Goal: Task Accomplishment & Management: Use online tool/utility

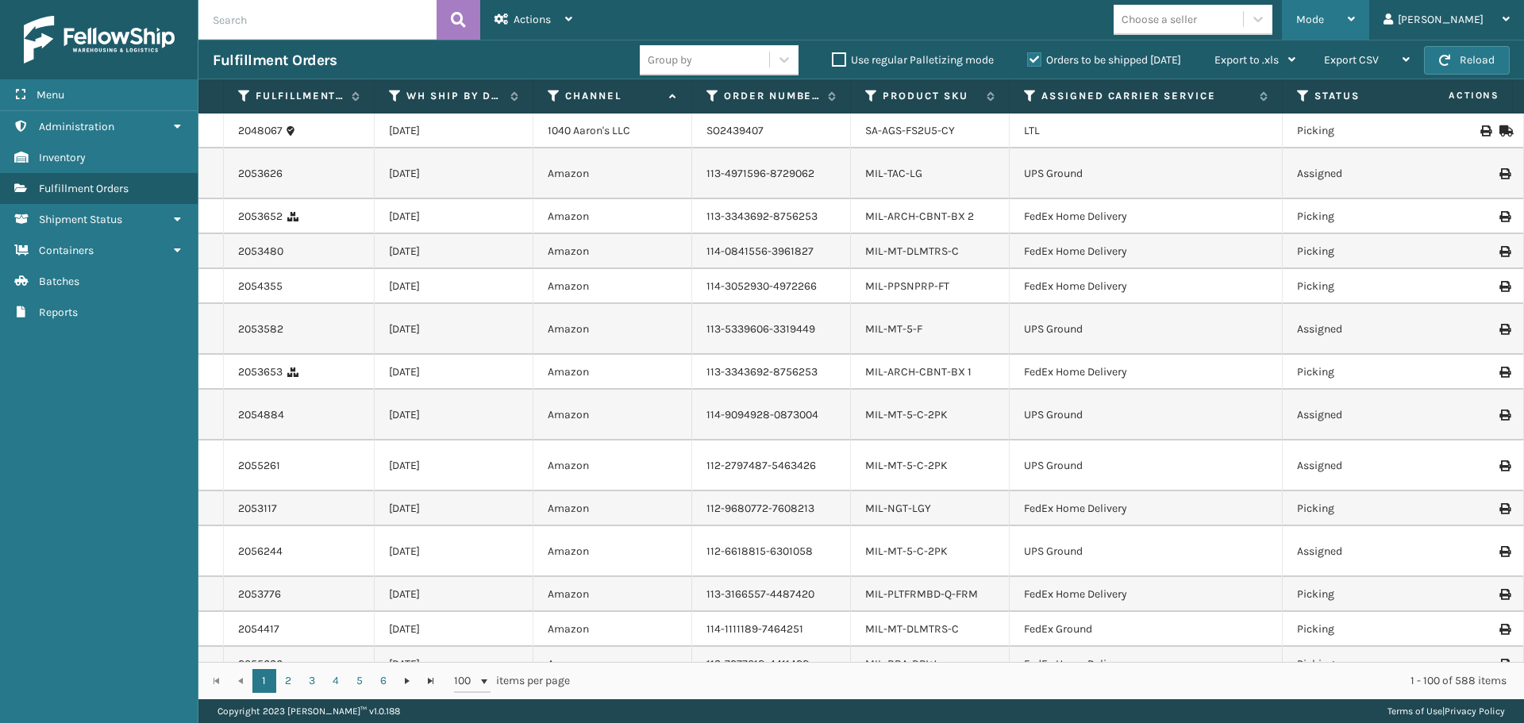
click at [1355, 25] on div "Mode" at bounding box center [1325, 20] width 59 height 40
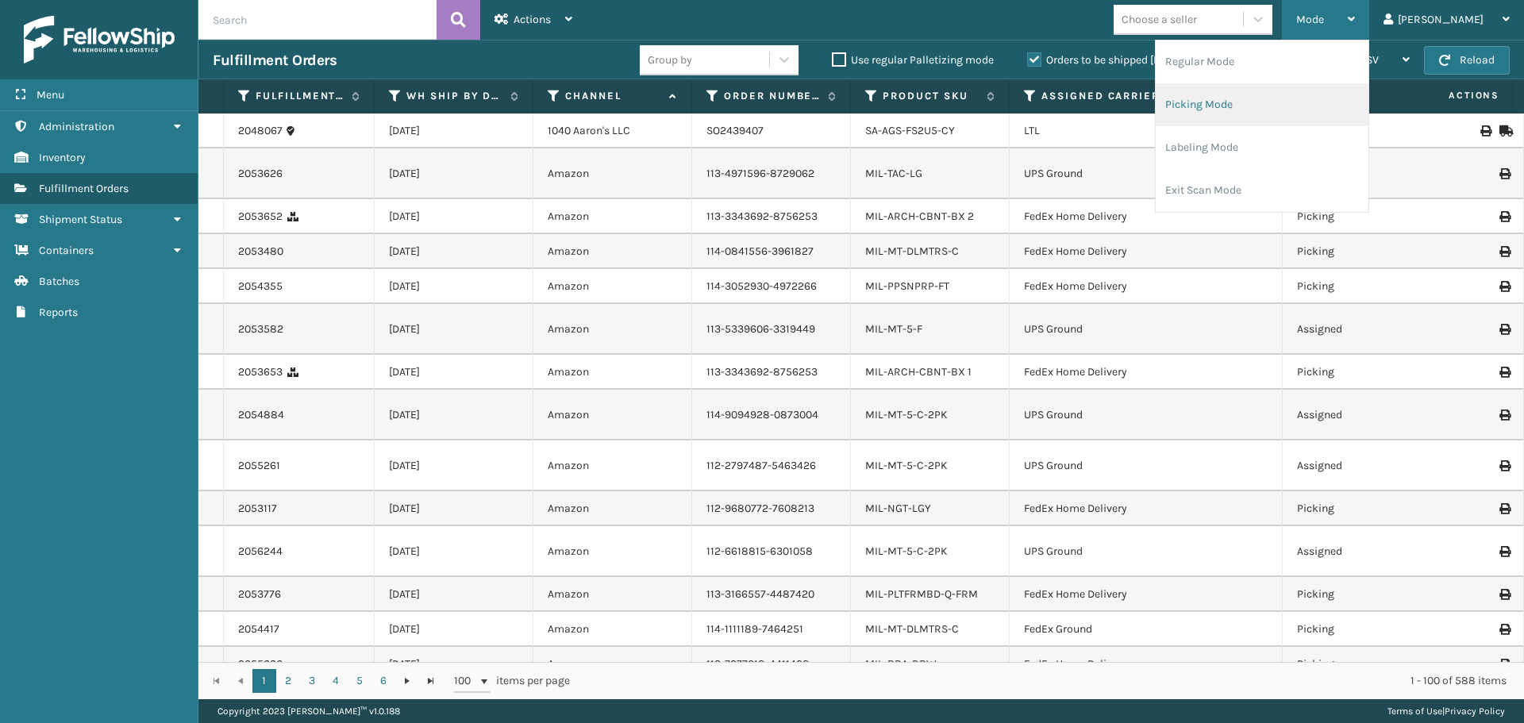
click at [1299, 98] on li "Picking Mode" at bounding box center [1261, 104] width 213 height 43
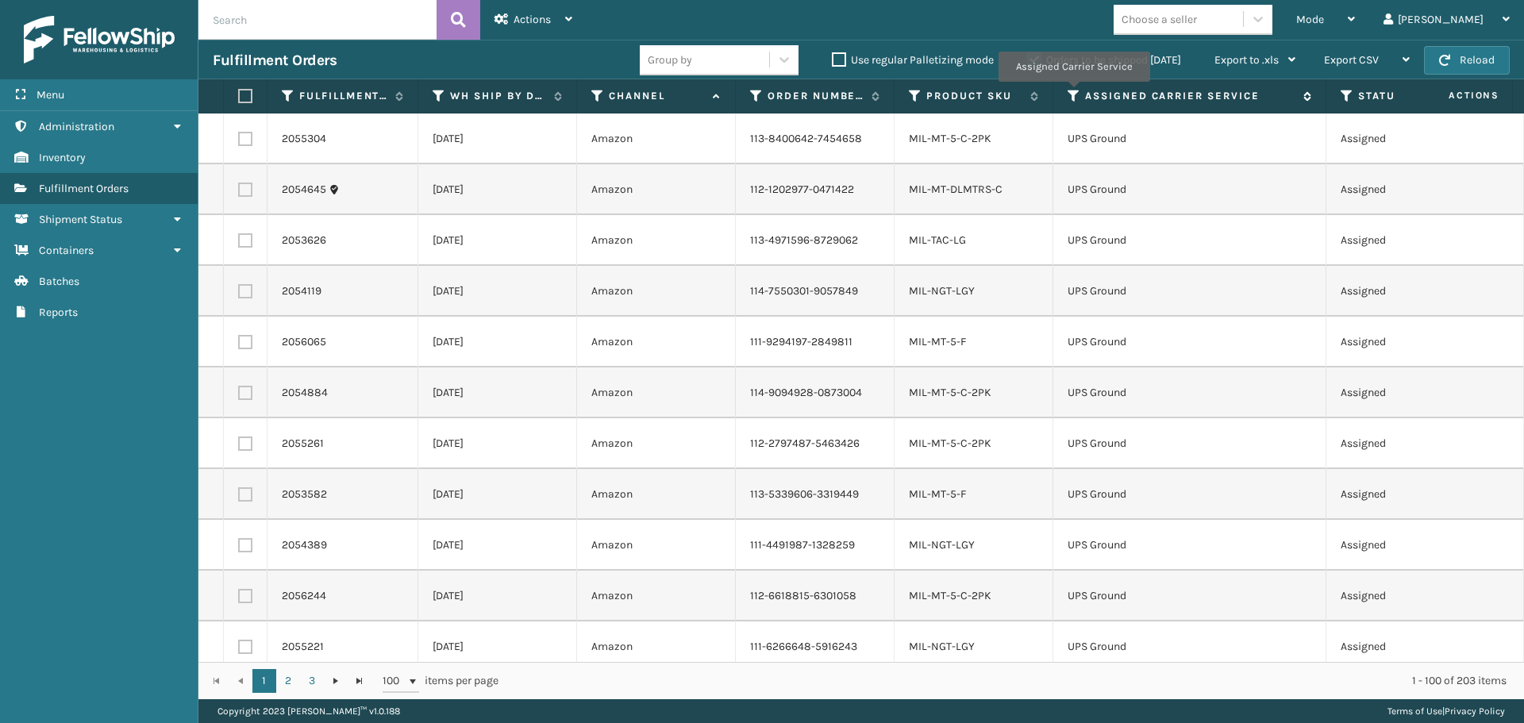
click at [1073, 93] on icon at bounding box center [1073, 96] width 13 height 14
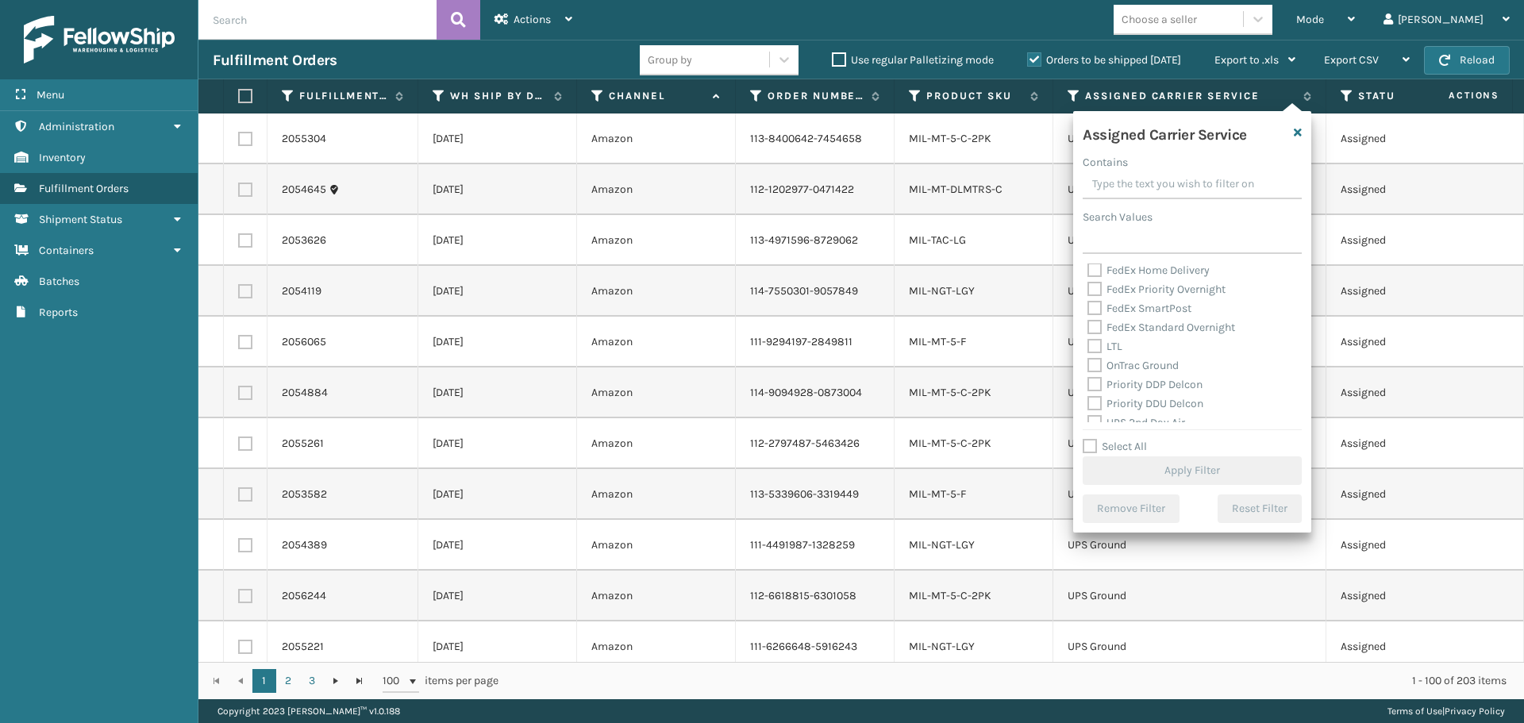
scroll to position [159, 0]
click at [1091, 340] on label "LTL" at bounding box center [1104, 342] width 35 height 13
click at [1088, 340] on input "LTL" at bounding box center [1087, 338] width 1 height 10
checkbox input "true"
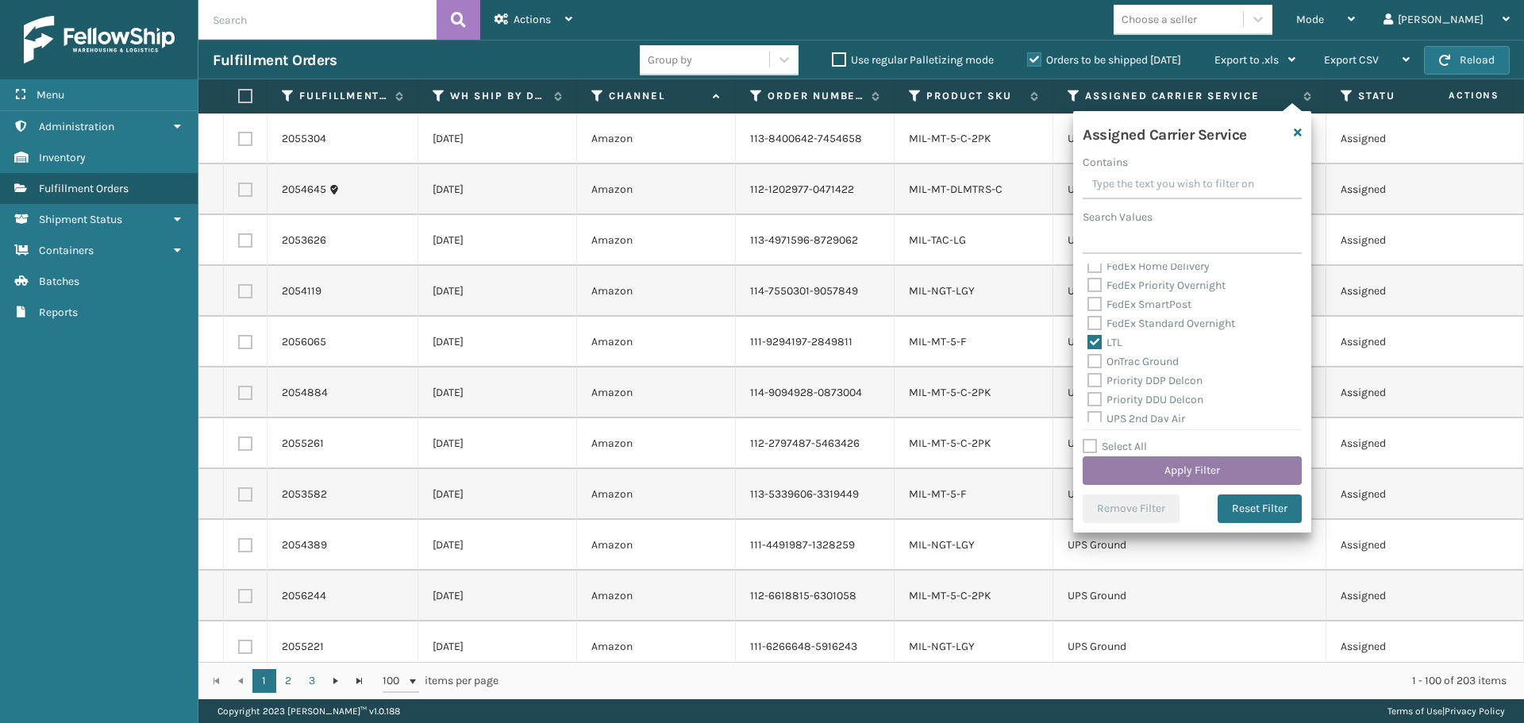
click at [1115, 484] on button "Apply Filter" at bounding box center [1191, 470] width 219 height 29
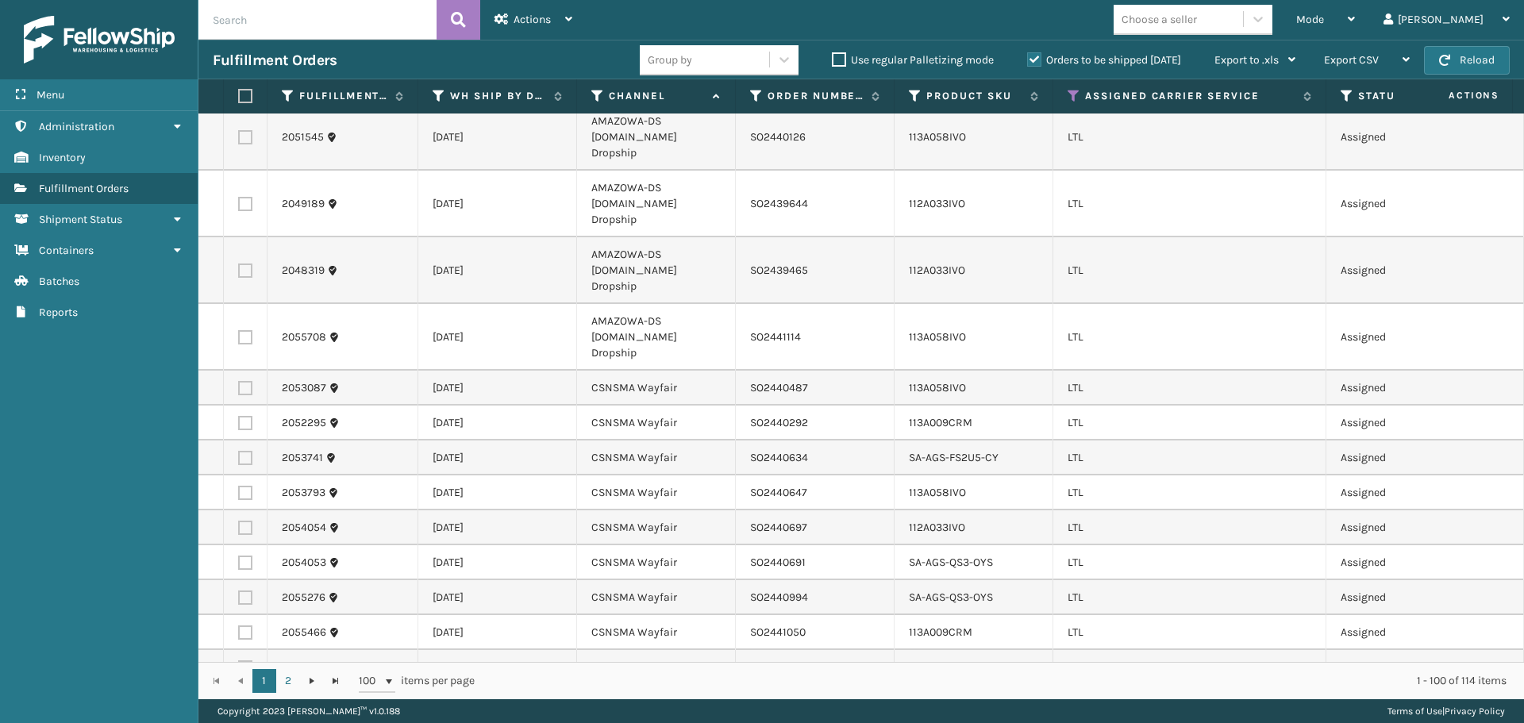
scroll to position [0, 0]
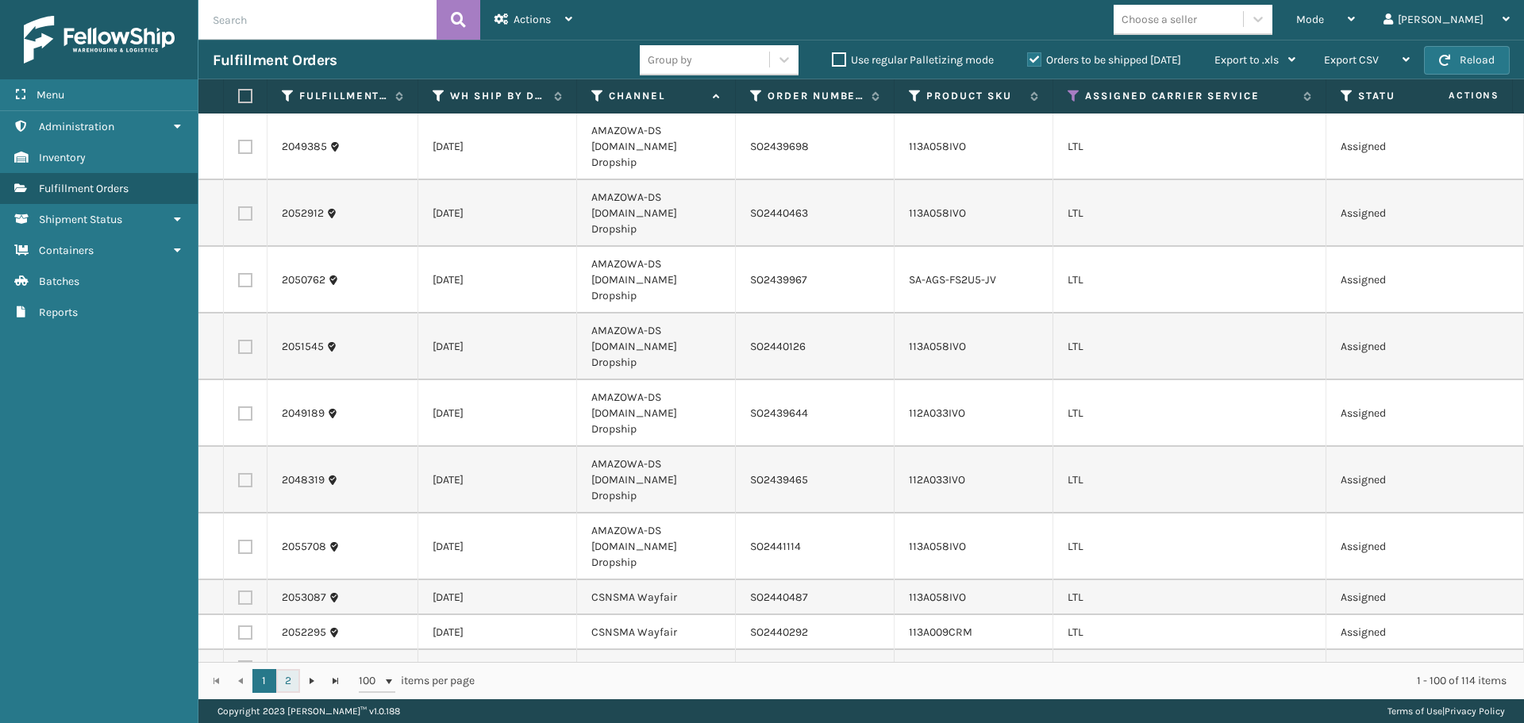
click at [285, 680] on link "2" at bounding box center [288, 681] width 24 height 24
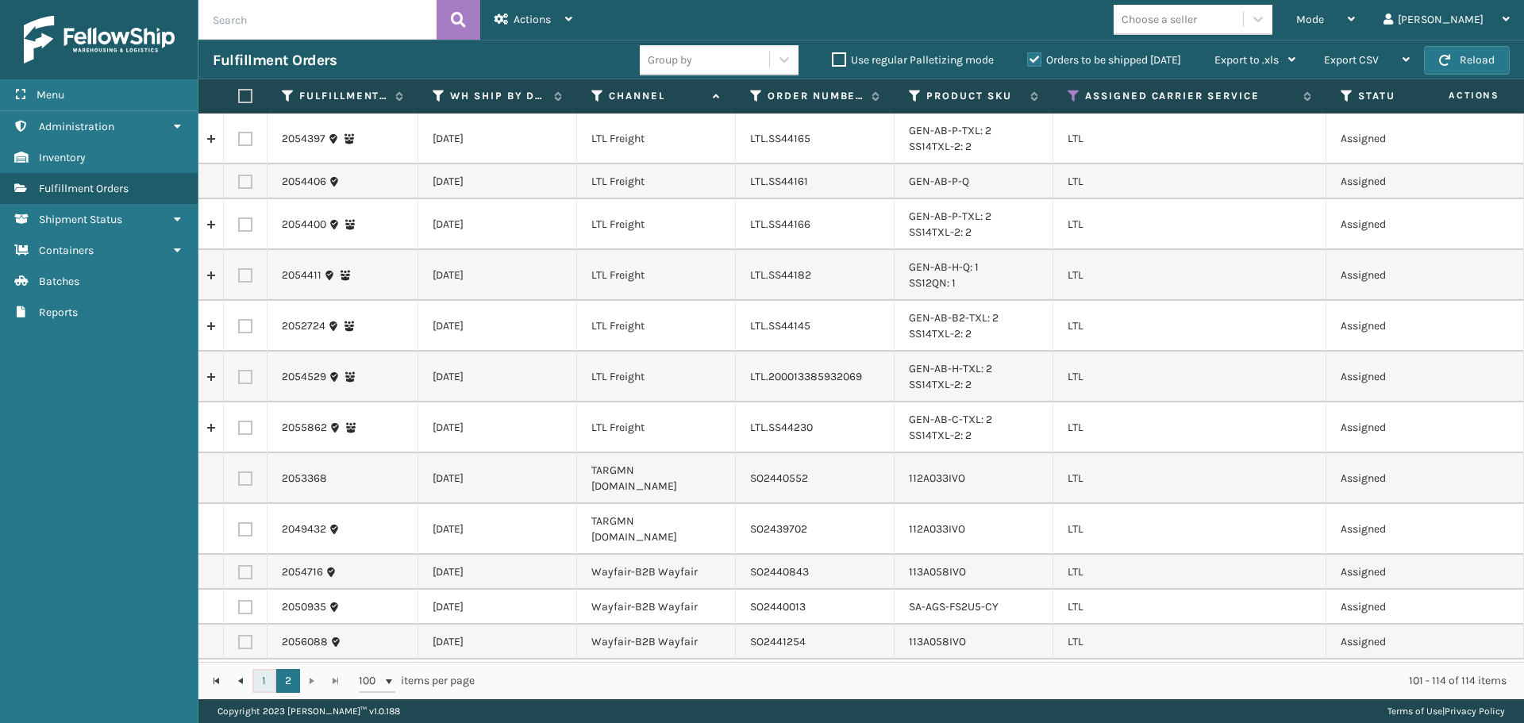
click at [263, 678] on link "1" at bounding box center [264, 681] width 24 height 24
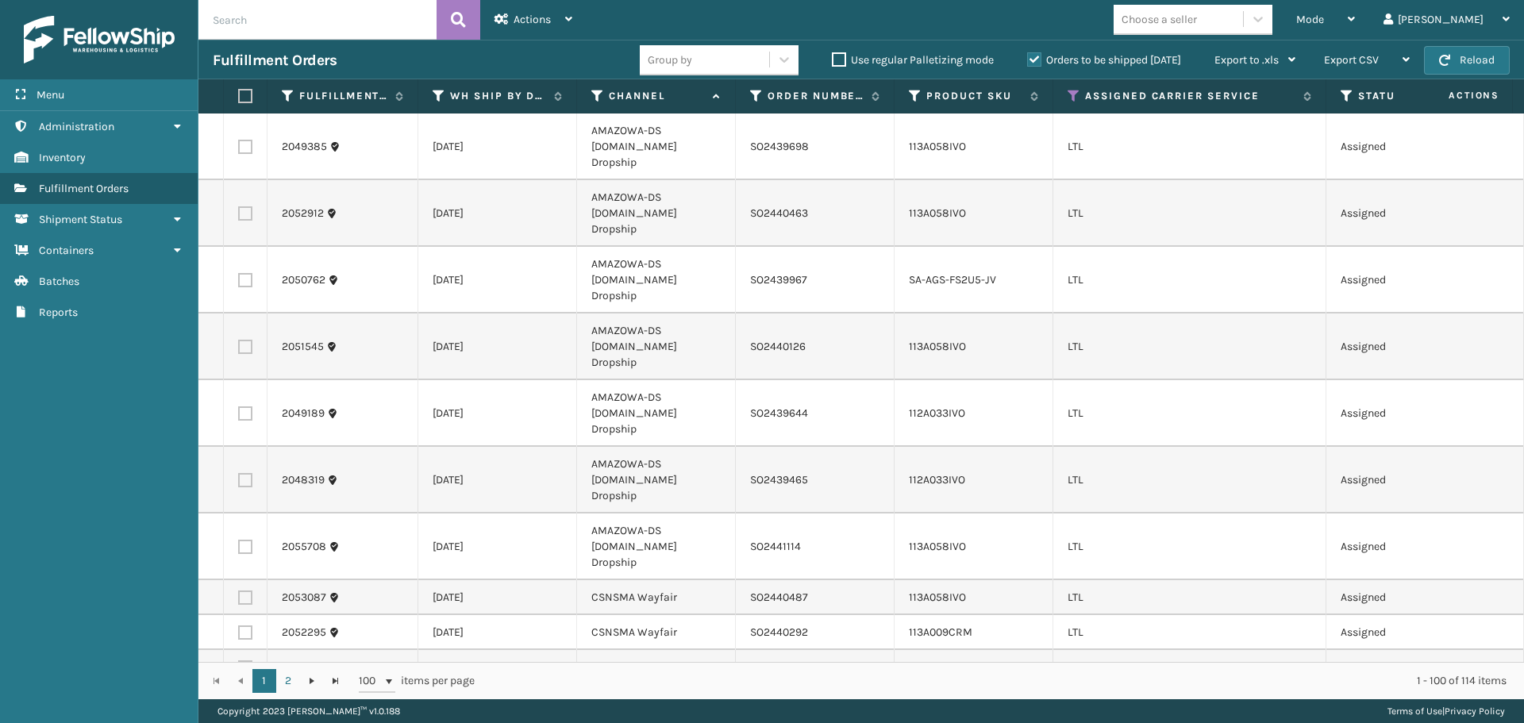
click at [245, 140] on label at bounding box center [245, 147] width 14 height 14
click at [239, 140] on input "checkbox" at bounding box center [238, 145] width 1 height 10
checkbox input "true"
click at [244, 206] on label at bounding box center [245, 213] width 14 height 14
click at [239, 206] on input "checkbox" at bounding box center [238, 211] width 1 height 10
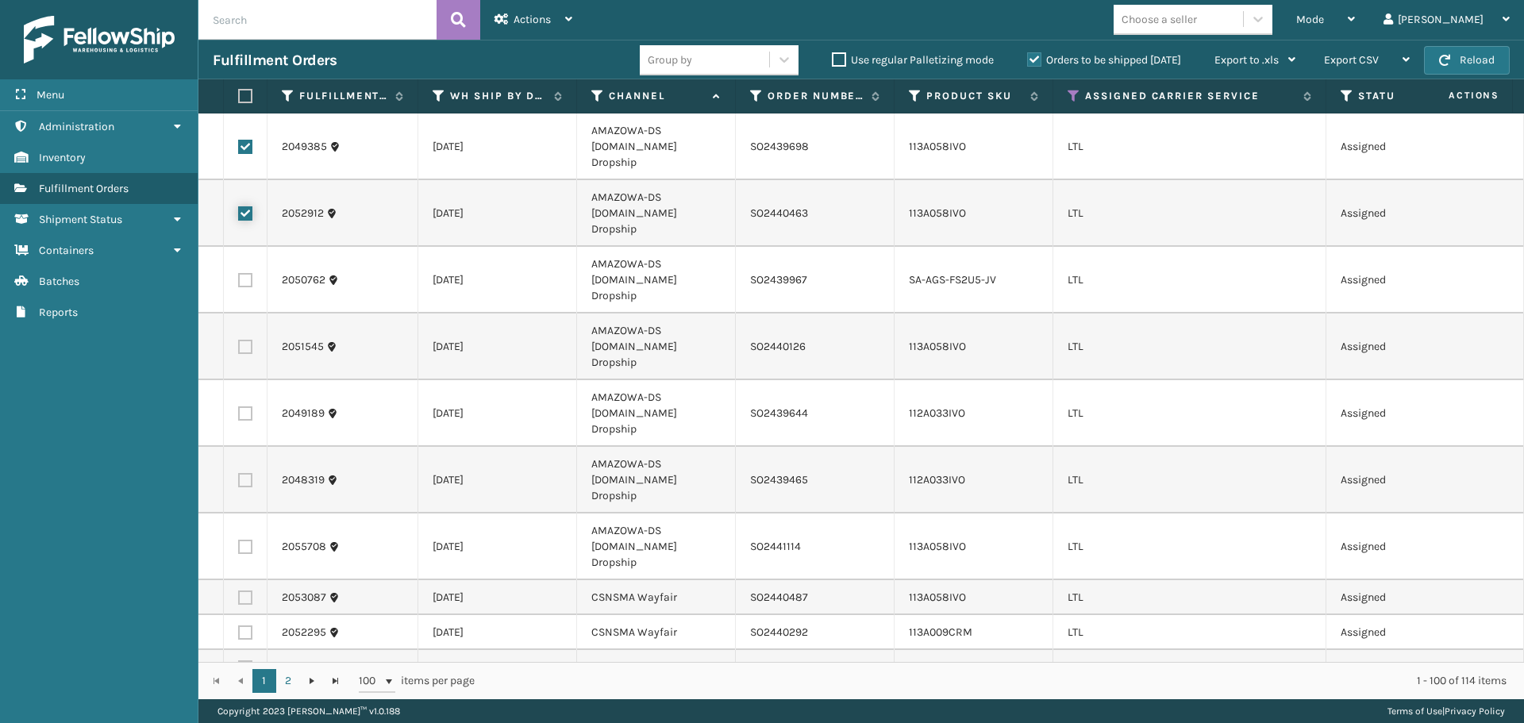
checkbox input "true"
click at [246, 273] on label at bounding box center [245, 280] width 14 height 14
click at [239, 273] on input "checkbox" at bounding box center [238, 278] width 1 height 10
checkbox input "true"
click at [245, 340] on label at bounding box center [245, 347] width 14 height 14
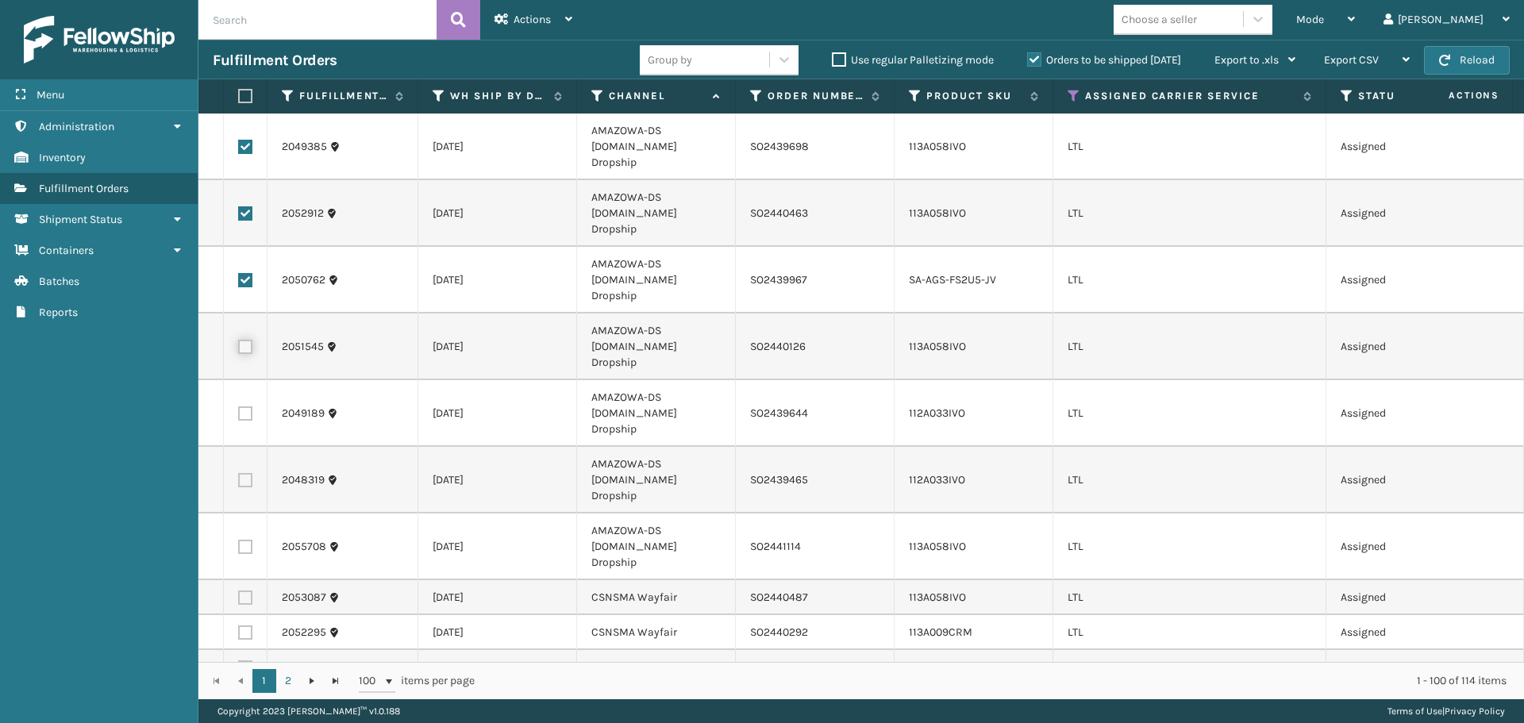
click at [239, 340] on input "checkbox" at bounding box center [238, 345] width 1 height 10
checkbox input "true"
click at [244, 406] on label at bounding box center [245, 413] width 14 height 14
click at [239, 406] on input "checkbox" at bounding box center [238, 411] width 1 height 10
checkbox input "true"
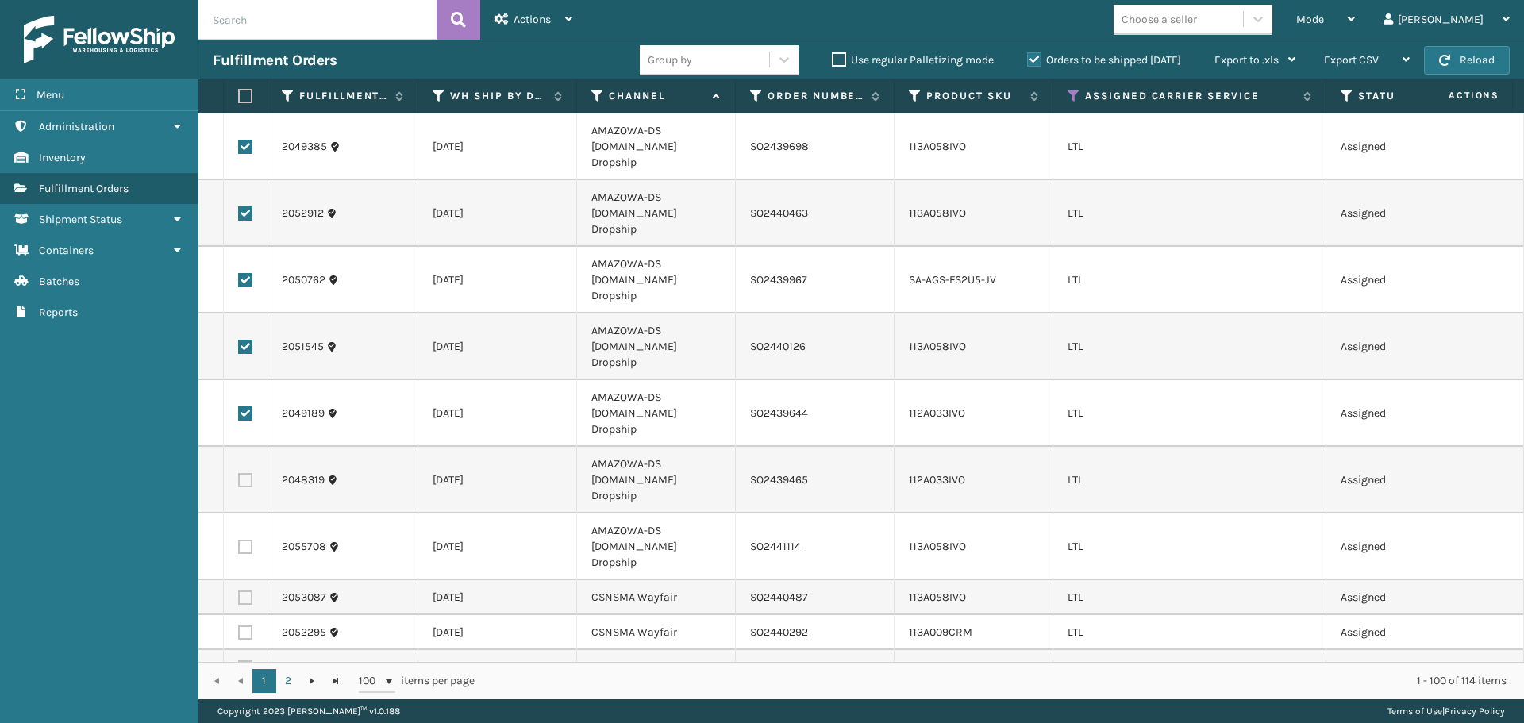
click at [244, 473] on label at bounding box center [245, 480] width 14 height 14
click at [239, 473] on input "checkbox" at bounding box center [238, 478] width 1 height 10
checkbox input "true"
click at [244, 540] on label at bounding box center [245, 547] width 14 height 14
click at [239, 540] on input "checkbox" at bounding box center [238, 545] width 1 height 10
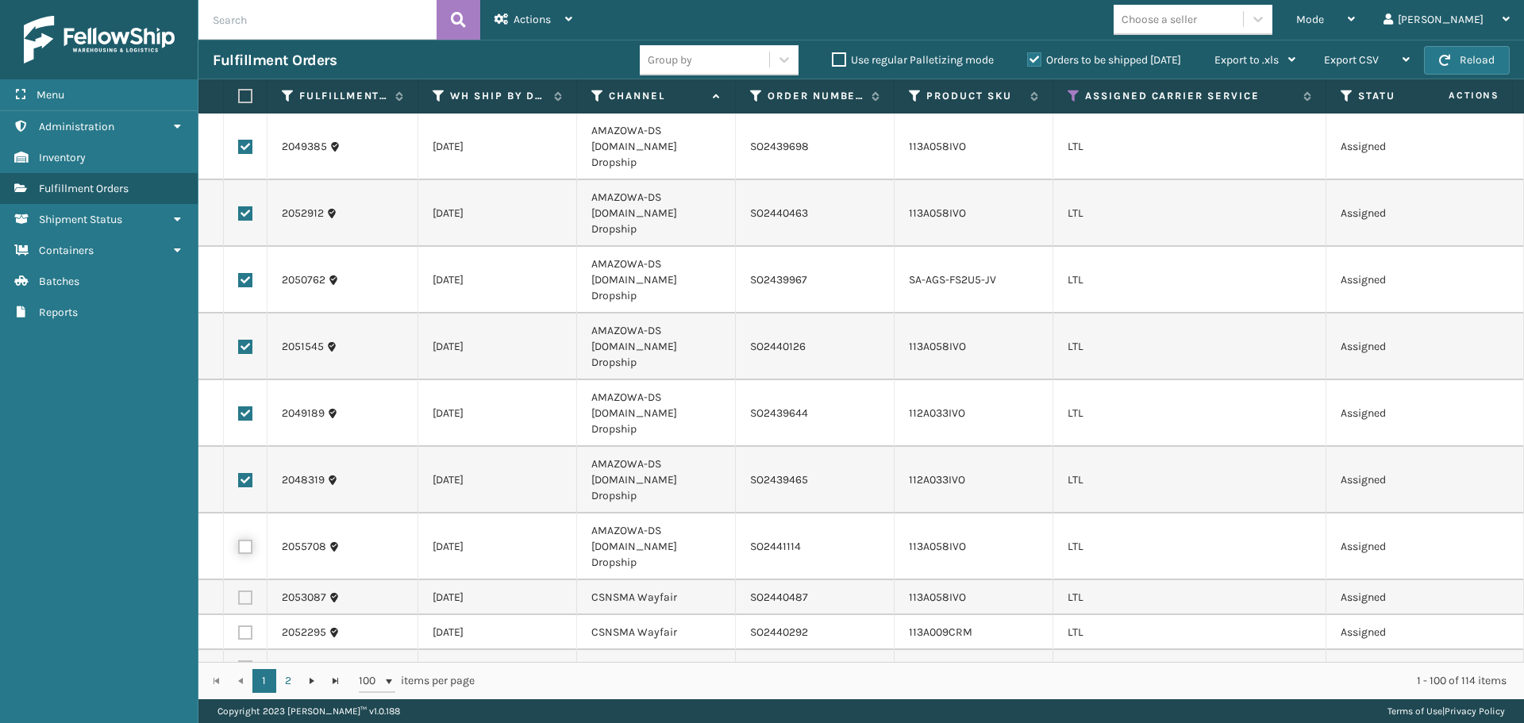
checkbox input "true"
click at [517, 17] on span "Actions" at bounding box center [531, 19] width 37 height 13
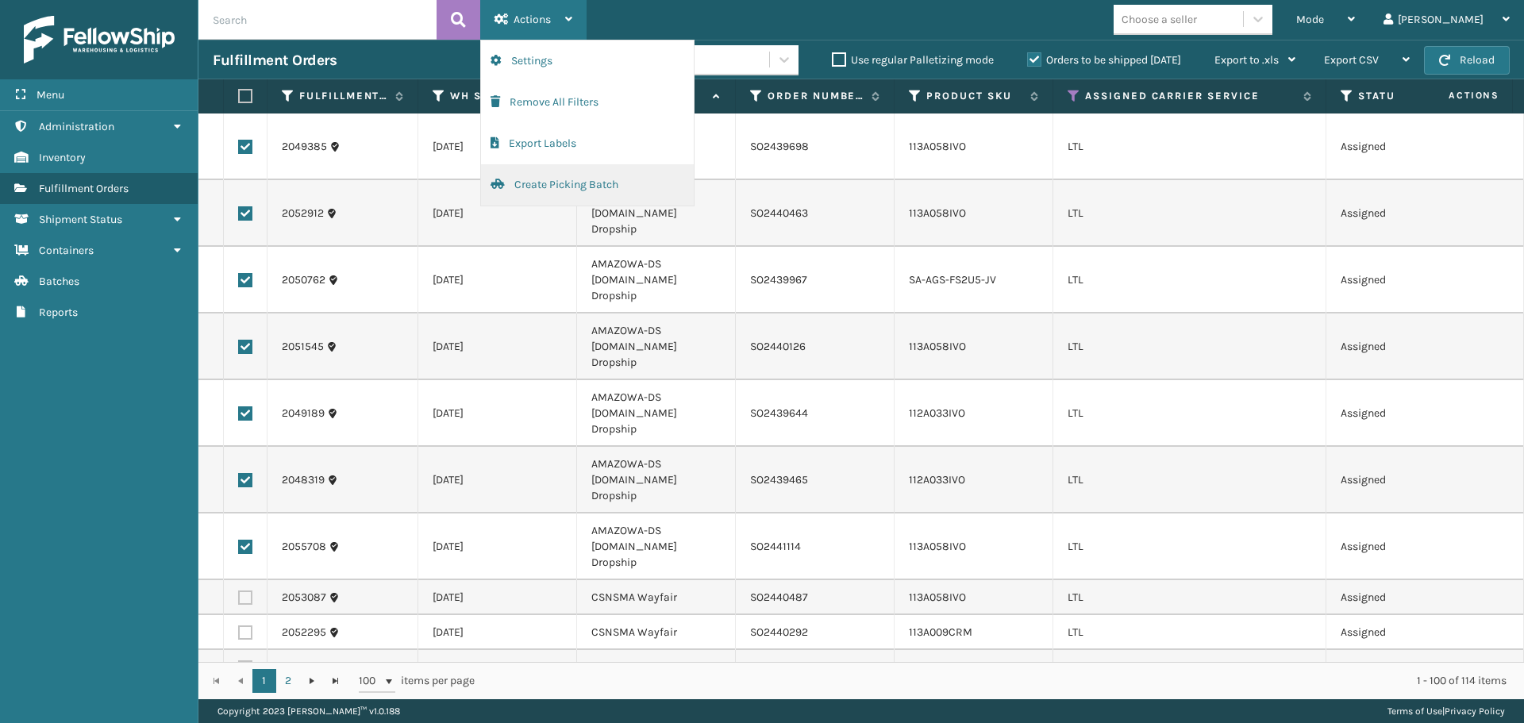
click at [566, 180] on button "Create Picking Batch" at bounding box center [587, 184] width 213 height 41
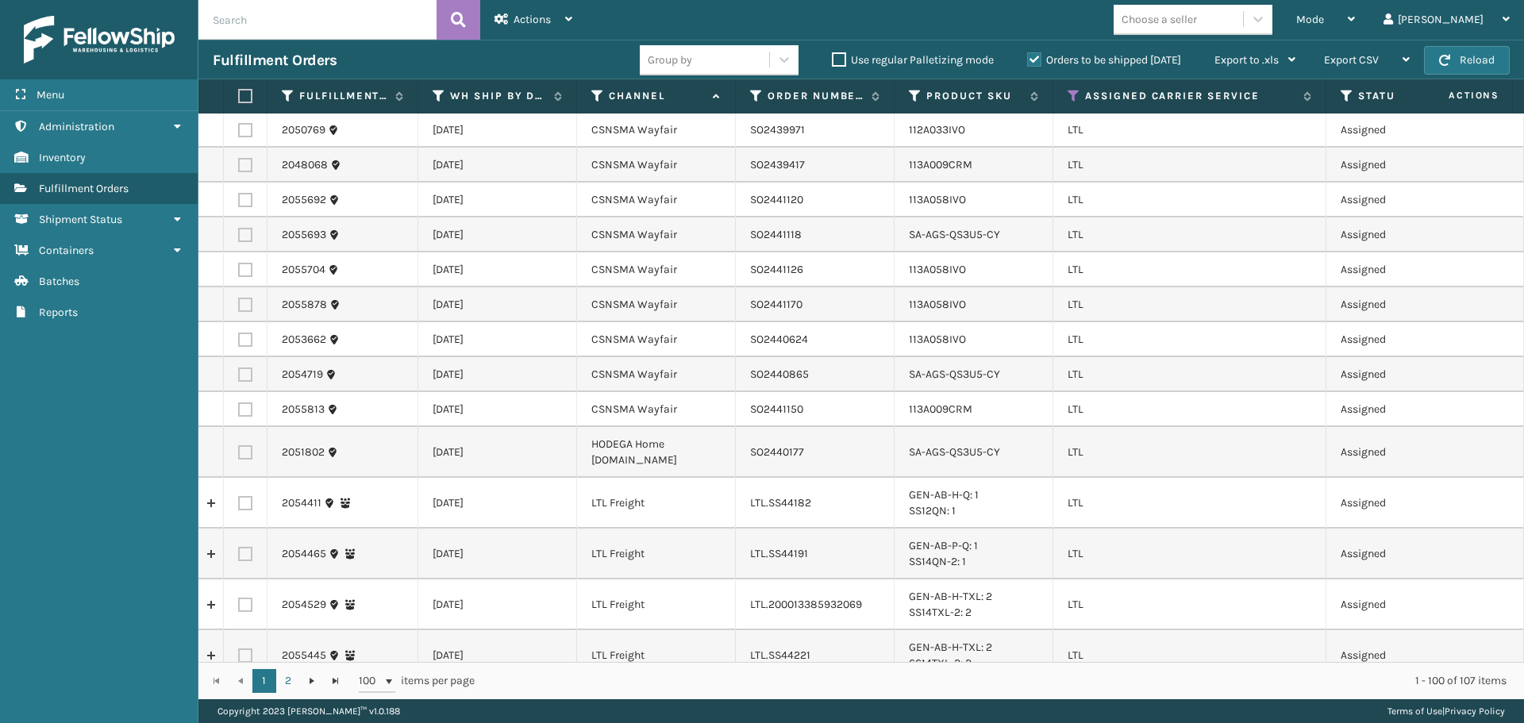
scroll to position [1904, 0]
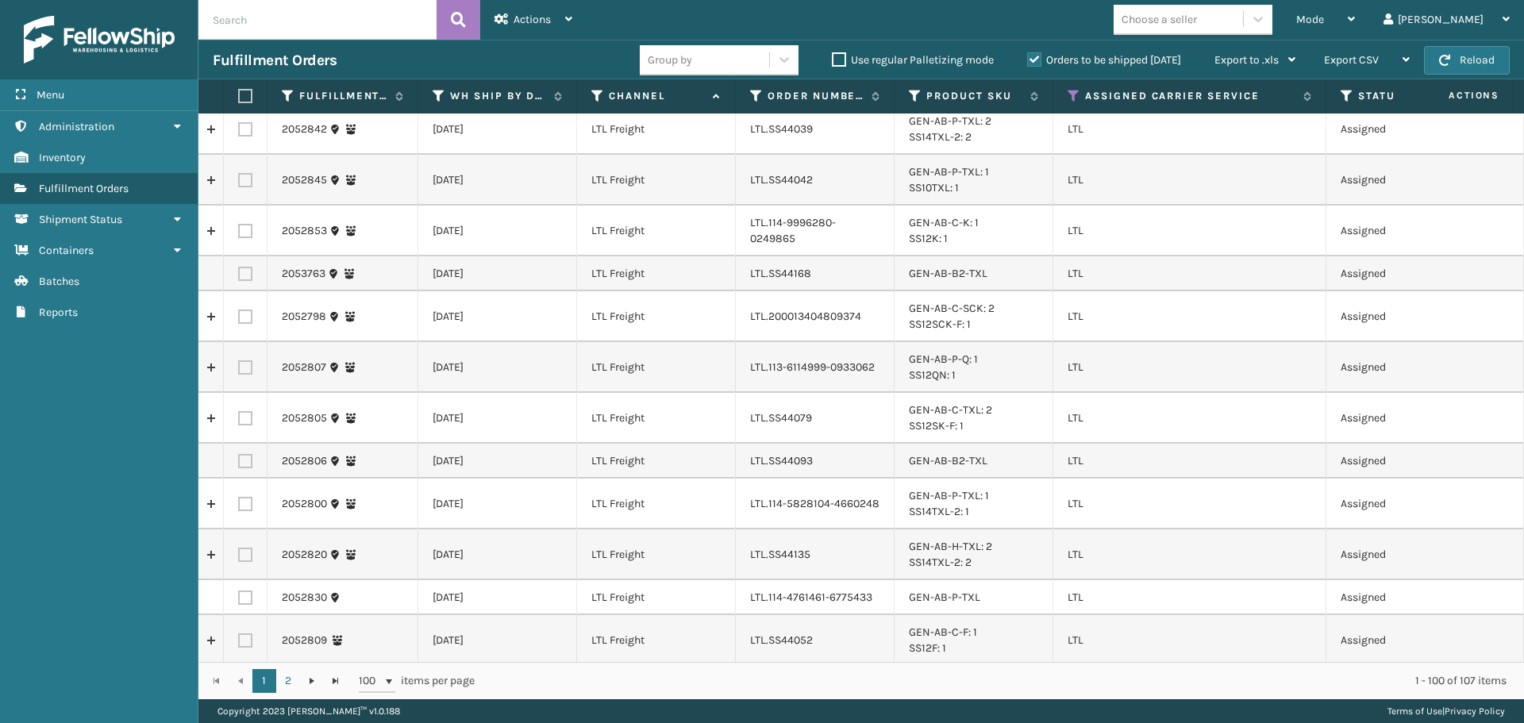
click at [676, 97] on label "Channel" at bounding box center [657, 96] width 96 height 14
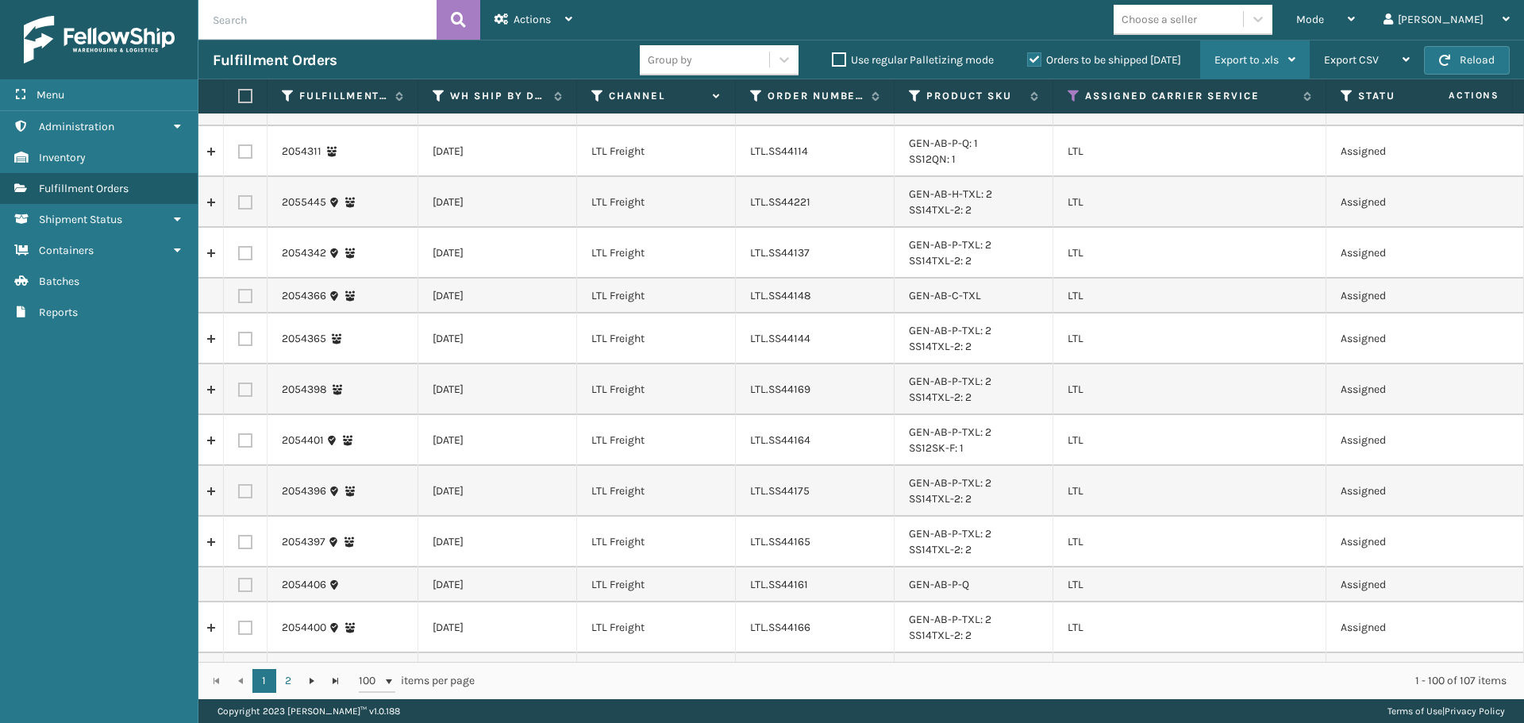
scroll to position [2143, 0]
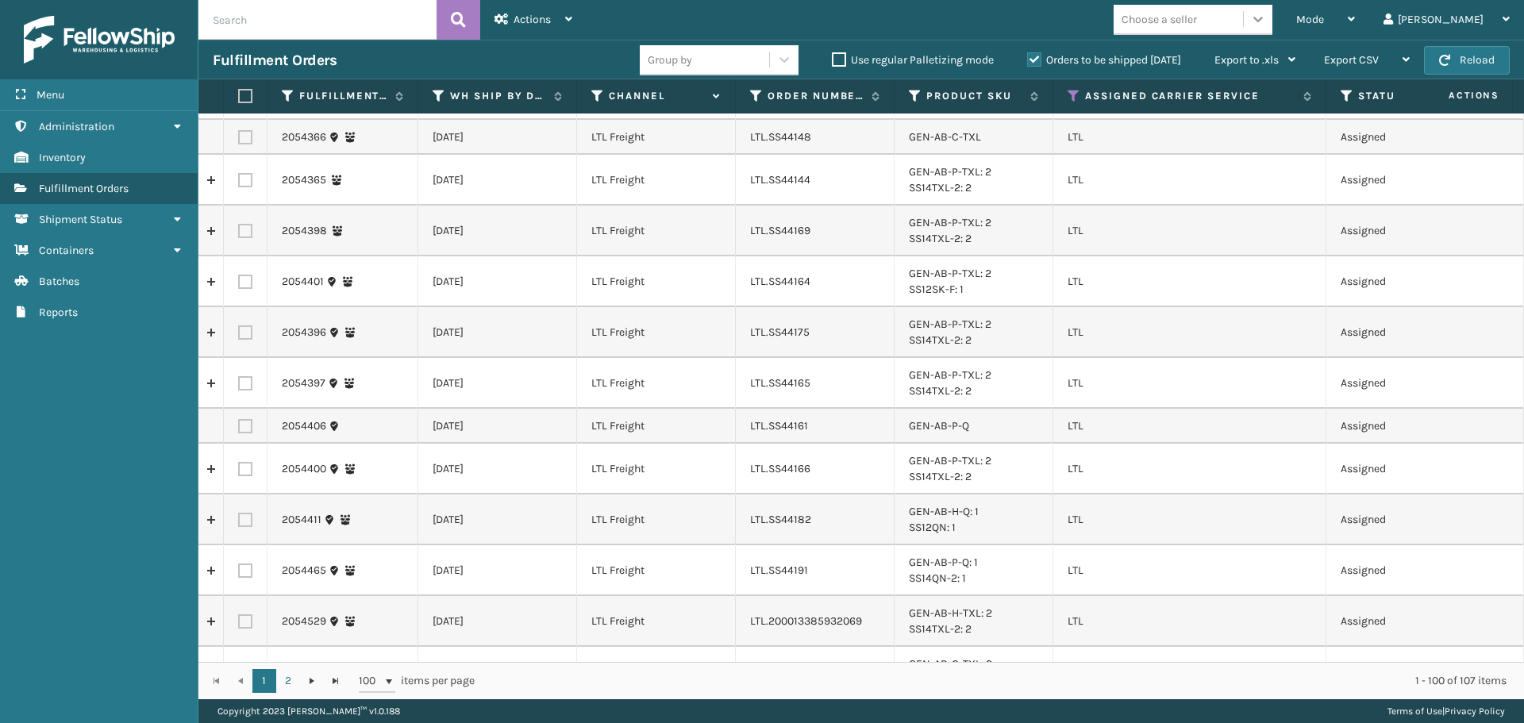
click at [1266, 25] on icon at bounding box center [1258, 19] width 16 height 16
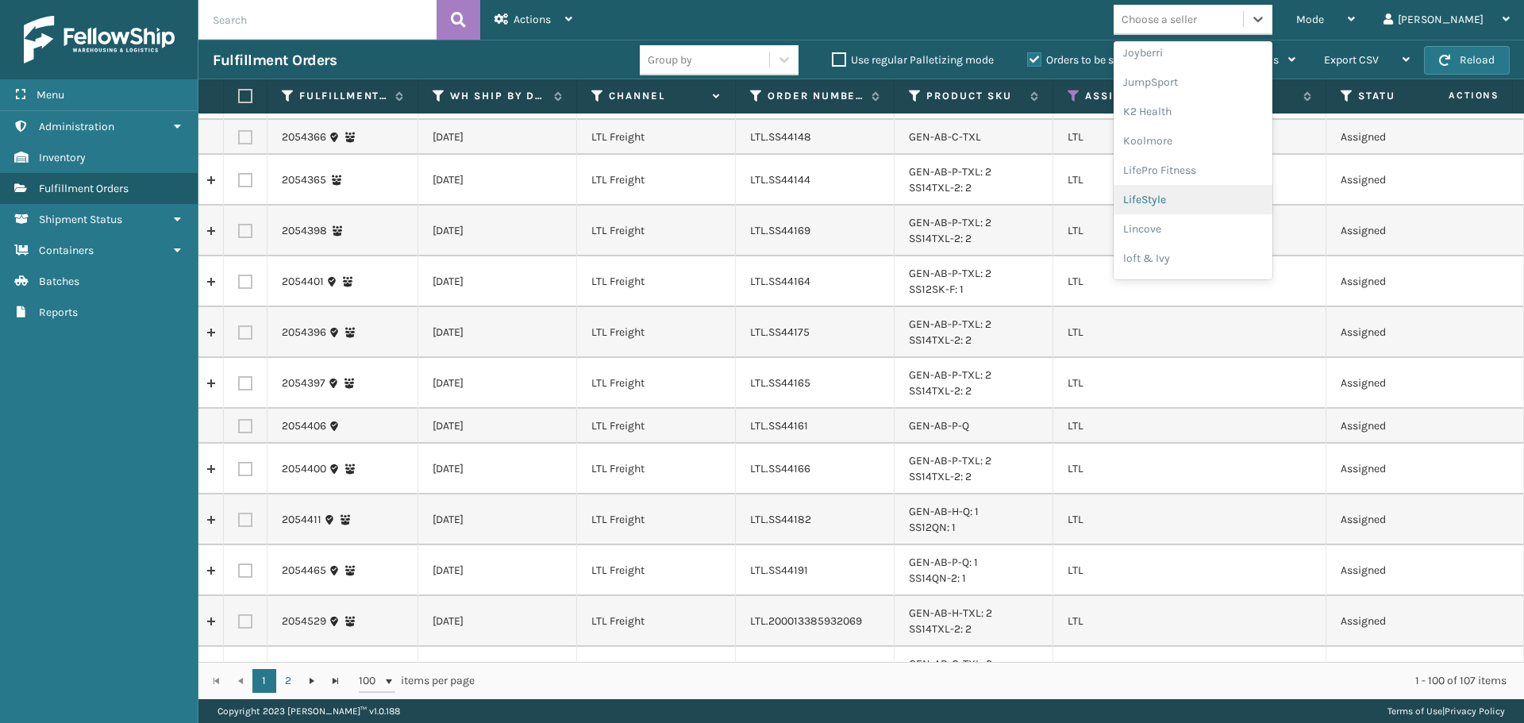
scroll to position [528, 0]
click at [1236, 147] on div "LifeStyle" at bounding box center [1192, 147] width 159 height 29
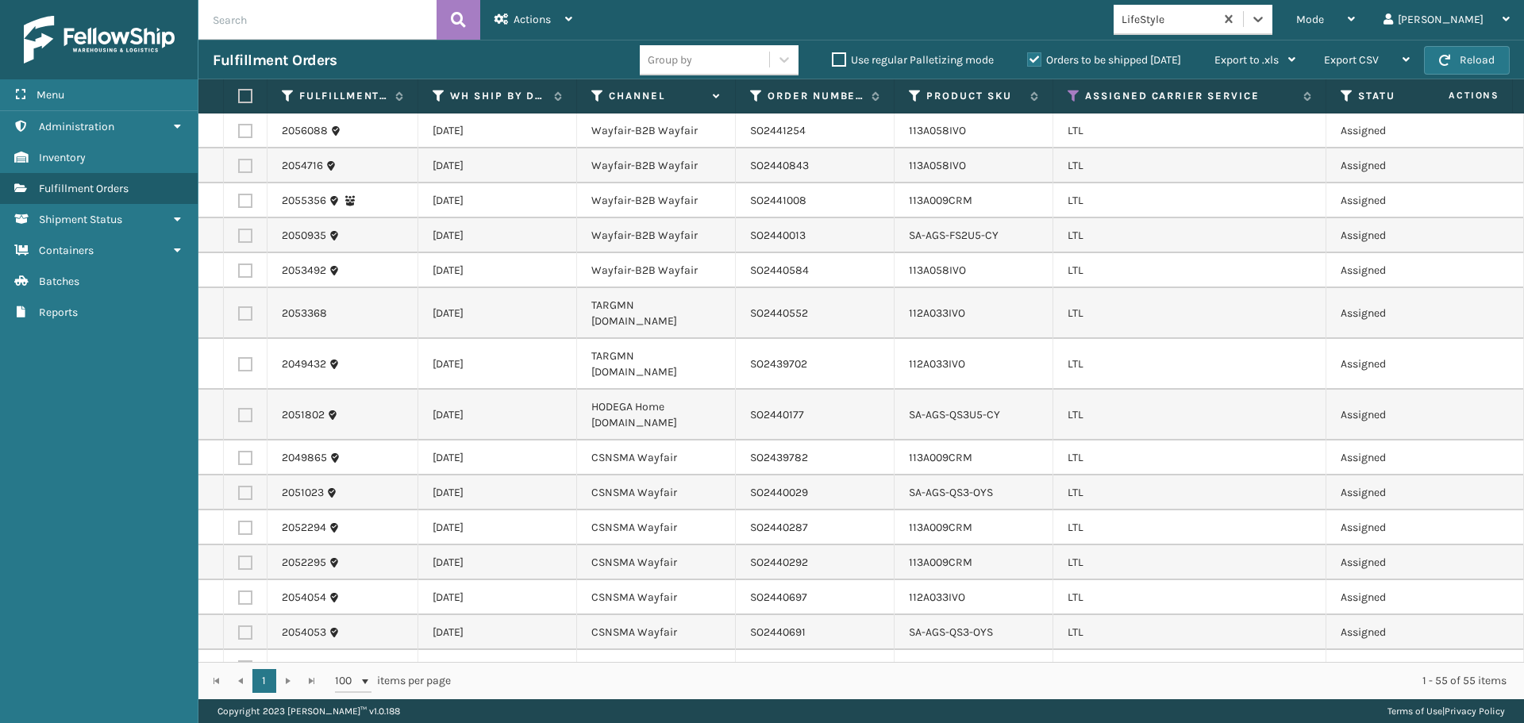
click at [240, 125] on label at bounding box center [245, 131] width 14 height 14
click at [239, 125] on input "checkbox" at bounding box center [238, 129] width 1 height 10
checkbox input "true"
click at [244, 175] on td at bounding box center [246, 165] width 44 height 35
click at [244, 168] on label at bounding box center [245, 166] width 14 height 14
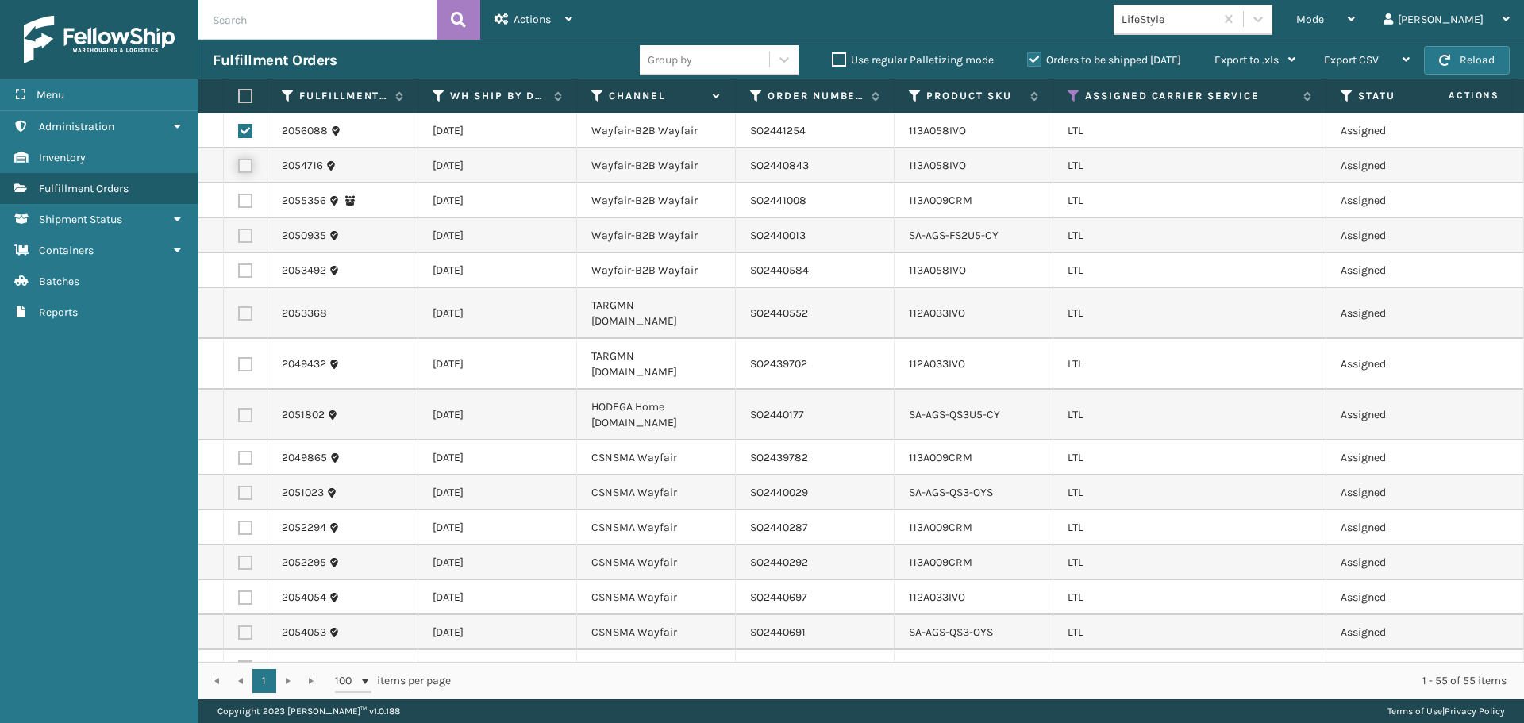
click at [239, 168] on input "checkbox" at bounding box center [238, 164] width 1 height 10
checkbox input "true"
click at [248, 195] on label at bounding box center [245, 201] width 14 height 14
click at [239, 195] on input "checkbox" at bounding box center [238, 199] width 1 height 10
checkbox input "true"
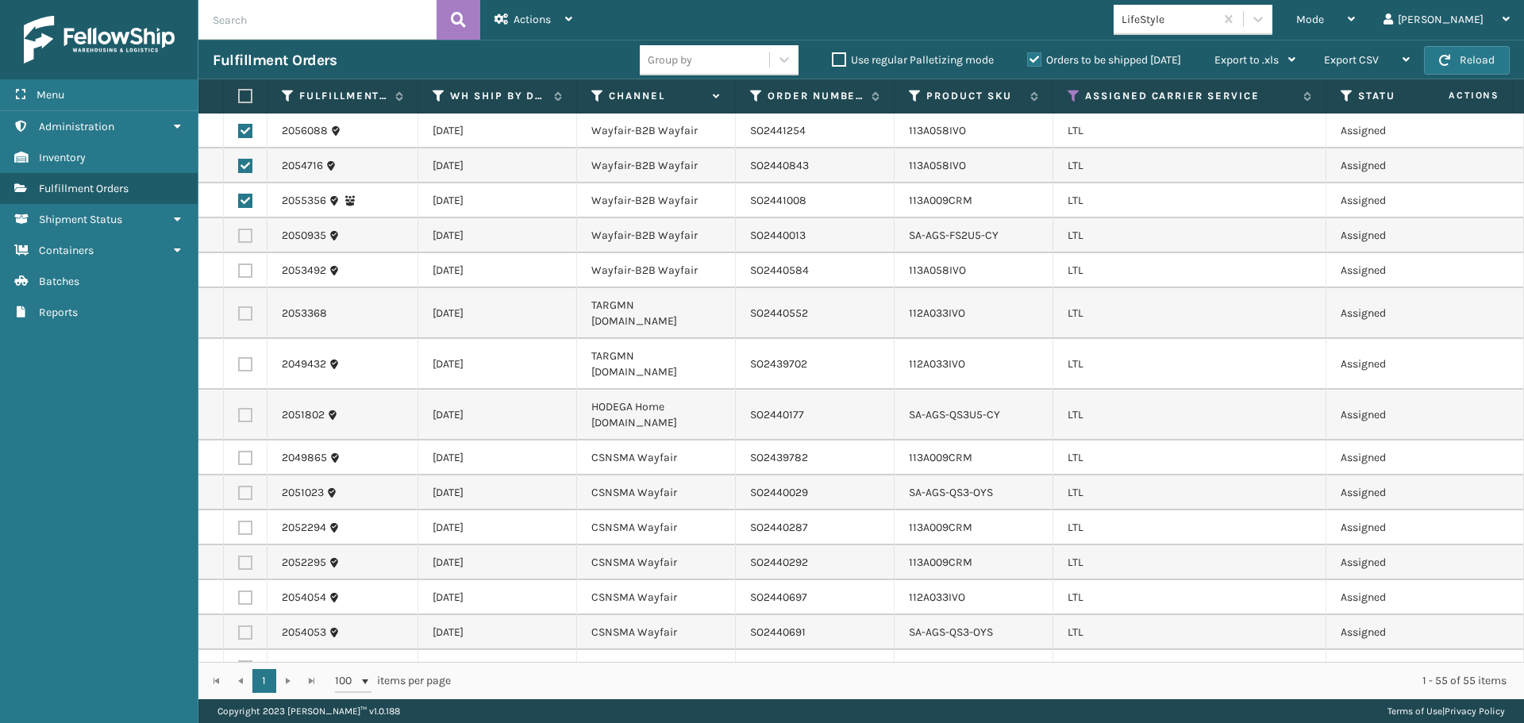
click at [248, 234] on label at bounding box center [245, 236] width 14 height 14
click at [239, 234] on input "checkbox" at bounding box center [238, 234] width 1 height 10
checkbox input "true"
click at [247, 275] on label at bounding box center [245, 270] width 14 height 14
click at [239, 274] on input "checkbox" at bounding box center [238, 268] width 1 height 10
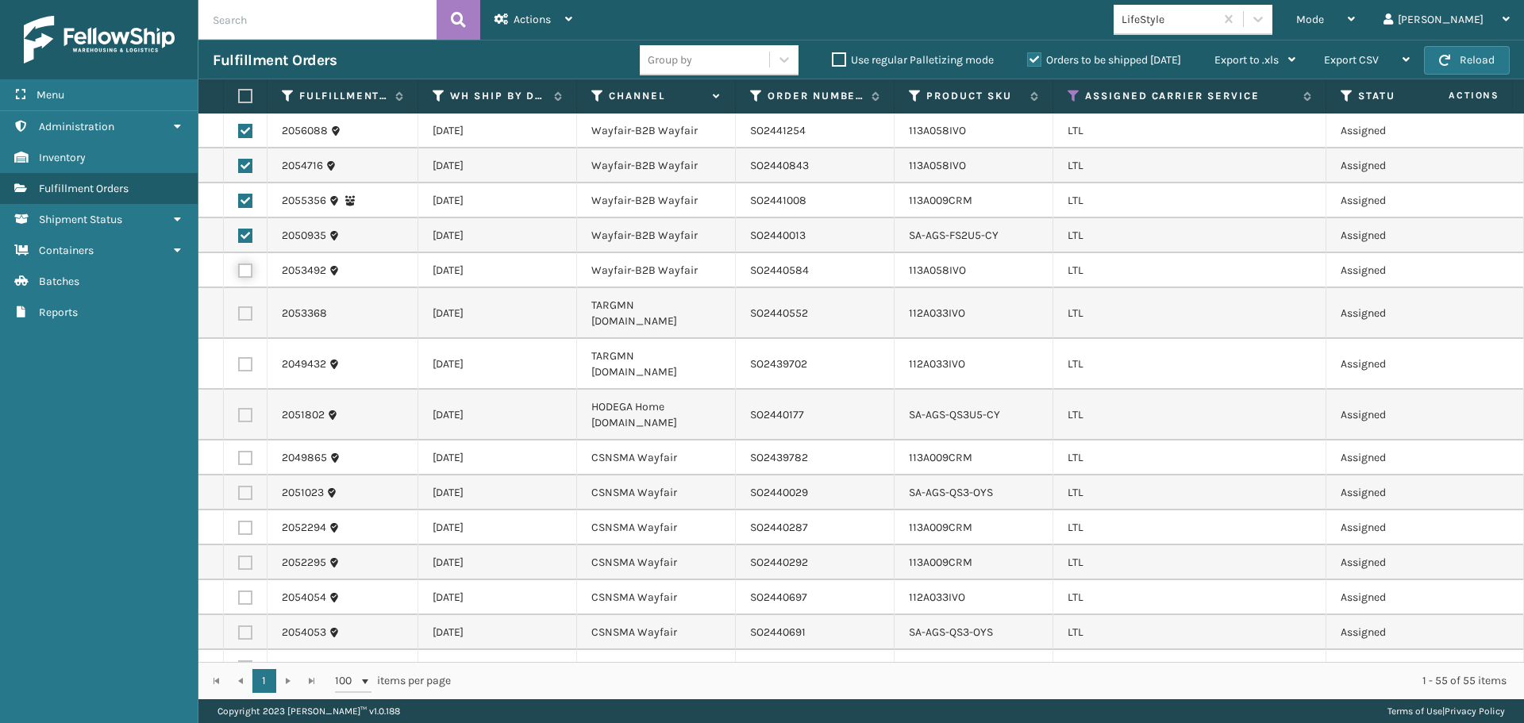
checkbox input "true"
click at [249, 451] on label at bounding box center [245, 458] width 14 height 14
click at [239, 451] on input "checkbox" at bounding box center [238, 456] width 1 height 10
checkbox input "true"
click at [248, 486] on label at bounding box center [245, 493] width 14 height 14
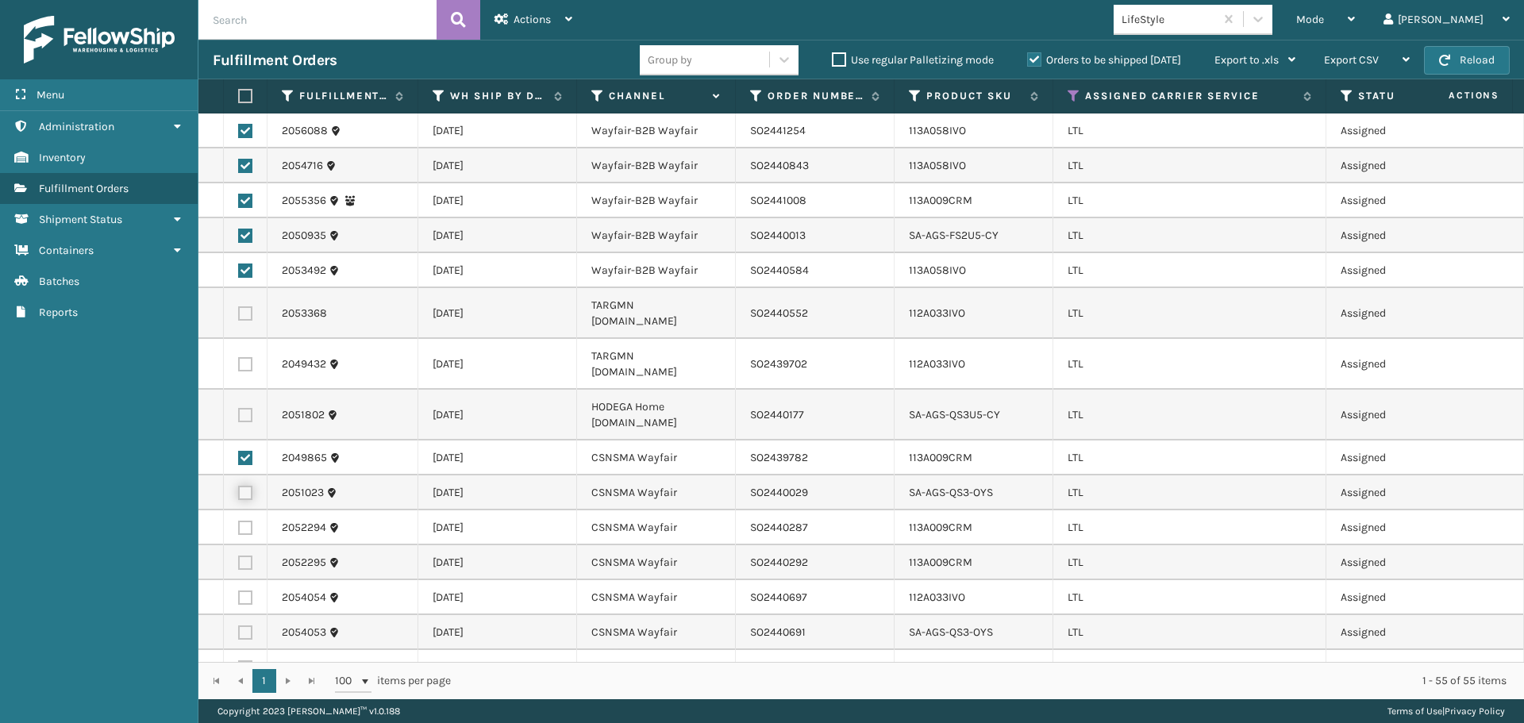
click at [239, 486] on input "checkbox" at bounding box center [238, 491] width 1 height 10
checkbox input "true"
click at [246, 521] on label at bounding box center [245, 528] width 14 height 14
click at [239, 521] on input "checkbox" at bounding box center [238, 526] width 1 height 10
checkbox input "true"
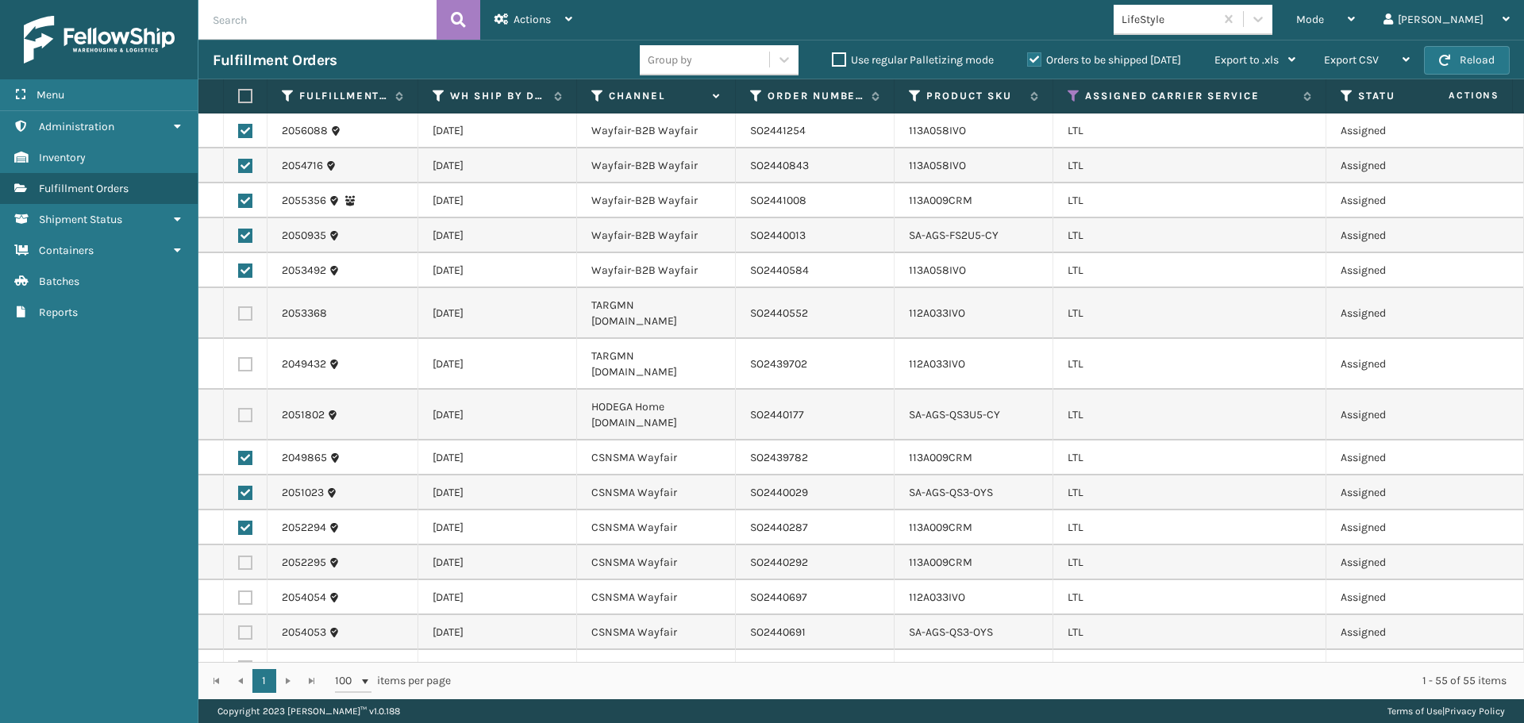
click at [248, 555] on label at bounding box center [245, 562] width 14 height 14
click at [239, 555] on input "checkbox" at bounding box center [238, 560] width 1 height 10
checkbox input "true"
click at [251, 590] on label at bounding box center [245, 597] width 14 height 14
click at [239, 590] on input "checkbox" at bounding box center [238, 595] width 1 height 10
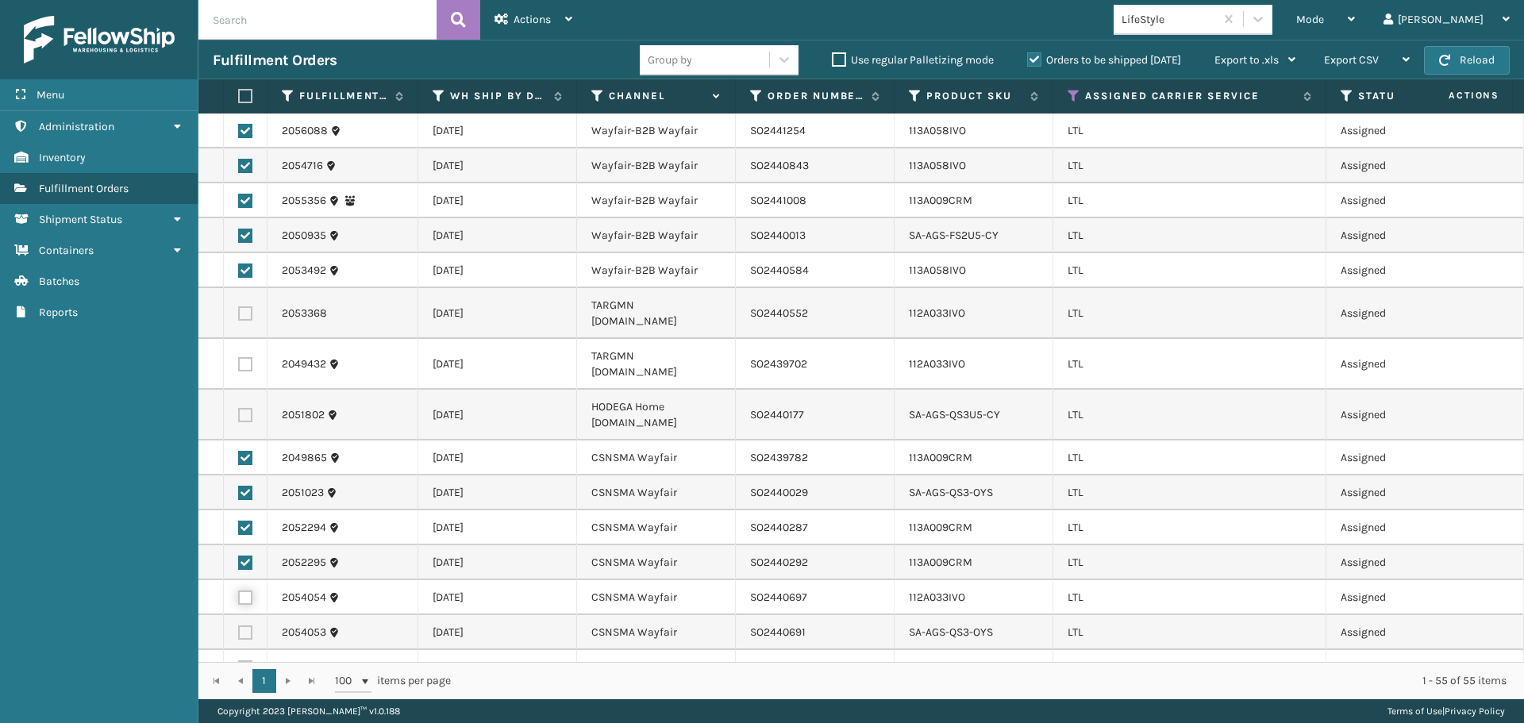
checkbox input "true"
click at [241, 625] on label at bounding box center [245, 632] width 14 height 14
click at [239, 625] on input "checkbox" at bounding box center [238, 630] width 1 height 10
checkbox input "true"
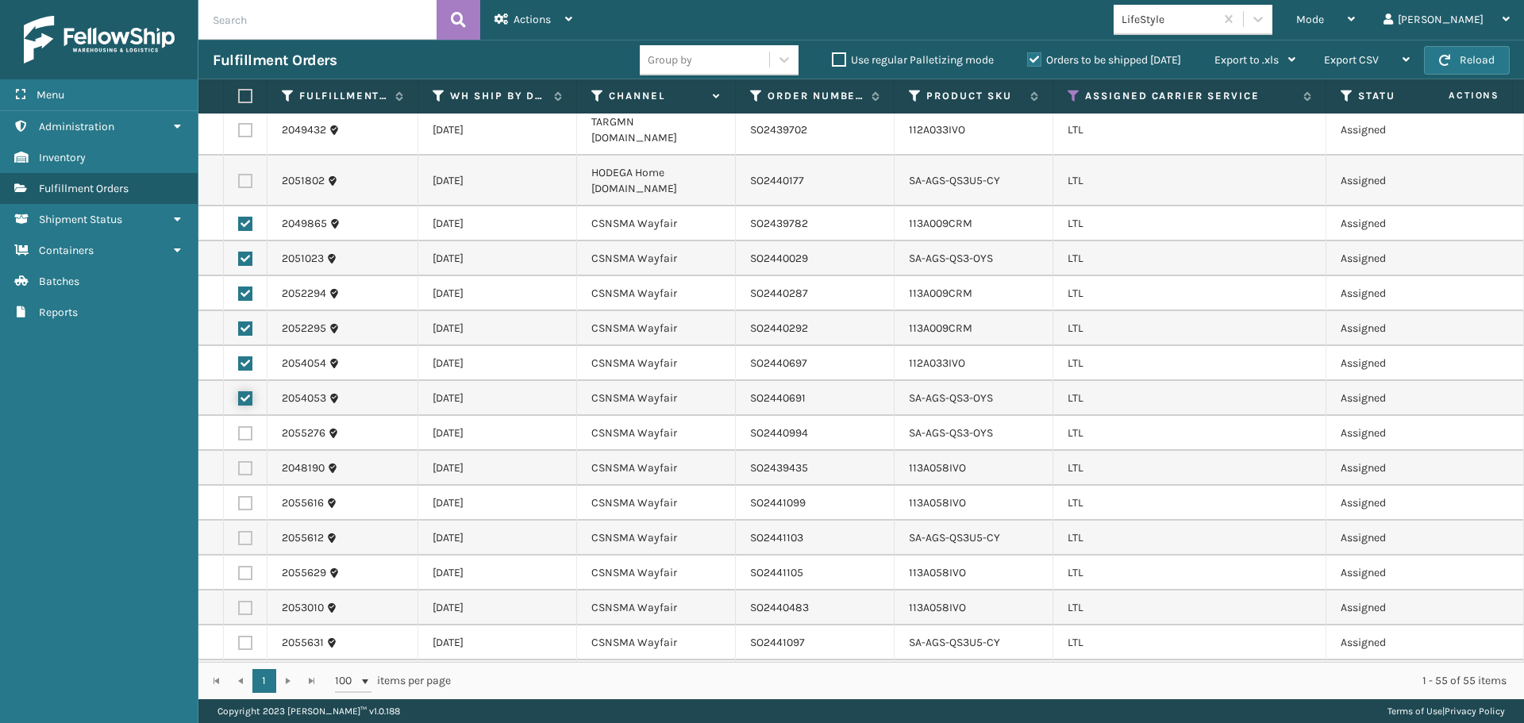
scroll to position [238, 0]
click at [246, 422] on label at bounding box center [245, 429] width 14 height 14
click at [239, 422] on input "checkbox" at bounding box center [238, 427] width 1 height 10
checkbox input "true"
click at [246, 457] on label at bounding box center [245, 464] width 14 height 14
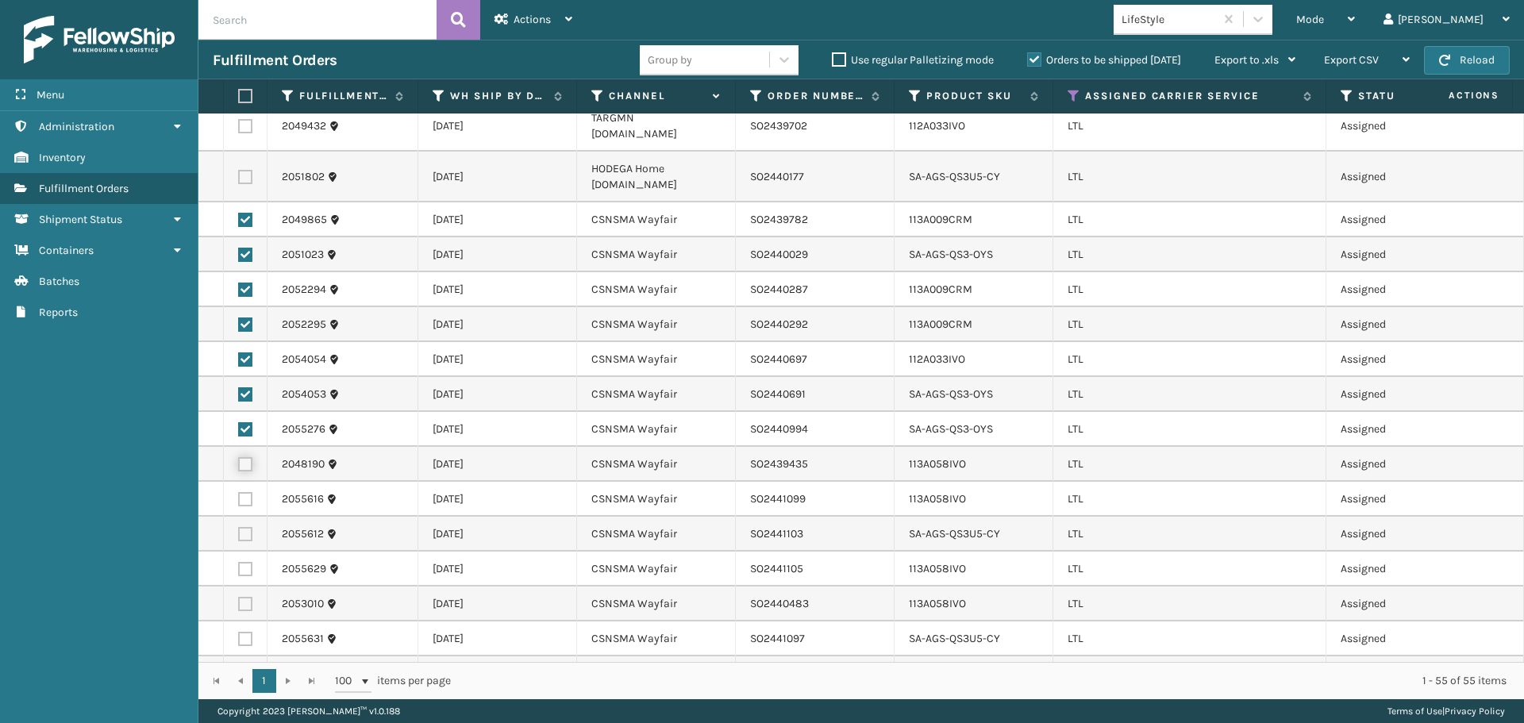
click at [239, 457] on input "checkbox" at bounding box center [238, 462] width 1 height 10
checkbox input "true"
click at [244, 492] on label at bounding box center [245, 499] width 14 height 14
click at [239, 492] on input "checkbox" at bounding box center [238, 497] width 1 height 10
checkbox input "true"
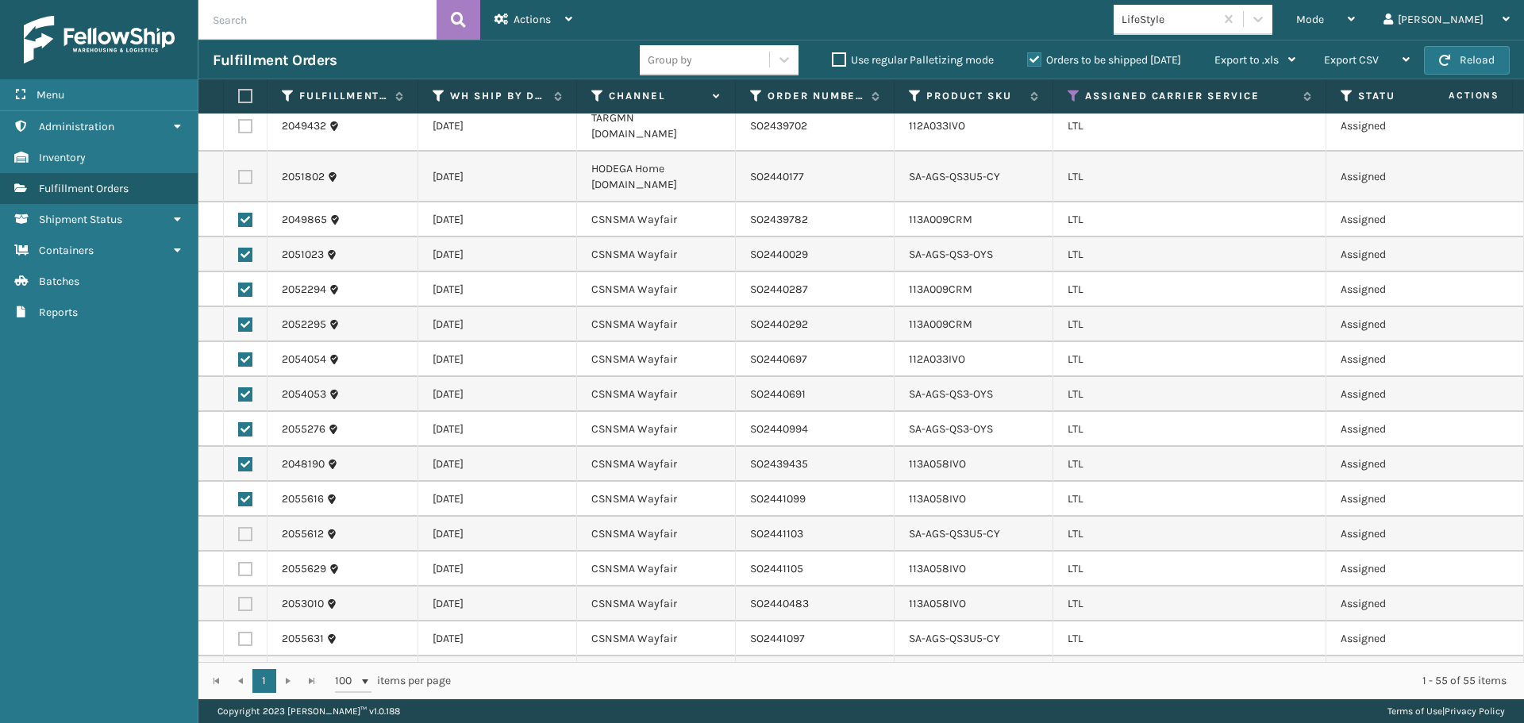
click at [249, 527] on label at bounding box center [245, 534] width 14 height 14
click at [239, 527] on input "checkbox" at bounding box center [238, 532] width 1 height 10
checkbox input "true"
click at [247, 562] on label at bounding box center [245, 569] width 14 height 14
click at [239, 562] on input "checkbox" at bounding box center [238, 567] width 1 height 10
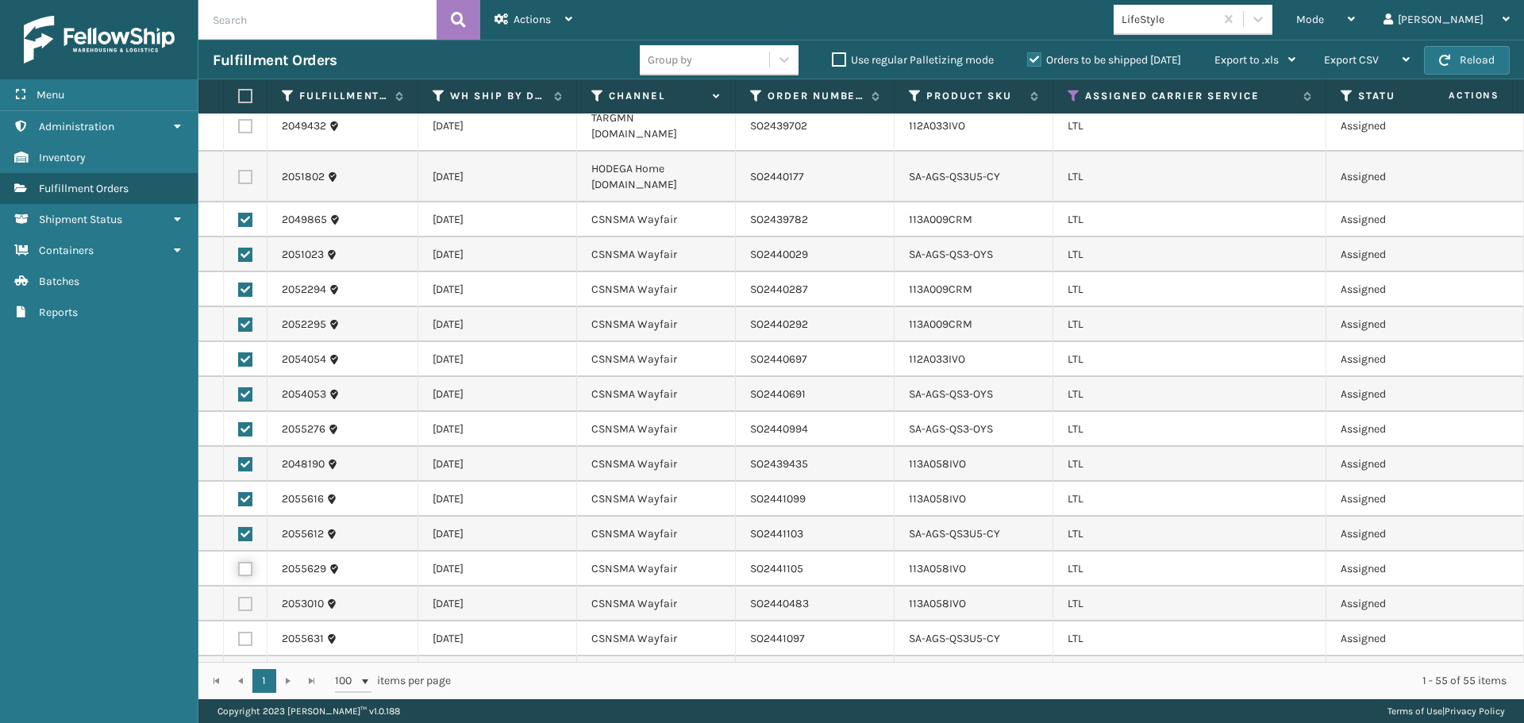
checkbox input "true"
click at [249, 597] on label at bounding box center [245, 604] width 14 height 14
click at [239, 597] on input "checkbox" at bounding box center [238, 602] width 1 height 10
checkbox input "true"
click at [247, 632] on label at bounding box center [245, 639] width 14 height 14
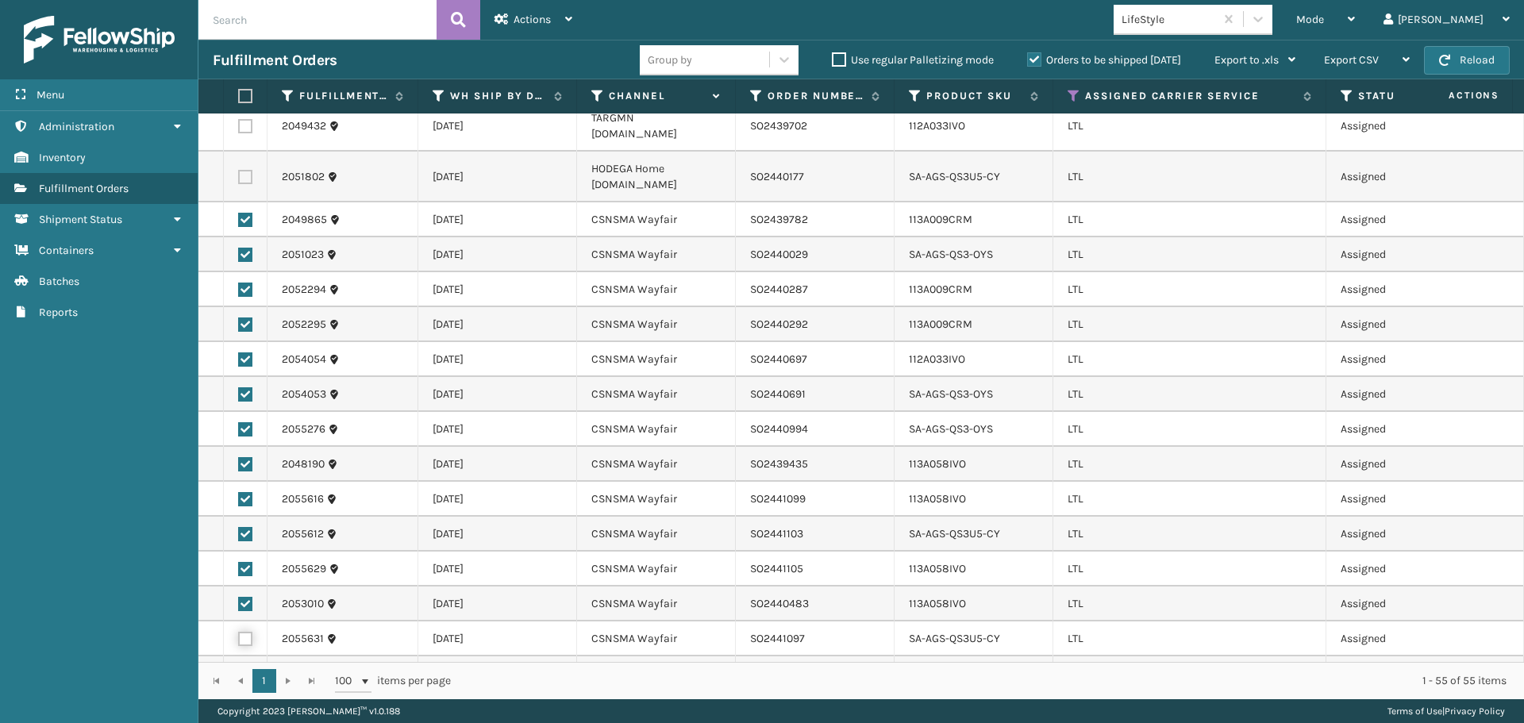
click at [239, 632] on input "checkbox" at bounding box center [238, 637] width 1 height 10
checkbox input "true"
click at [244, 667] on label at bounding box center [245, 674] width 14 height 14
click at [239, 667] on input "checkbox" at bounding box center [238, 672] width 1 height 10
checkbox input "true"
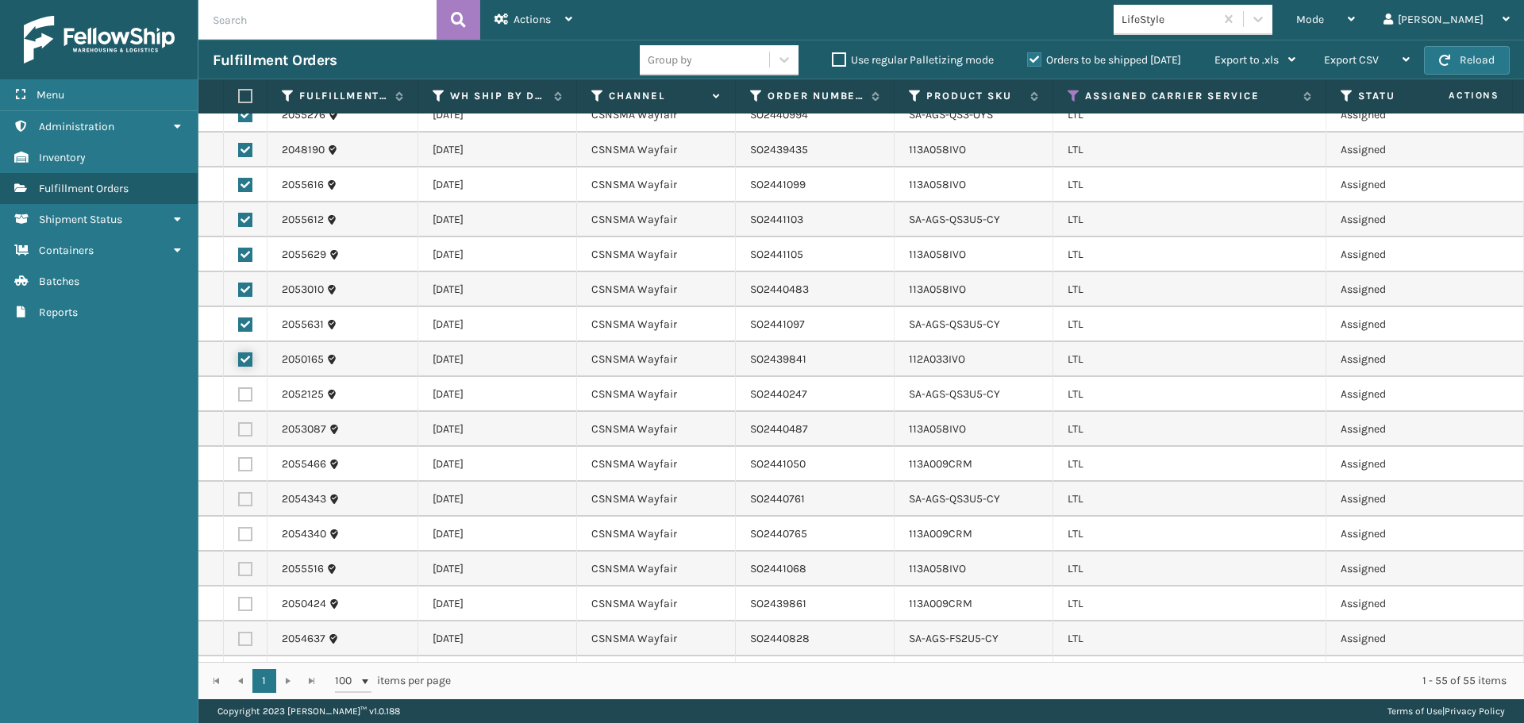
scroll to position [555, 0]
click at [239, 384] on label at bounding box center [245, 391] width 14 height 14
click at [239, 384] on input "checkbox" at bounding box center [238, 389] width 1 height 10
checkbox input "true"
click at [244, 419] on label at bounding box center [245, 426] width 14 height 14
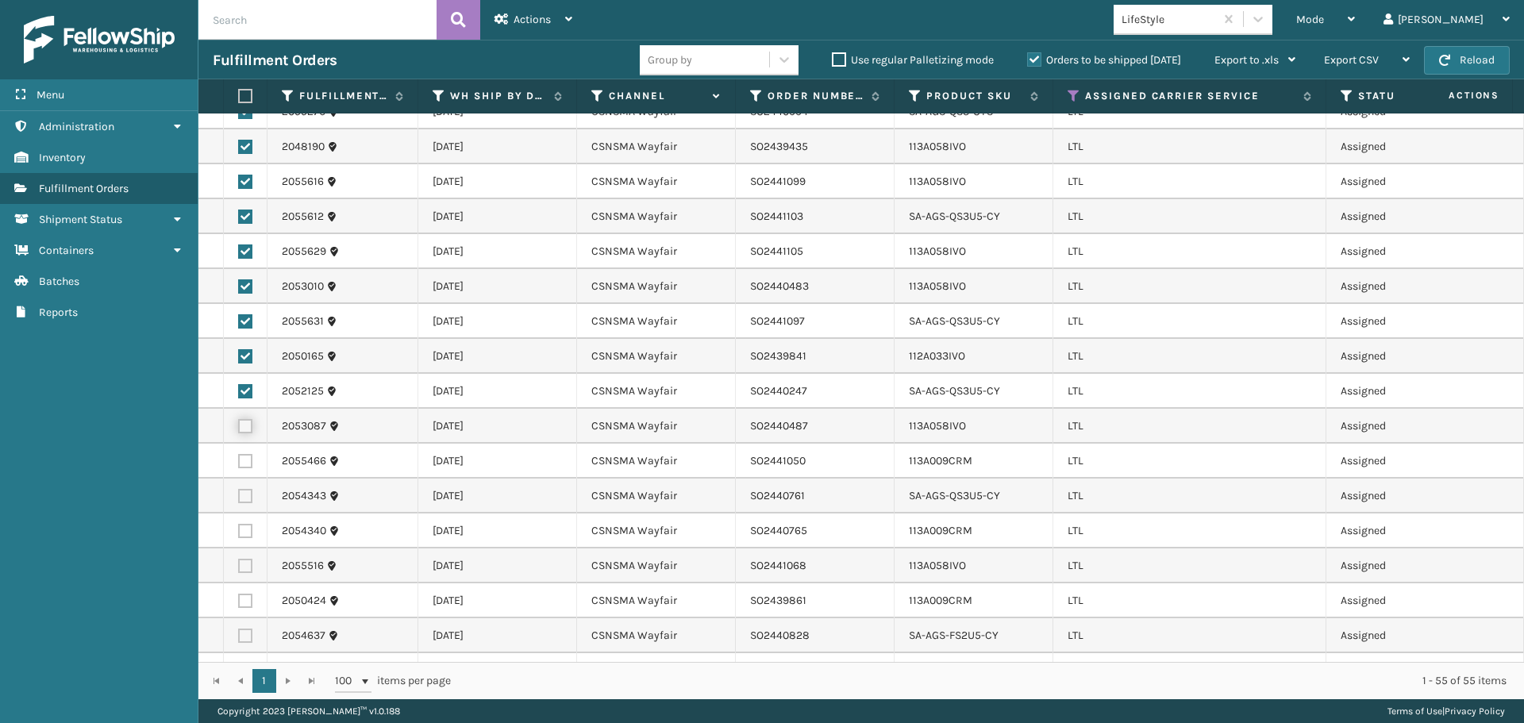
click at [239, 419] on input "checkbox" at bounding box center [238, 424] width 1 height 10
checkbox input "true"
click at [244, 454] on label at bounding box center [245, 461] width 14 height 14
click at [239, 454] on input "checkbox" at bounding box center [238, 459] width 1 height 10
checkbox input "true"
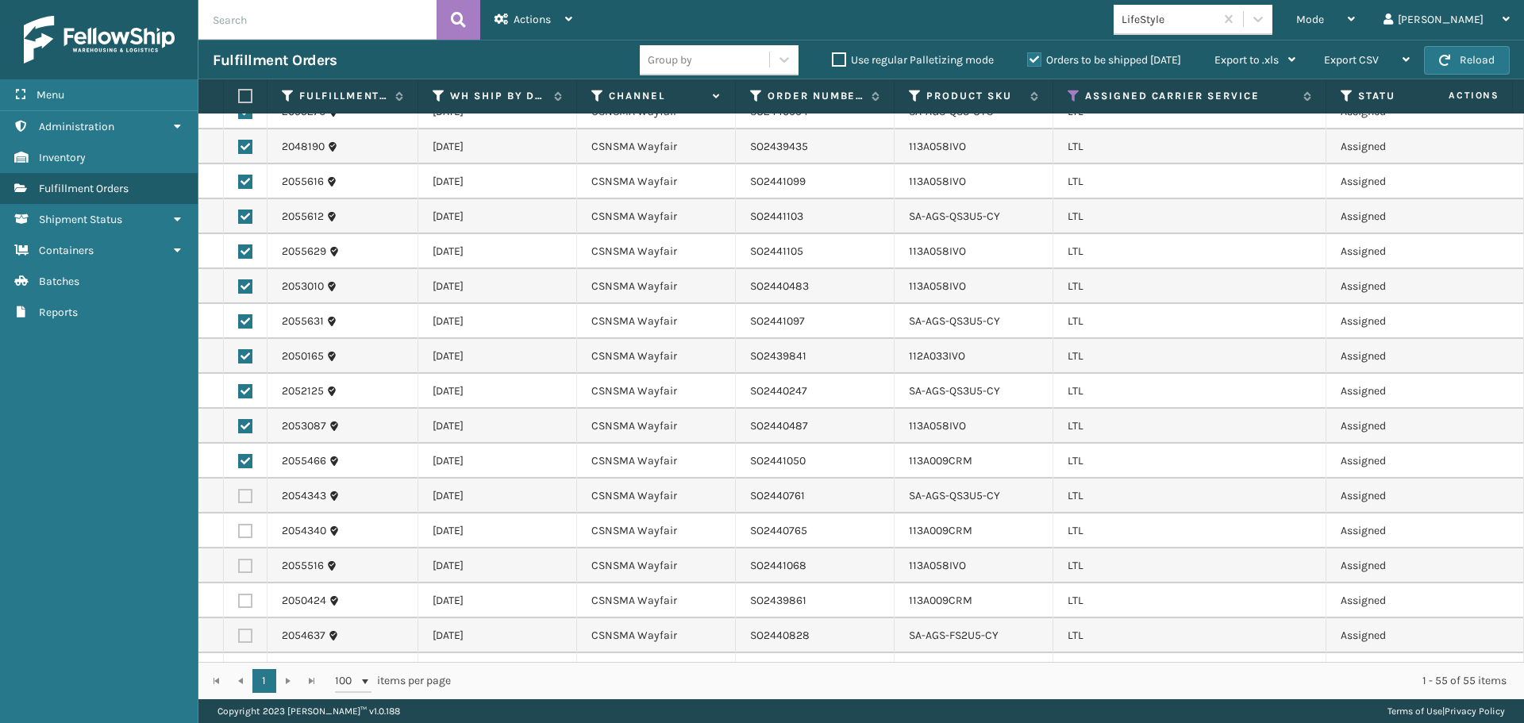
click at [244, 478] on td at bounding box center [246, 495] width 44 height 35
click at [248, 489] on label at bounding box center [245, 496] width 14 height 14
click at [239, 489] on input "checkbox" at bounding box center [238, 494] width 1 height 10
checkbox input "true"
click at [247, 524] on label at bounding box center [245, 531] width 14 height 14
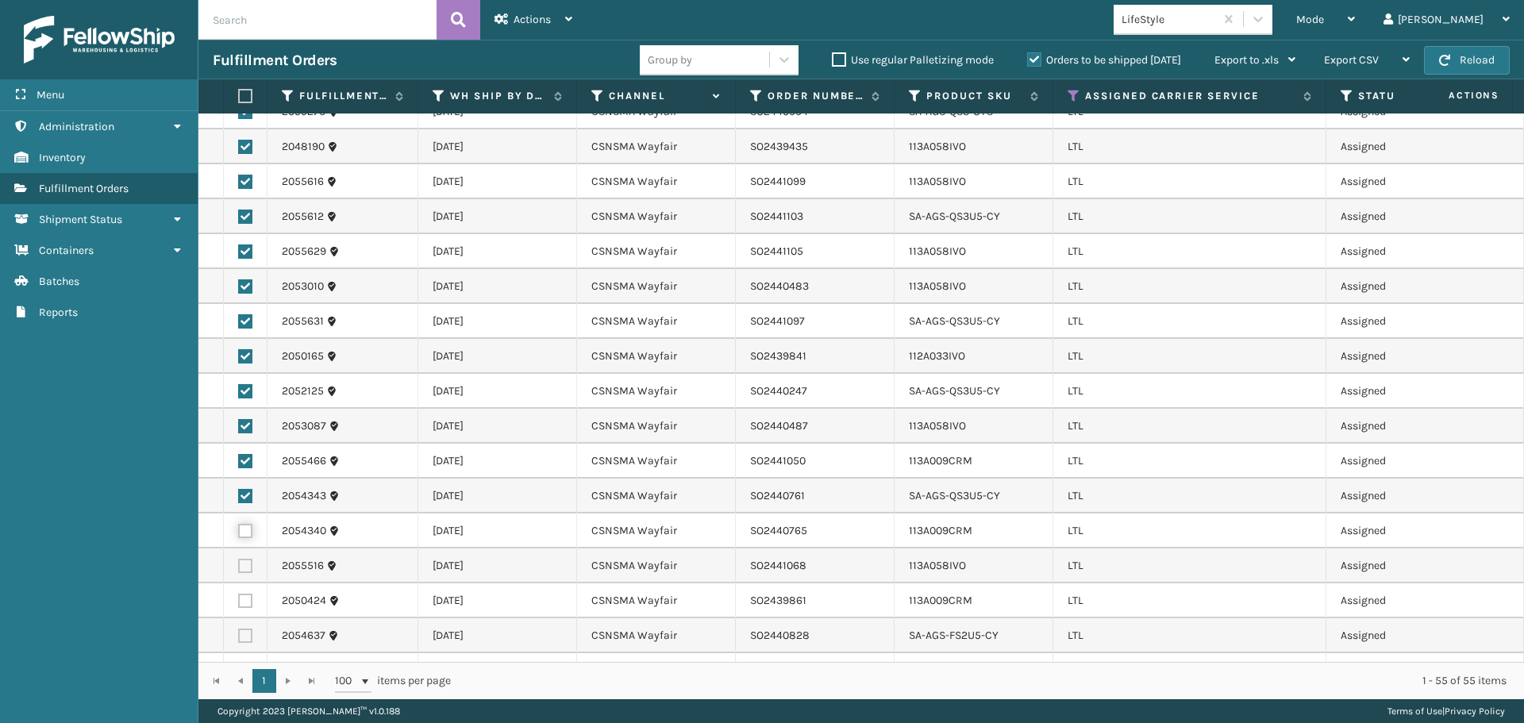
click at [239, 524] on input "checkbox" at bounding box center [238, 529] width 1 height 10
checkbox input "true"
click at [245, 559] on label at bounding box center [245, 566] width 14 height 14
click at [239, 559] on input "checkbox" at bounding box center [238, 564] width 1 height 10
checkbox input "true"
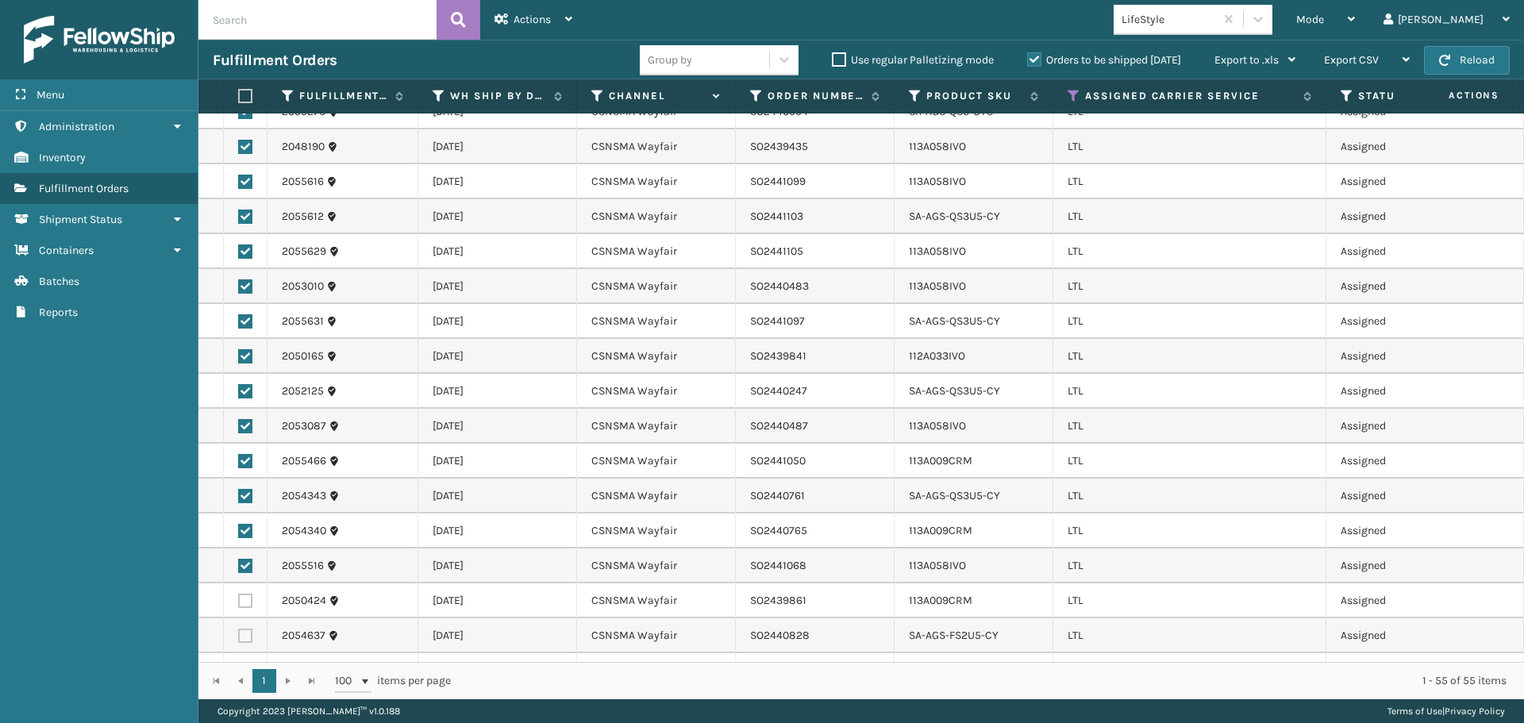
click at [241, 594] on label at bounding box center [245, 601] width 14 height 14
click at [239, 594] on input "checkbox" at bounding box center [238, 599] width 1 height 10
checkbox input "true"
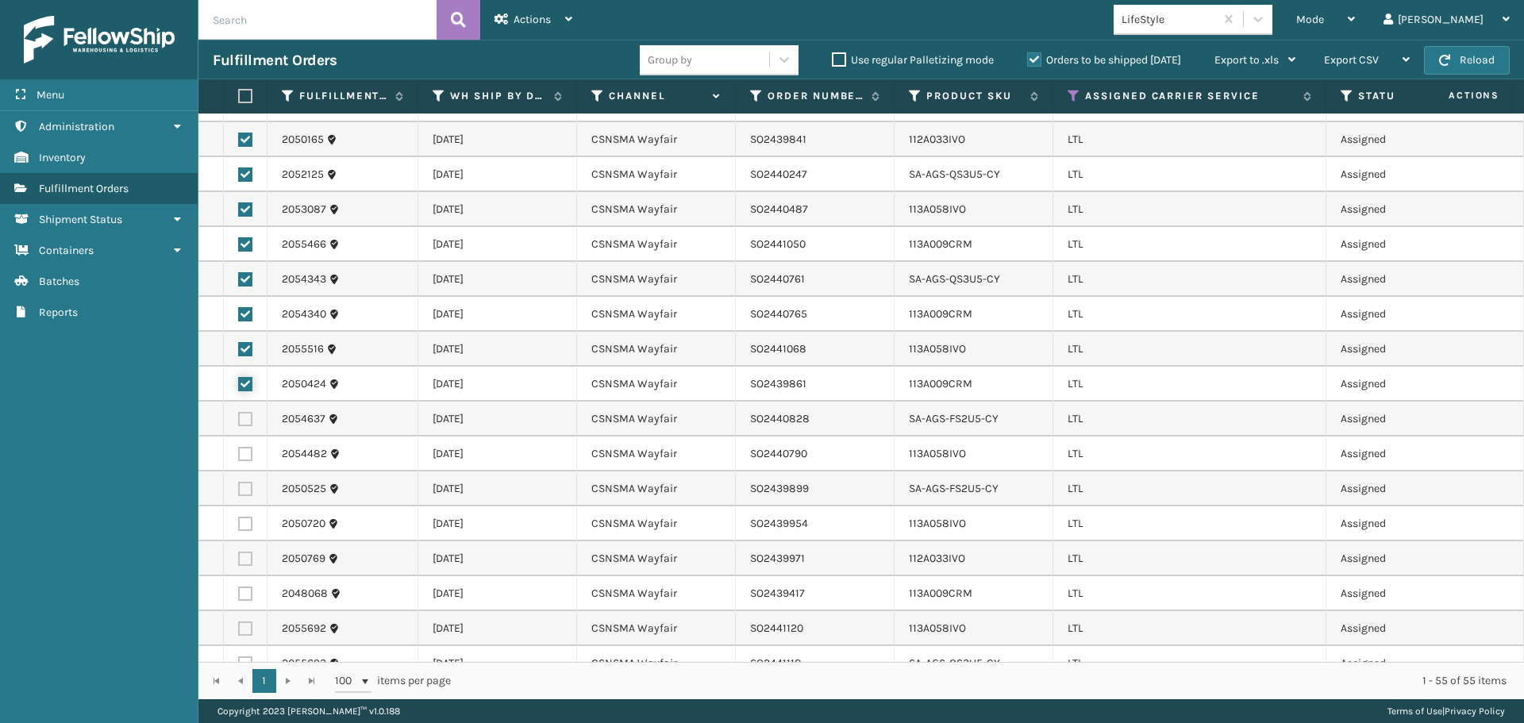
scroll to position [794, 0]
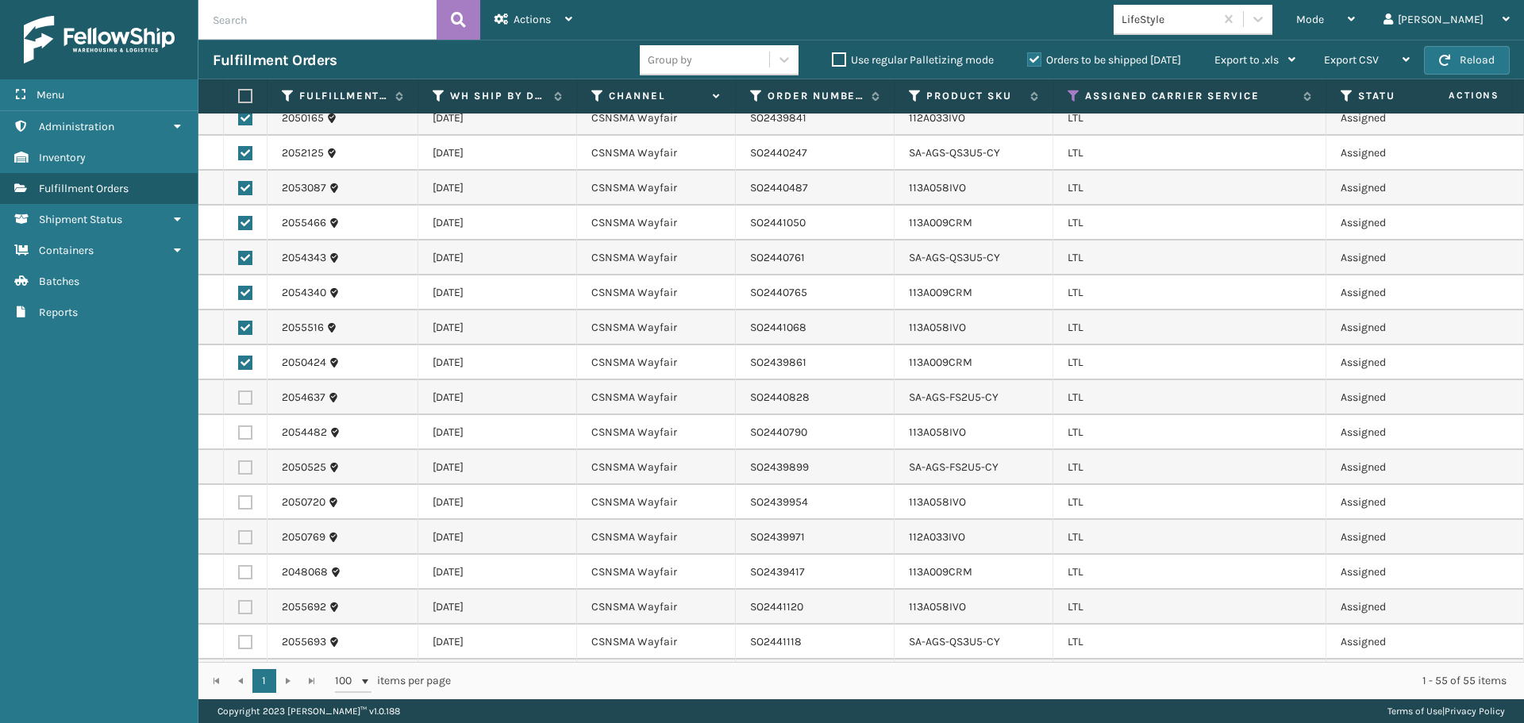
click at [243, 390] on label at bounding box center [245, 397] width 14 height 14
click at [239, 390] on input "checkbox" at bounding box center [238, 395] width 1 height 10
checkbox input "true"
click at [243, 425] on label at bounding box center [245, 432] width 14 height 14
click at [239, 425] on input "checkbox" at bounding box center [238, 430] width 1 height 10
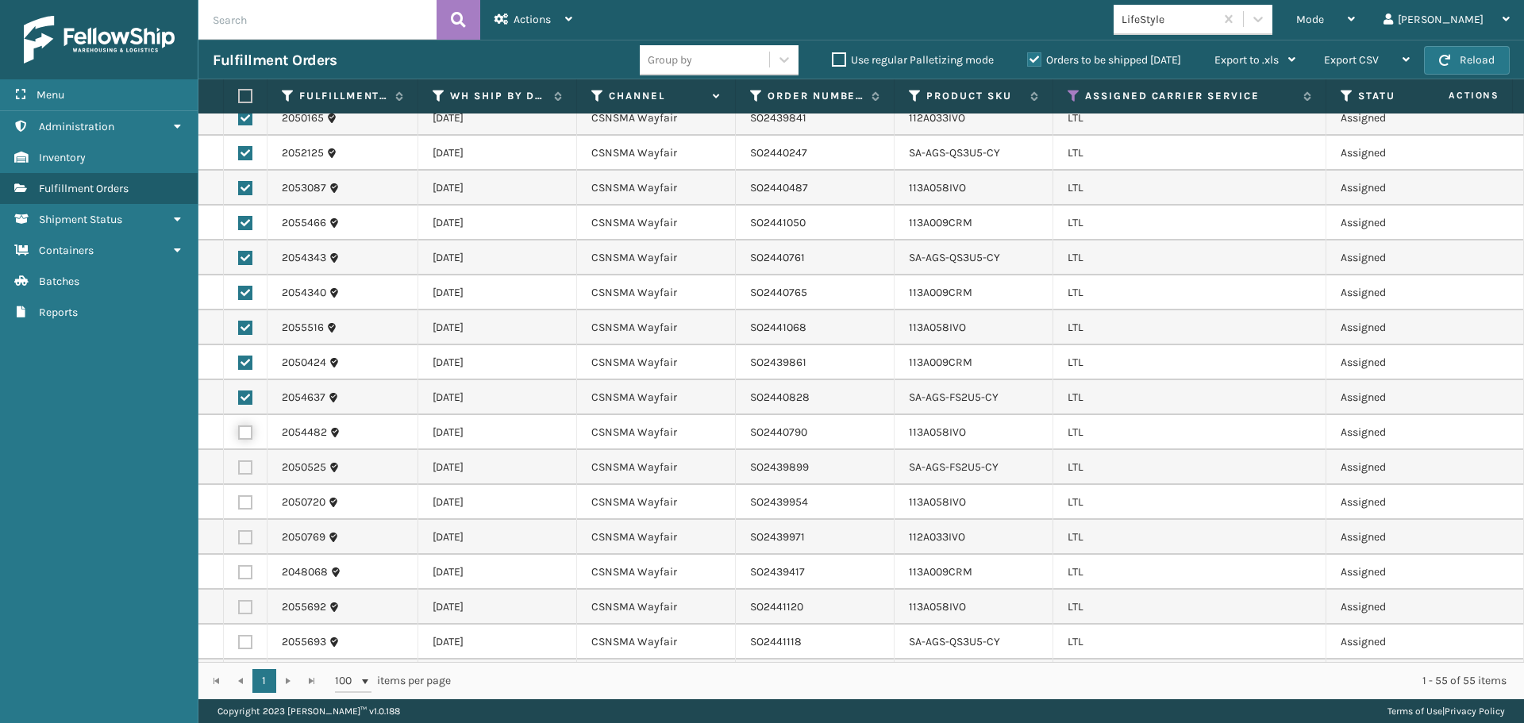
checkbox input "true"
click at [248, 460] on label at bounding box center [245, 467] width 14 height 14
click at [239, 460] on input "checkbox" at bounding box center [238, 465] width 1 height 10
checkbox input "true"
click at [245, 495] on label at bounding box center [245, 502] width 14 height 14
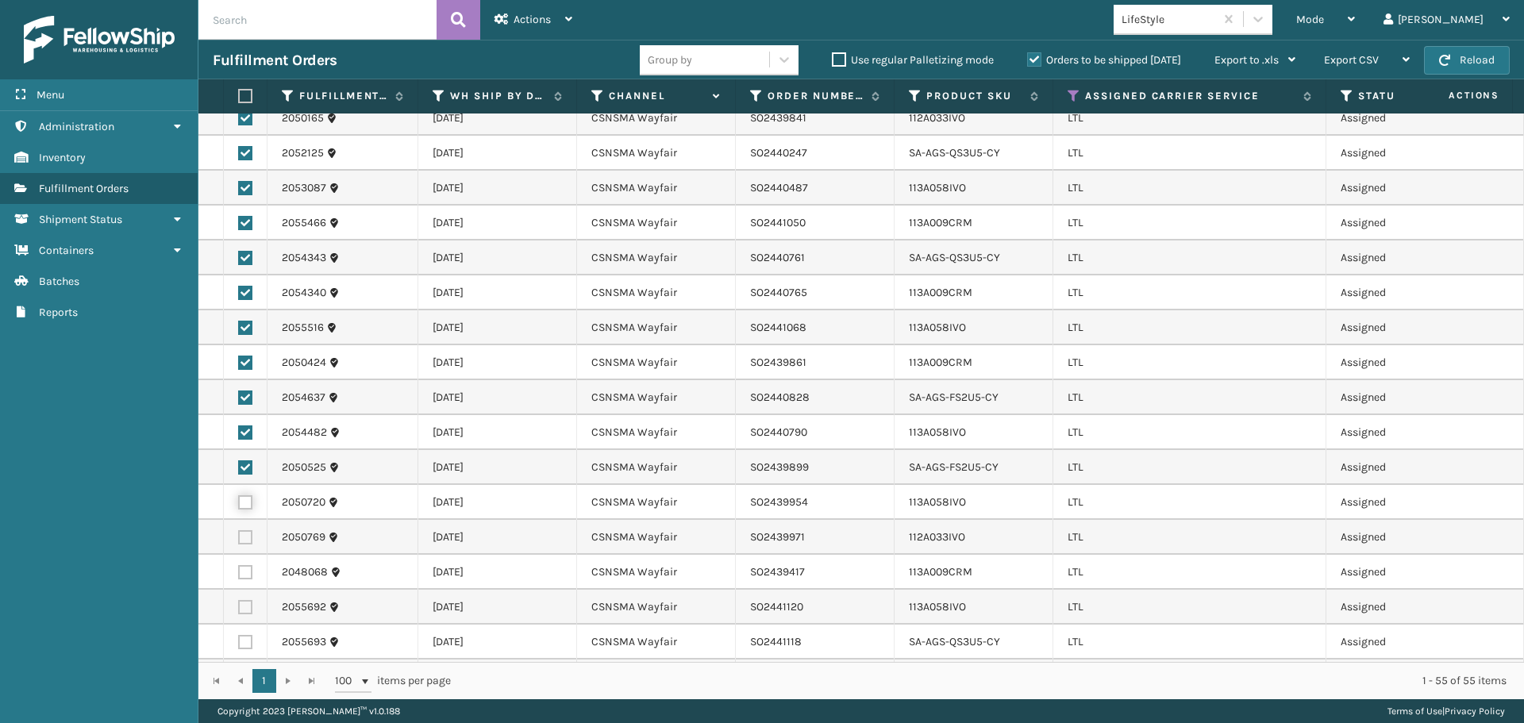
click at [239, 495] on input "checkbox" at bounding box center [238, 500] width 1 height 10
checkbox input "true"
click at [248, 530] on label at bounding box center [245, 537] width 14 height 14
click at [239, 530] on input "checkbox" at bounding box center [238, 535] width 1 height 10
checkbox input "true"
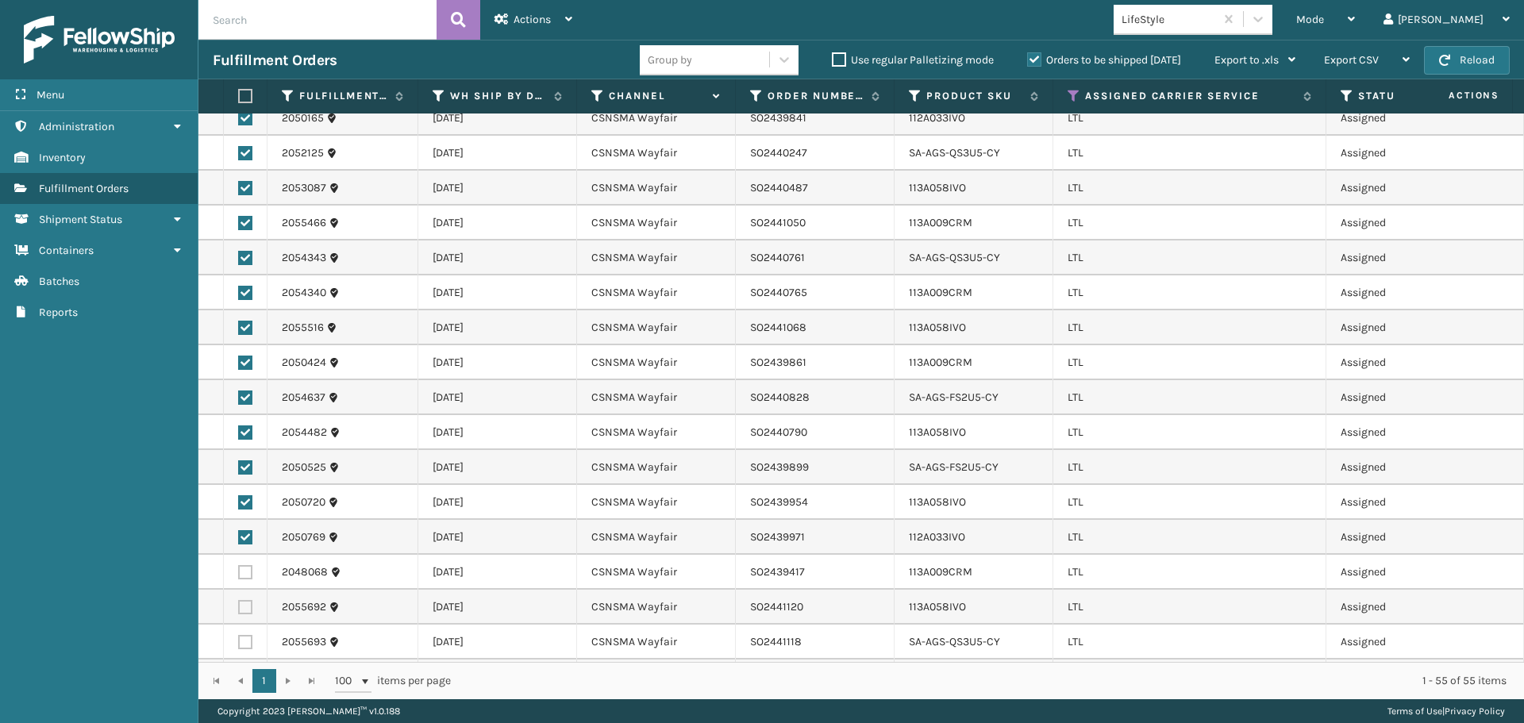
click at [243, 565] on label at bounding box center [245, 572] width 14 height 14
click at [239, 565] on input "checkbox" at bounding box center [238, 570] width 1 height 10
checkbox input "true"
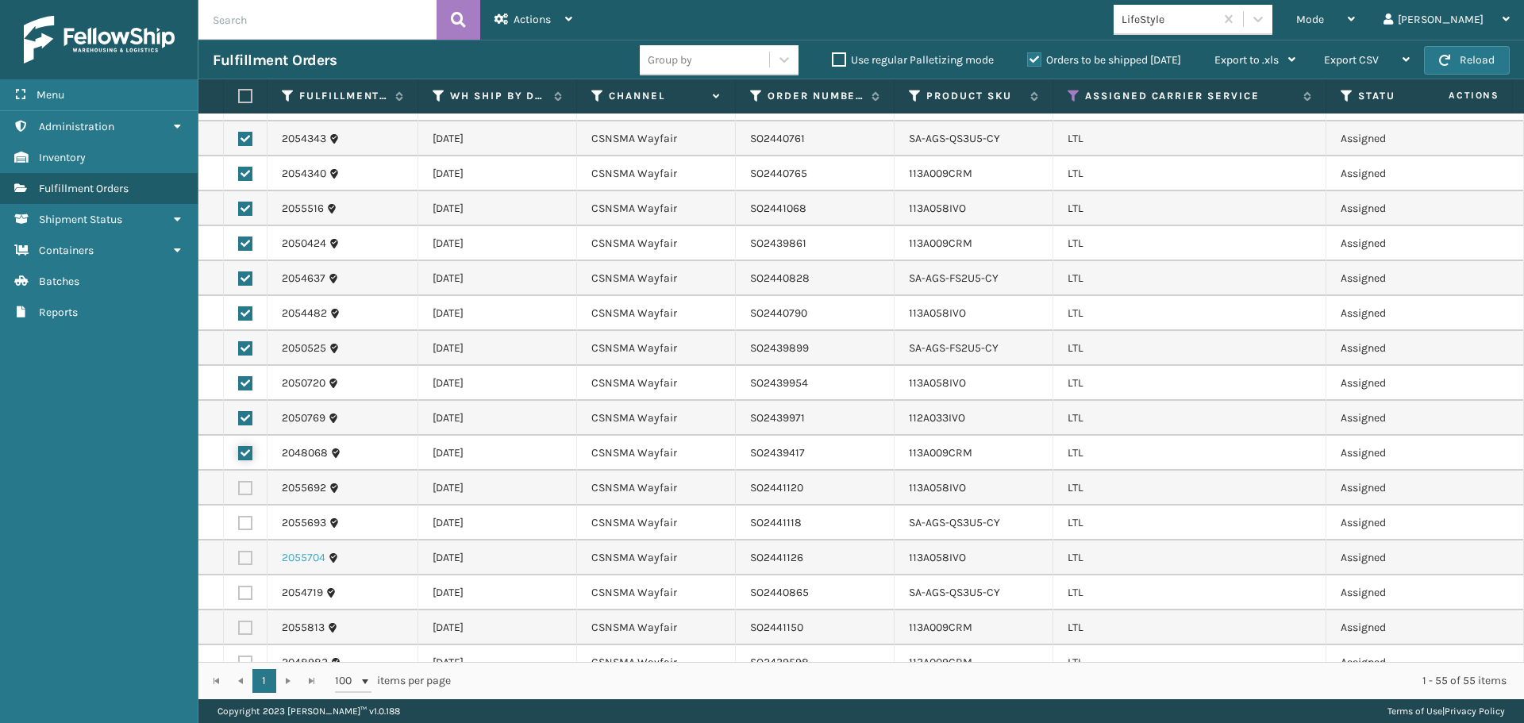
scroll to position [952, 0]
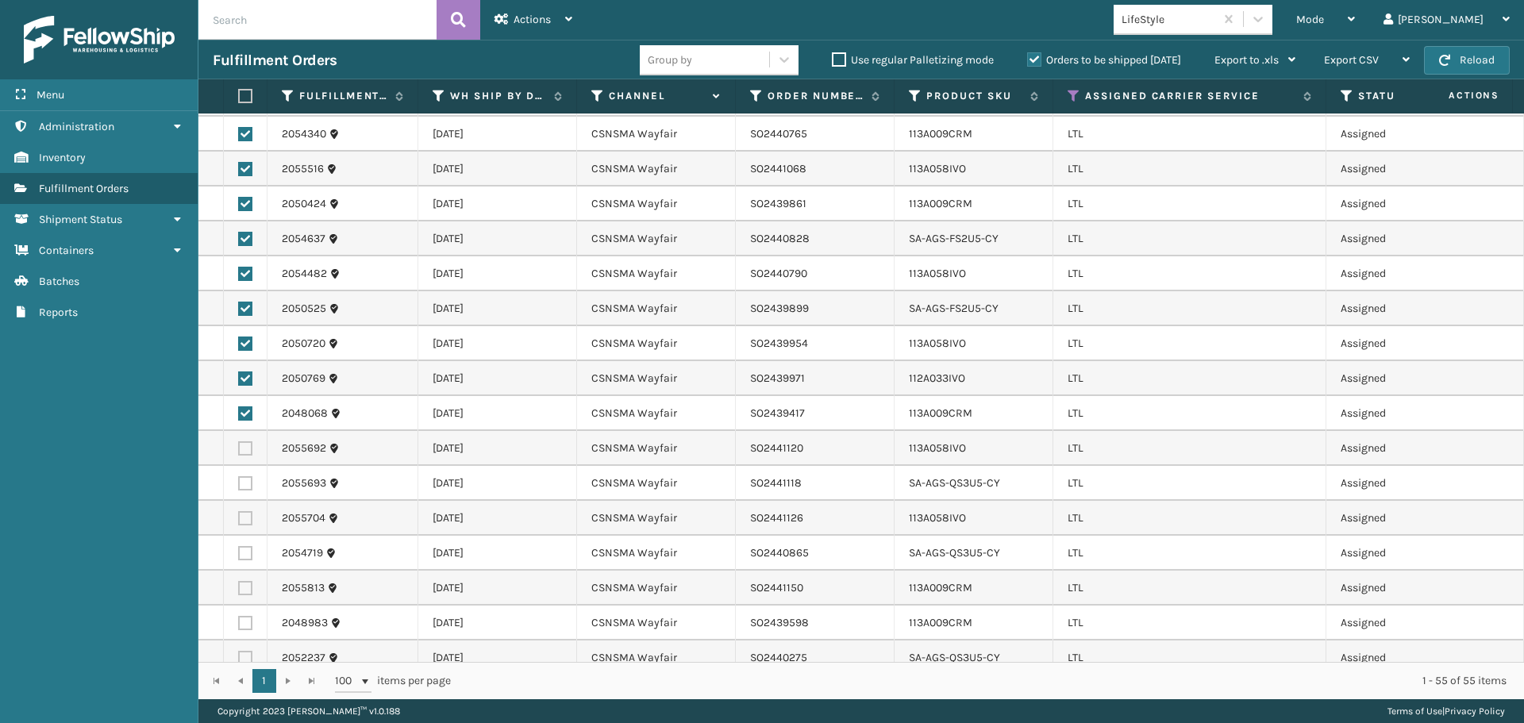
click at [249, 441] on label at bounding box center [245, 448] width 14 height 14
click at [239, 441] on input "checkbox" at bounding box center [238, 446] width 1 height 10
checkbox input "true"
click at [245, 476] on label at bounding box center [245, 483] width 14 height 14
click at [239, 476] on input "checkbox" at bounding box center [238, 481] width 1 height 10
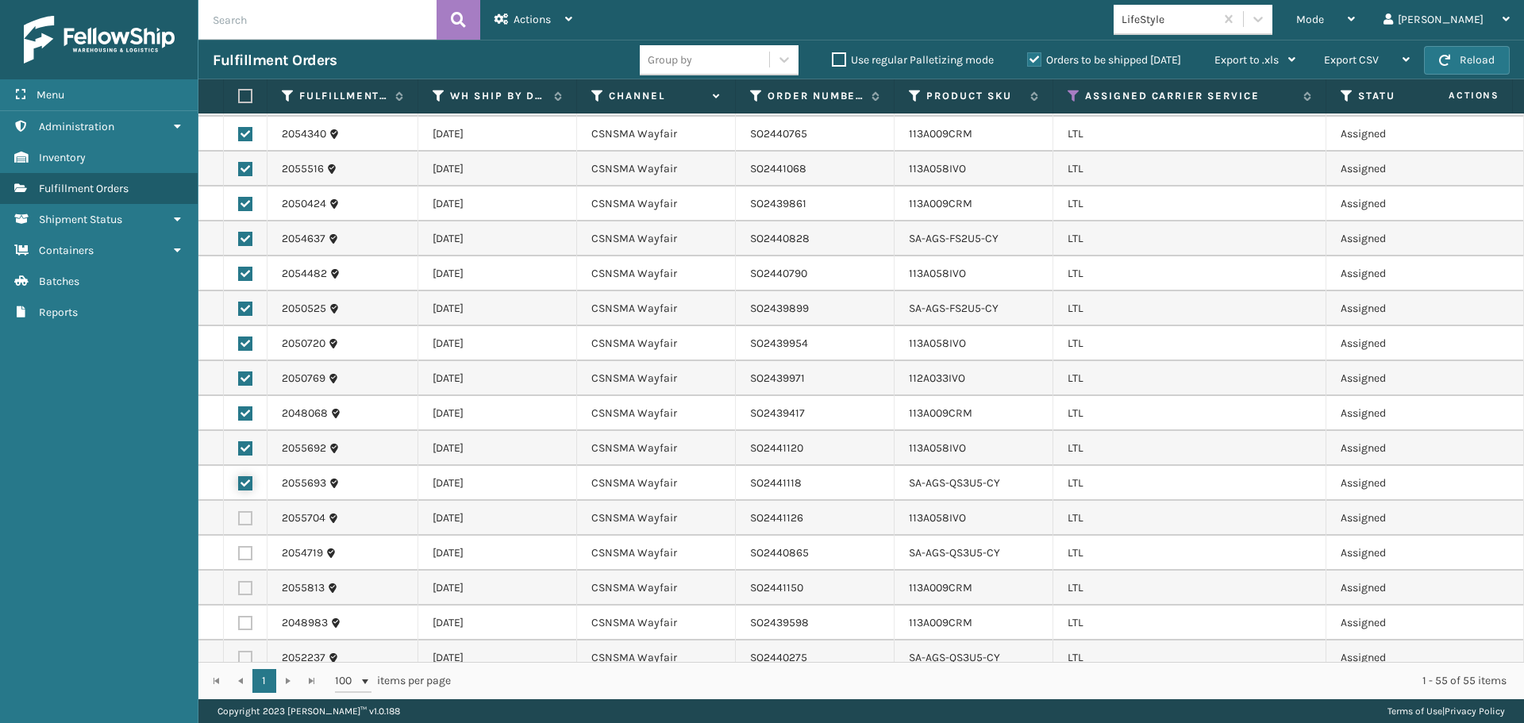
checkbox input "true"
drag, startPoint x: 244, startPoint y: 486, endPoint x: 244, endPoint y: 502, distance: 15.9
click at [244, 511] on label at bounding box center [245, 518] width 14 height 14
click at [239, 511] on input "checkbox" at bounding box center [238, 516] width 1 height 10
checkbox input "true"
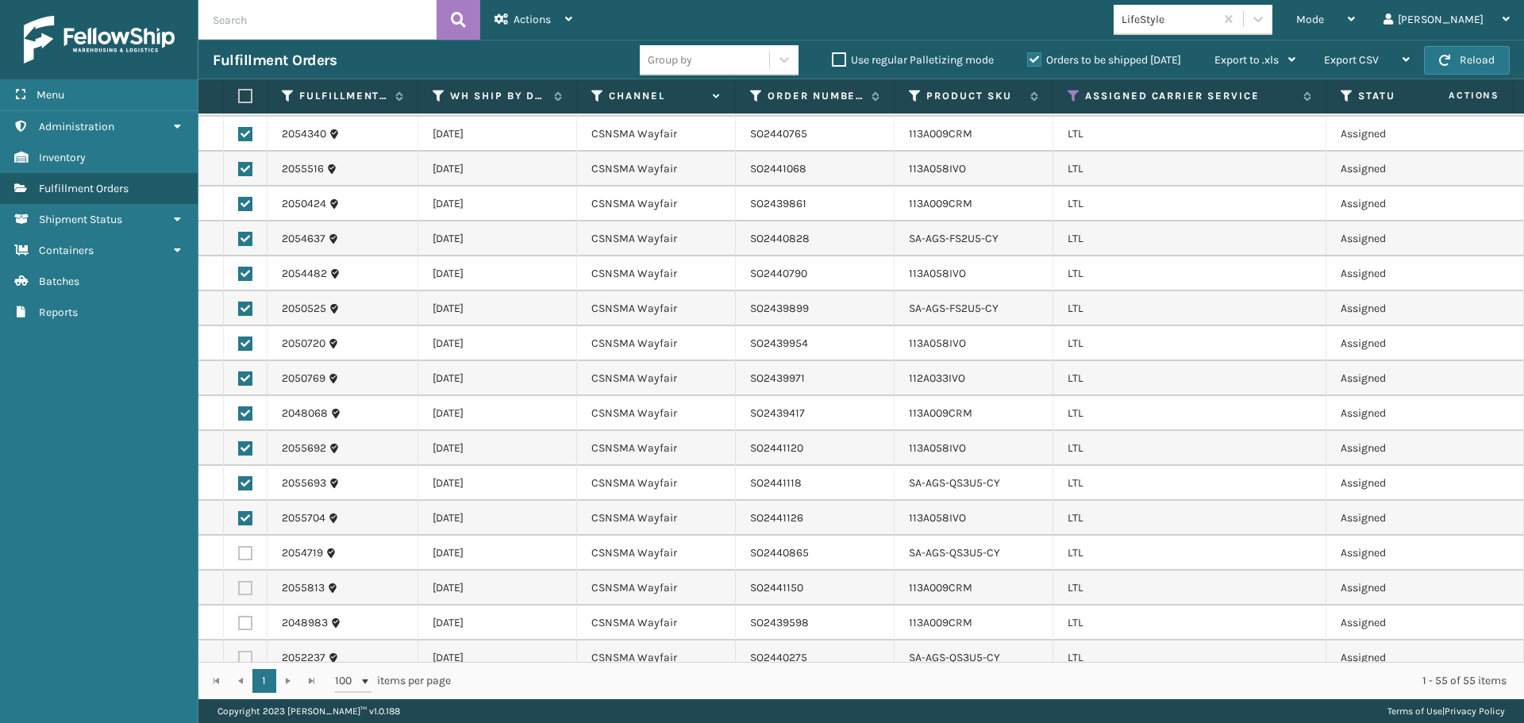
click at [244, 546] on label at bounding box center [245, 553] width 14 height 14
click at [239, 546] on input "checkbox" at bounding box center [238, 551] width 1 height 10
checkbox input "true"
click at [249, 581] on label at bounding box center [245, 588] width 14 height 14
click at [239, 581] on input "checkbox" at bounding box center [238, 586] width 1 height 10
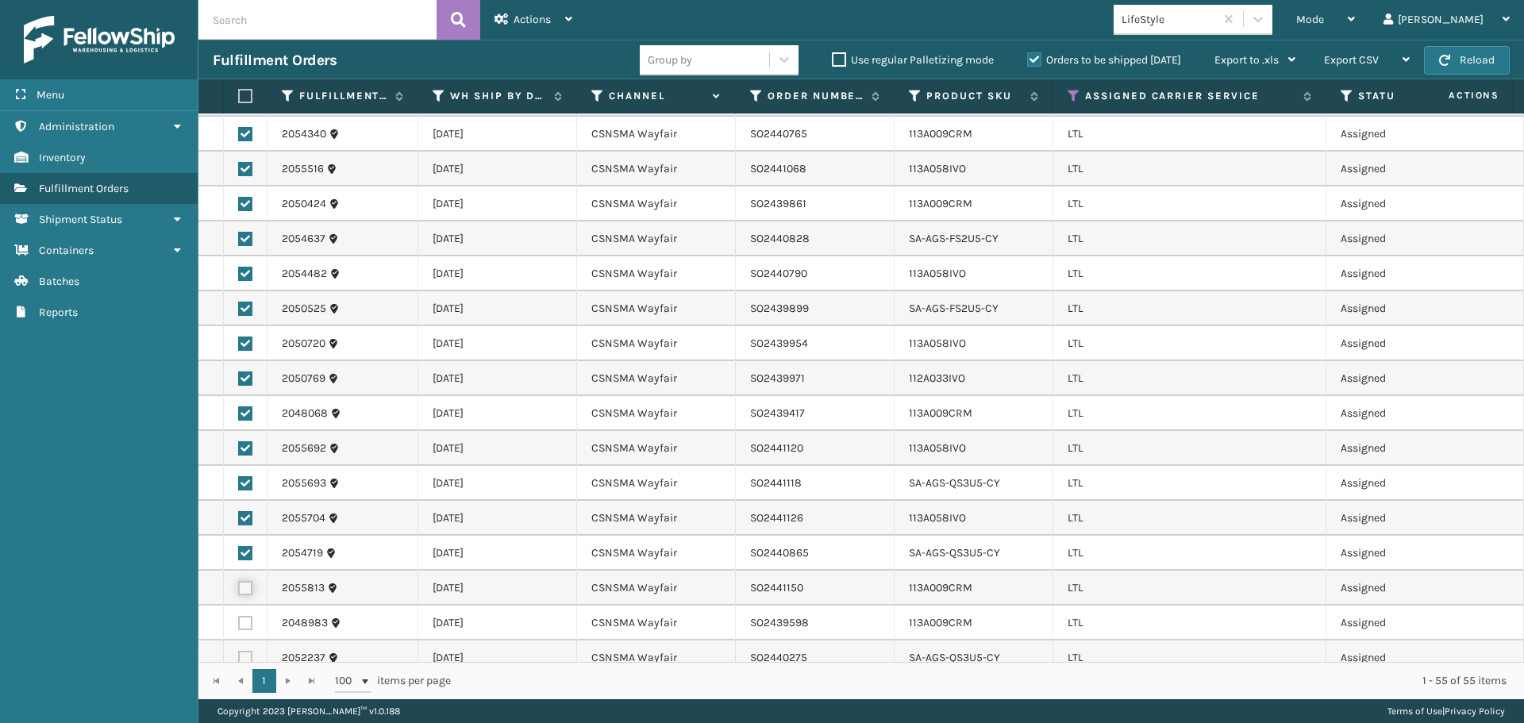
checkbox input "true"
click at [244, 616] on label at bounding box center [245, 623] width 14 height 14
click at [239, 616] on input "checkbox" at bounding box center [238, 621] width 1 height 10
checkbox input "true"
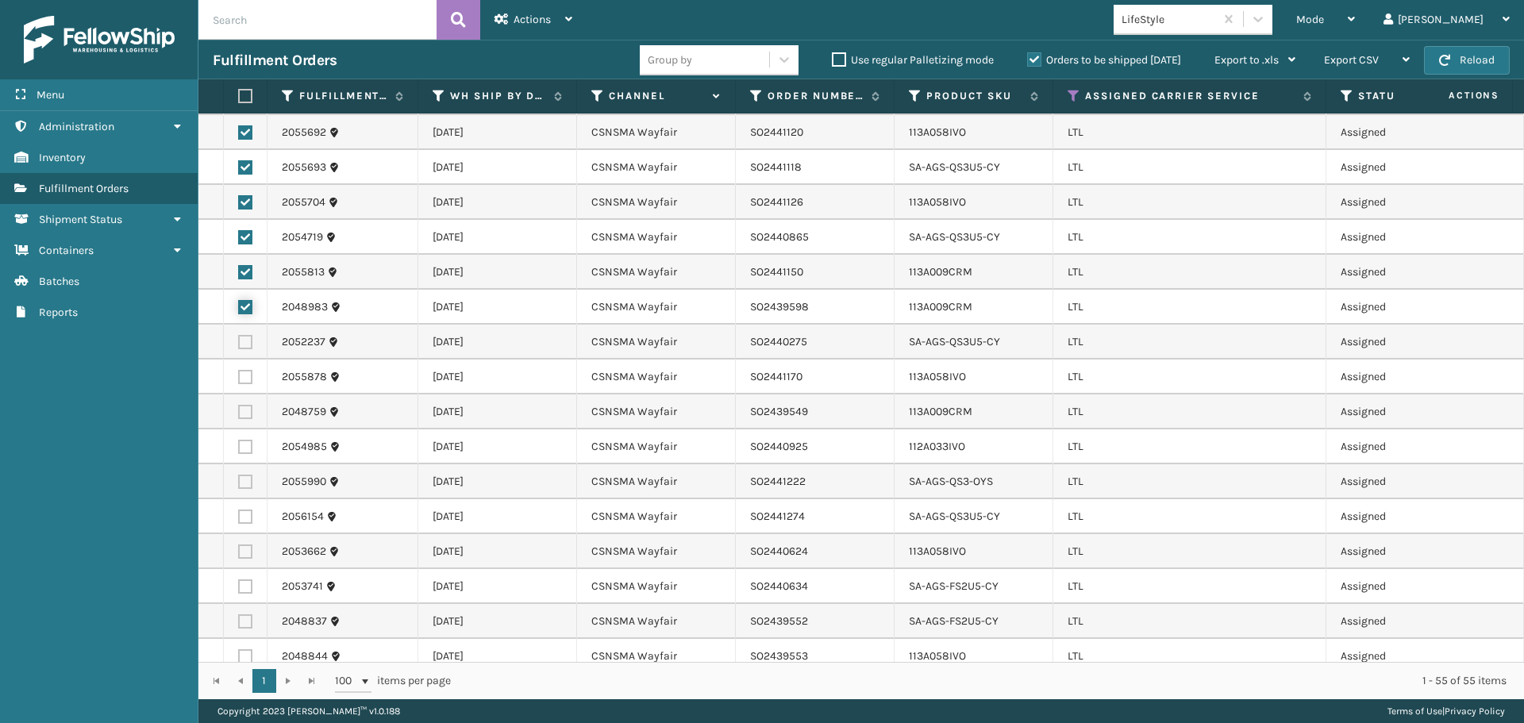
scroll to position [1270, 0]
click at [248, 333] on label at bounding box center [245, 340] width 14 height 14
click at [239, 333] on input "checkbox" at bounding box center [238, 338] width 1 height 10
checkbox input "true"
click at [244, 368] on label at bounding box center [245, 375] width 14 height 14
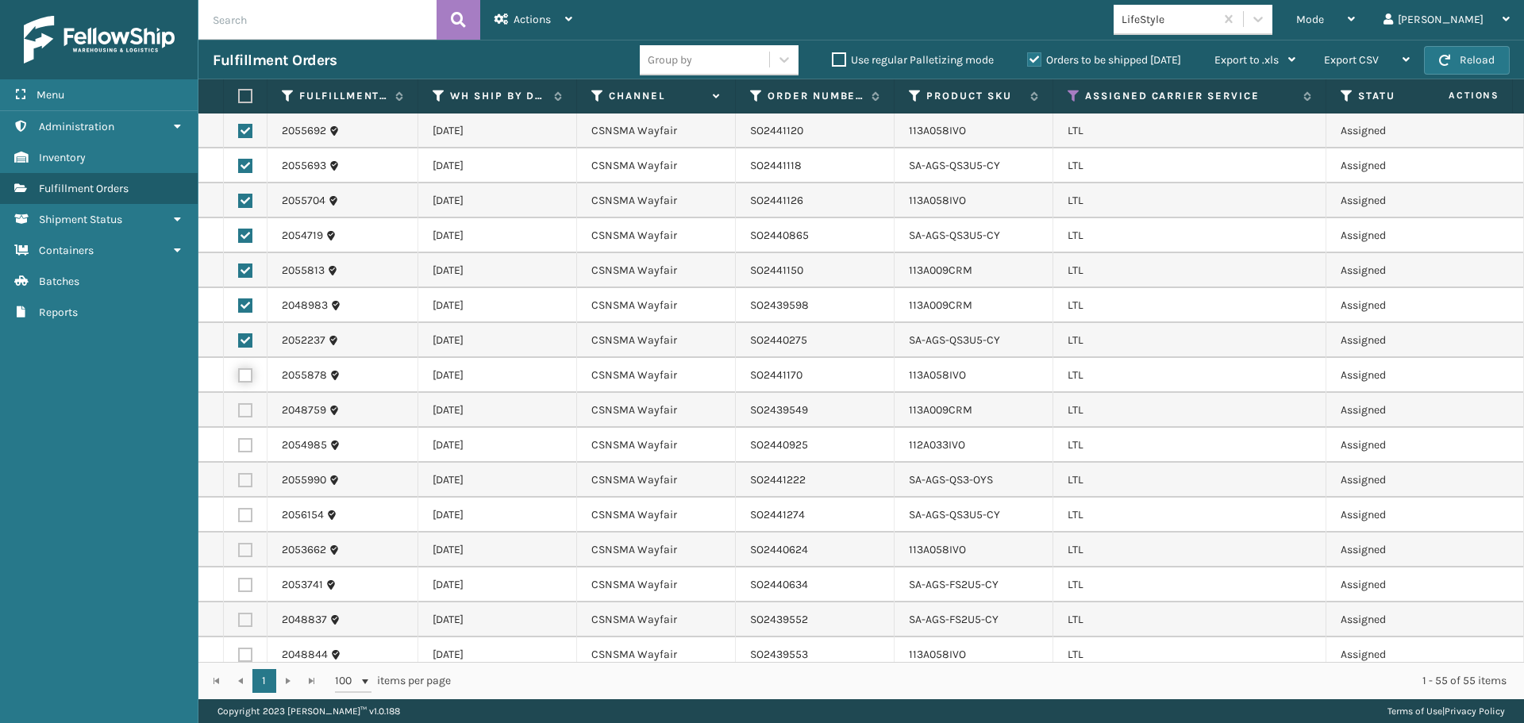
click at [239, 368] on input "checkbox" at bounding box center [238, 373] width 1 height 10
checkbox input "true"
click at [243, 403] on label at bounding box center [245, 410] width 14 height 14
click at [239, 403] on input "checkbox" at bounding box center [238, 408] width 1 height 10
checkbox input "true"
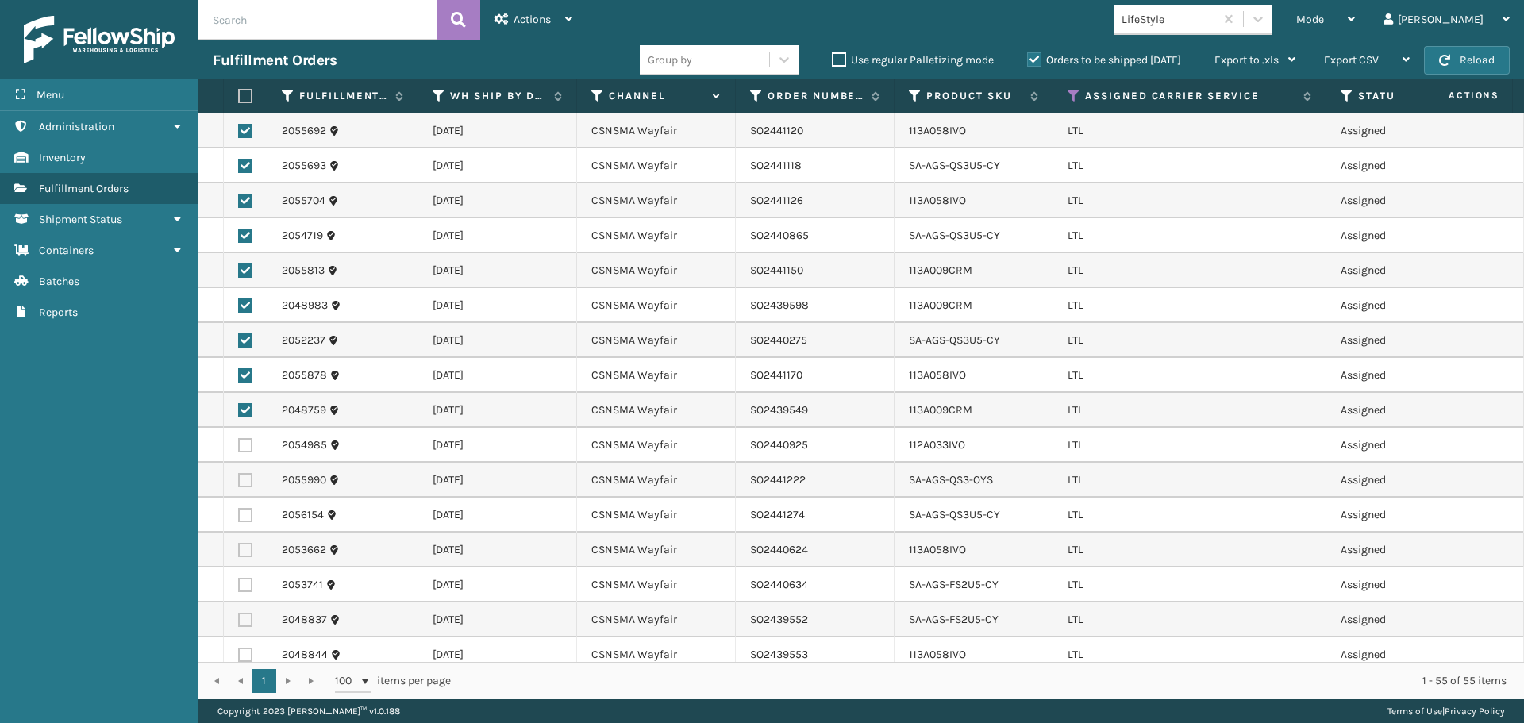
click at [245, 438] on label at bounding box center [245, 445] width 14 height 14
click at [239, 438] on input "checkbox" at bounding box center [238, 443] width 1 height 10
checkbox input "true"
click at [244, 473] on label at bounding box center [245, 480] width 14 height 14
click at [239, 473] on input "checkbox" at bounding box center [238, 478] width 1 height 10
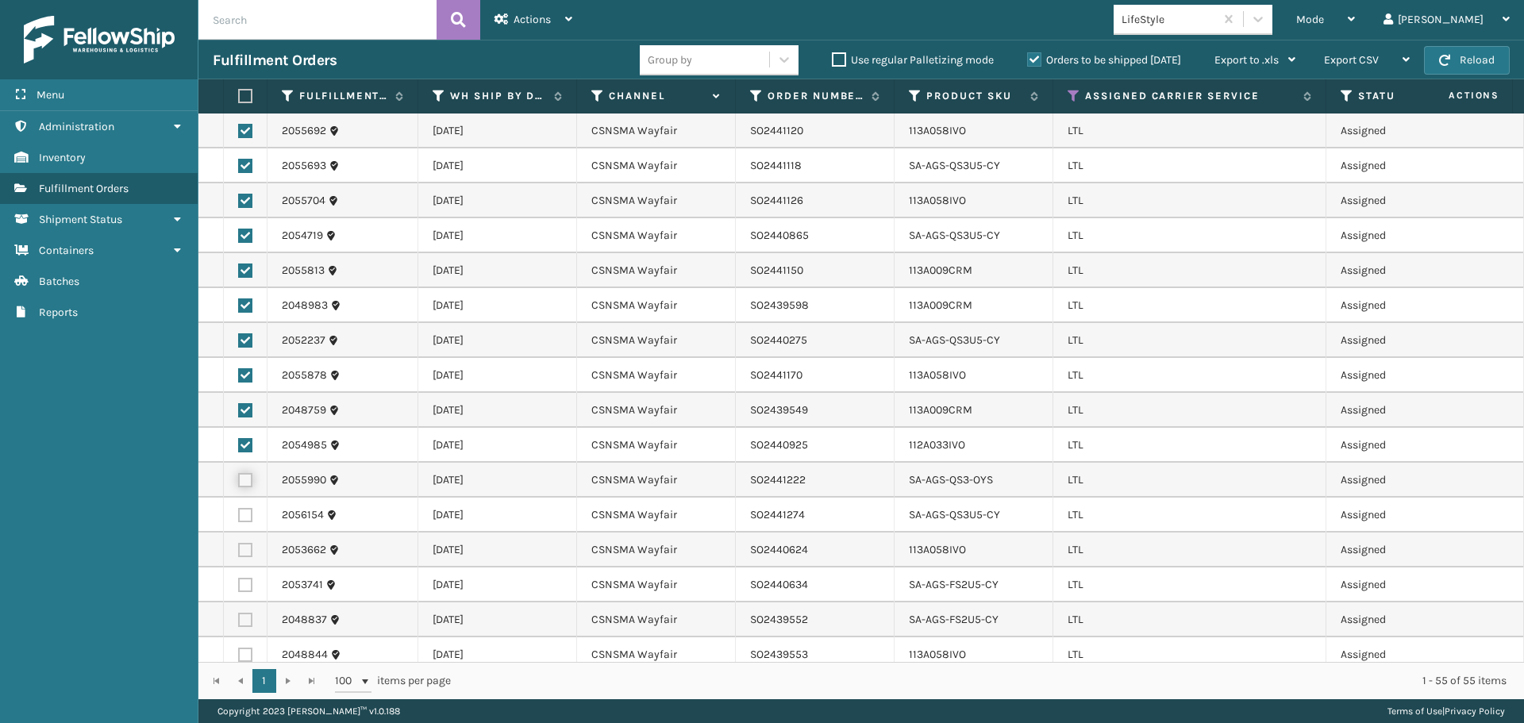
checkbox input "true"
click at [244, 508] on label at bounding box center [245, 515] width 14 height 14
click at [239, 508] on input "checkbox" at bounding box center [238, 513] width 1 height 10
checkbox input "true"
click at [244, 543] on label at bounding box center [245, 550] width 14 height 14
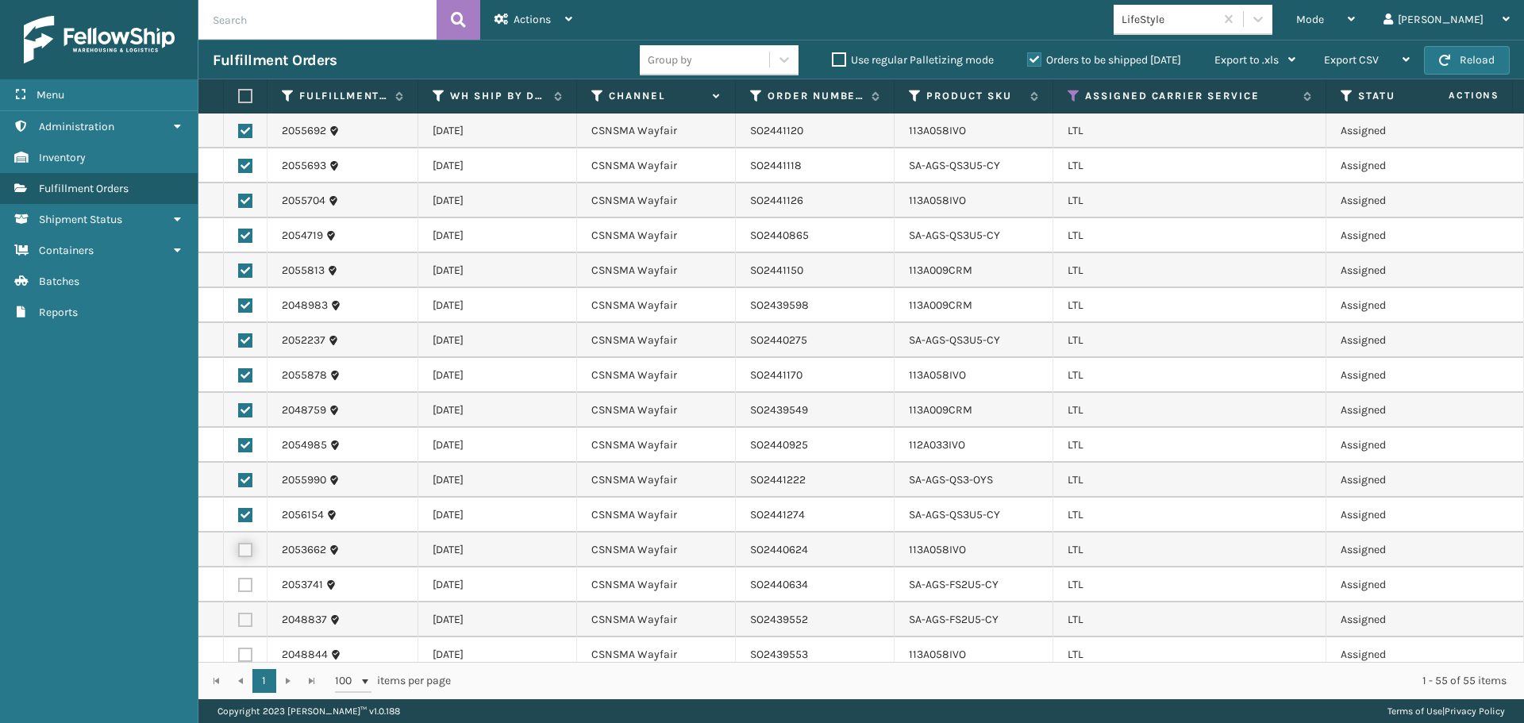
click at [239, 543] on input "checkbox" at bounding box center [238, 548] width 1 height 10
checkbox input "true"
click at [249, 578] on label at bounding box center [245, 585] width 14 height 14
click at [239, 578] on input "checkbox" at bounding box center [238, 583] width 1 height 10
checkbox input "true"
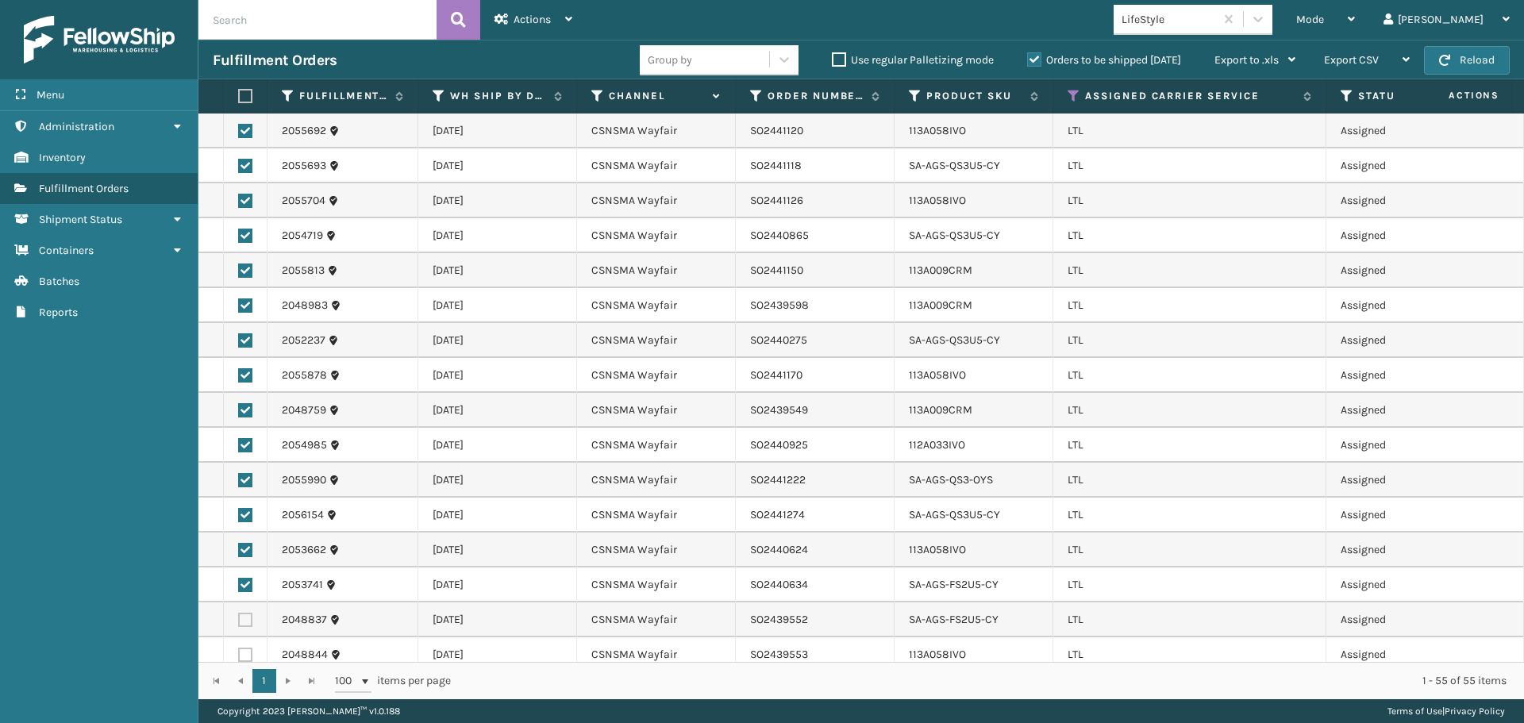
click at [246, 602] on td at bounding box center [246, 619] width 44 height 35
click at [251, 613] on label at bounding box center [245, 620] width 14 height 14
click at [239, 613] on input "checkbox" at bounding box center [238, 618] width 1 height 10
checkbox input "true"
click at [248, 648] on label at bounding box center [245, 655] width 14 height 14
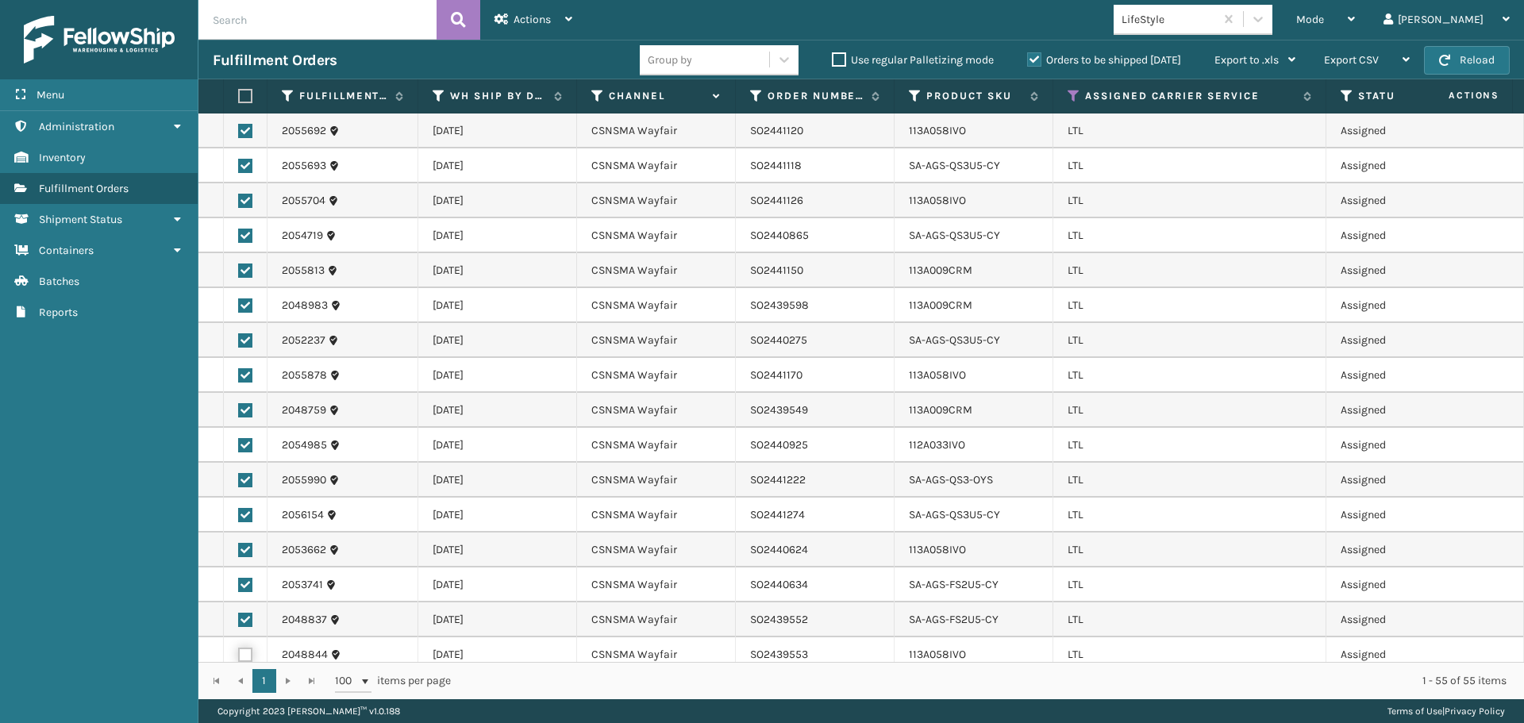
click at [239, 648] on input "checkbox" at bounding box center [238, 653] width 1 height 10
checkbox input "true"
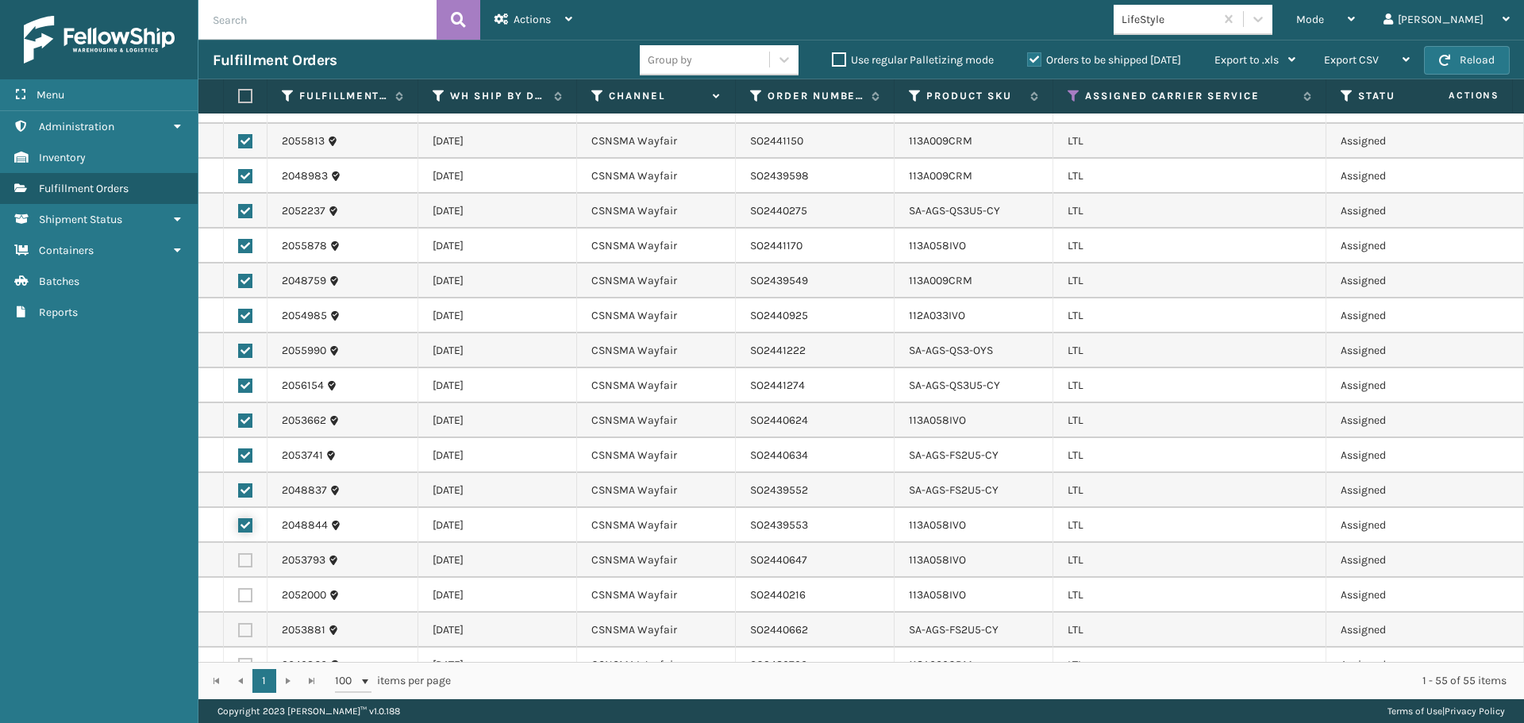
scroll to position [1400, 0]
click at [244, 552] on label at bounding box center [245, 559] width 14 height 14
click at [239, 552] on input "checkbox" at bounding box center [238, 557] width 1 height 10
checkbox input "true"
click at [247, 587] on label at bounding box center [245, 594] width 14 height 14
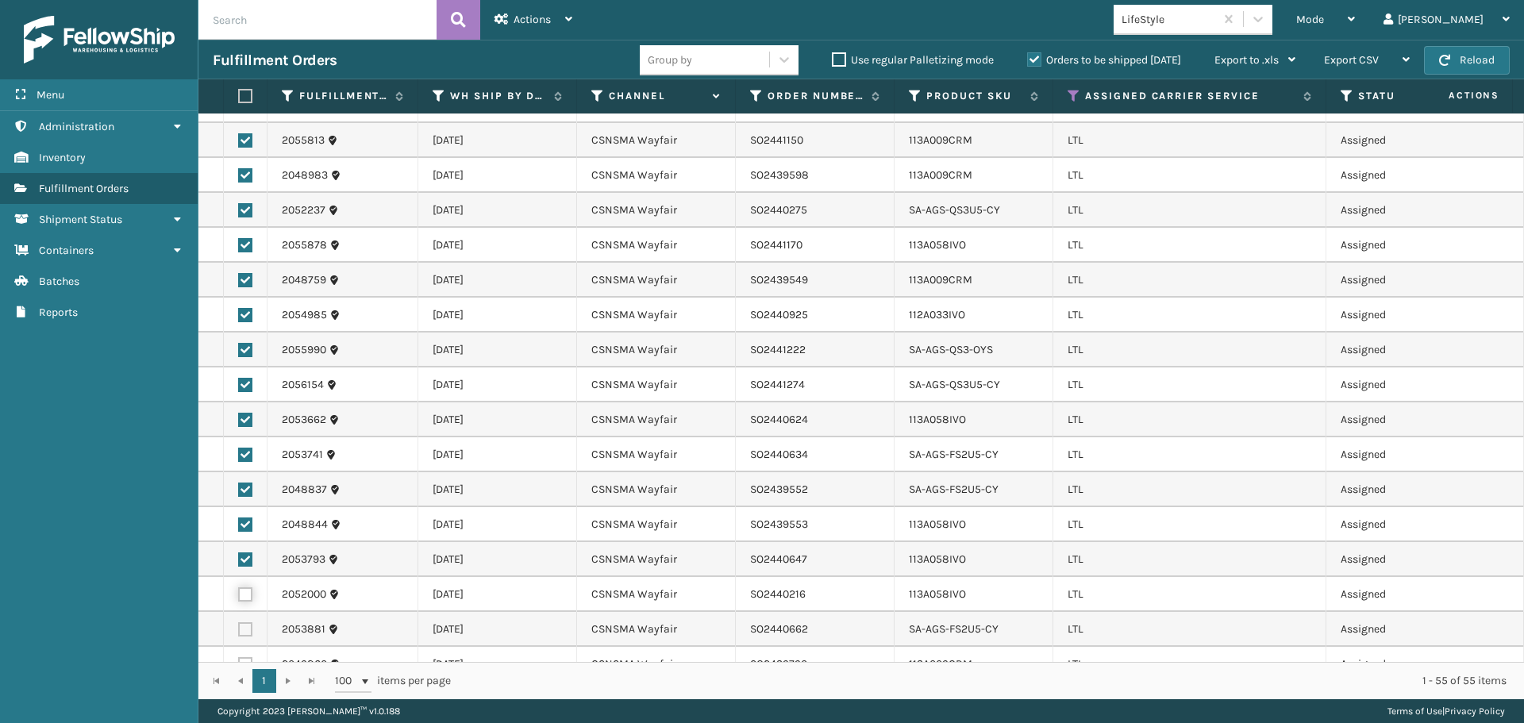
click at [239, 587] on input "checkbox" at bounding box center [238, 592] width 1 height 10
checkbox input "true"
click at [247, 622] on label at bounding box center [245, 629] width 14 height 14
click at [239, 622] on input "checkbox" at bounding box center [238, 627] width 1 height 10
checkbox input "true"
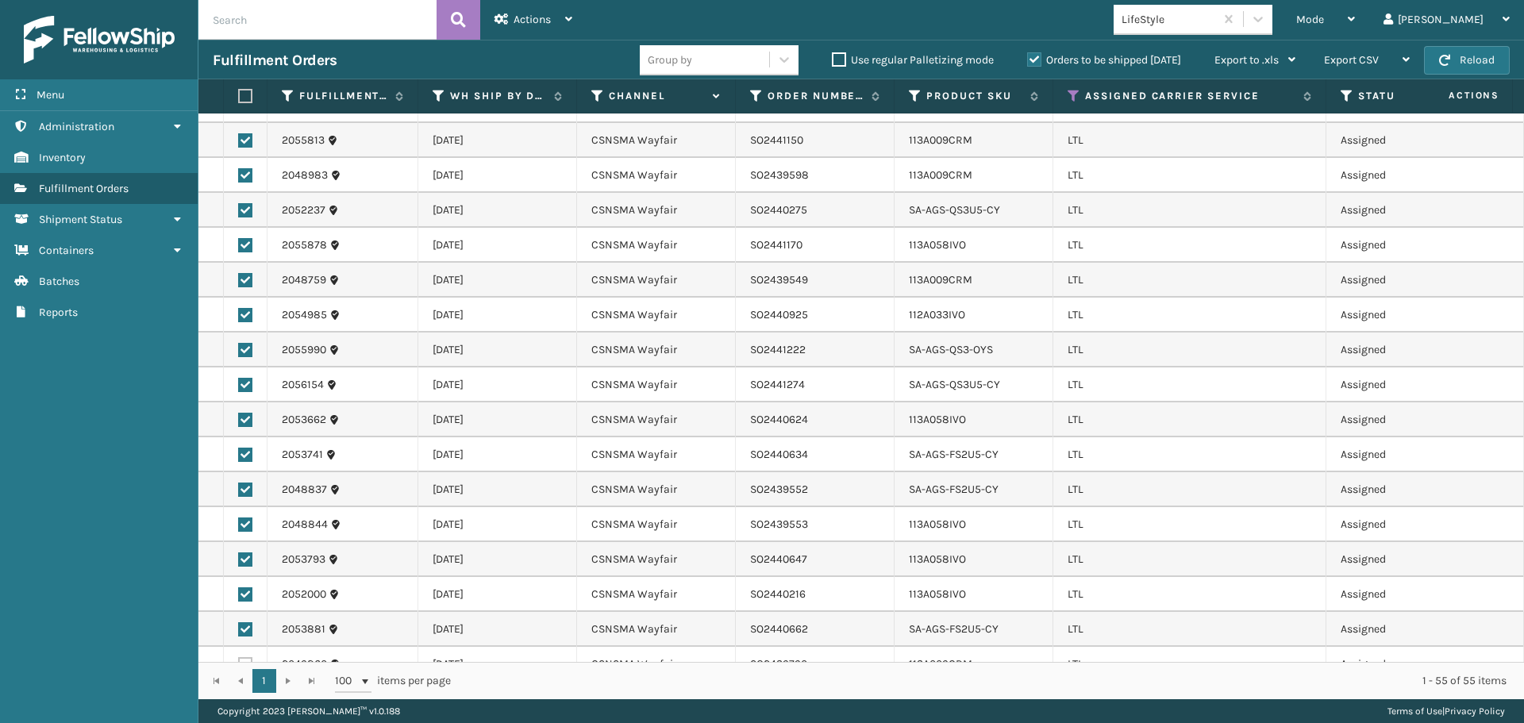
click at [244, 657] on label at bounding box center [245, 664] width 14 height 14
click at [239, 657] on input "checkbox" at bounding box center [238, 662] width 1 height 10
checkbox input "true"
click at [543, 23] on span "Actions" at bounding box center [531, 19] width 37 height 13
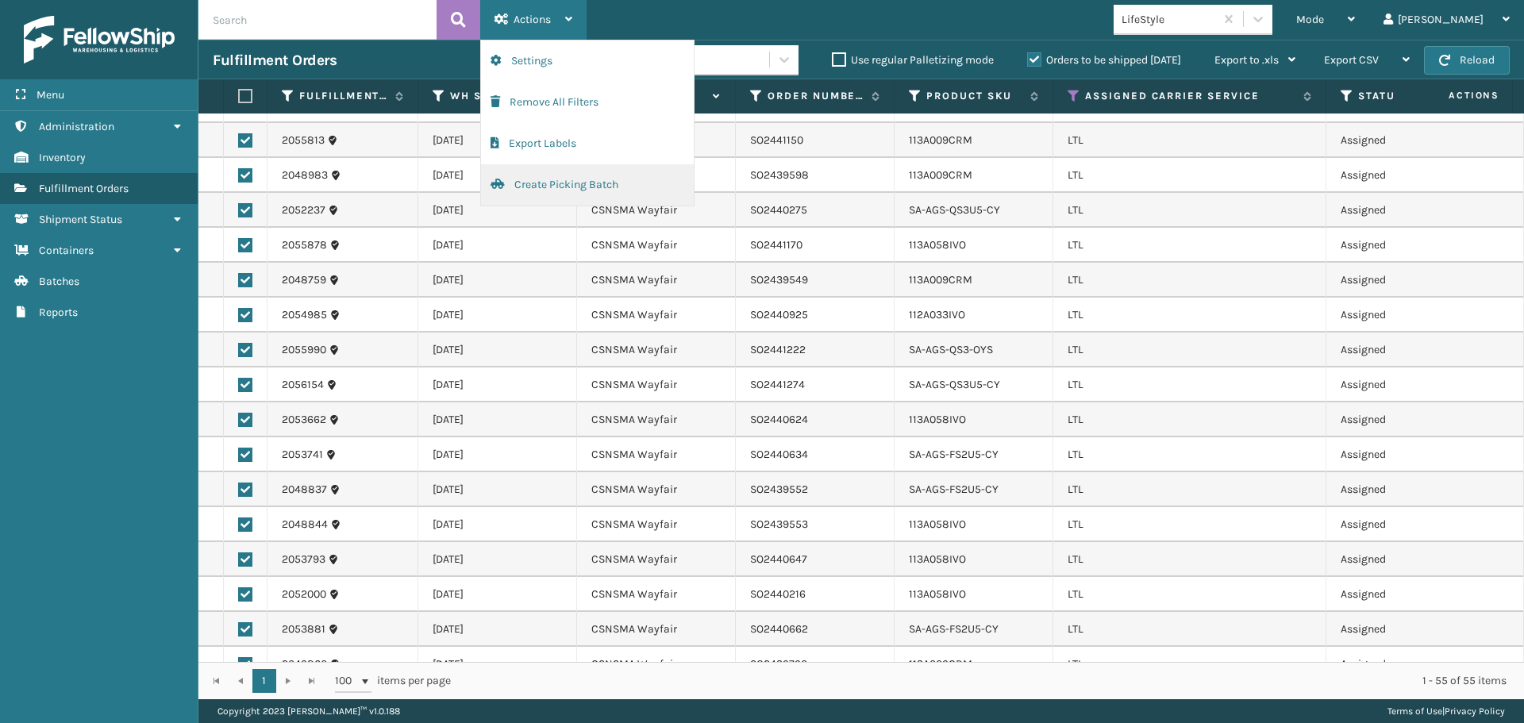
click at [562, 176] on button "Create Picking Batch" at bounding box center [587, 184] width 213 height 41
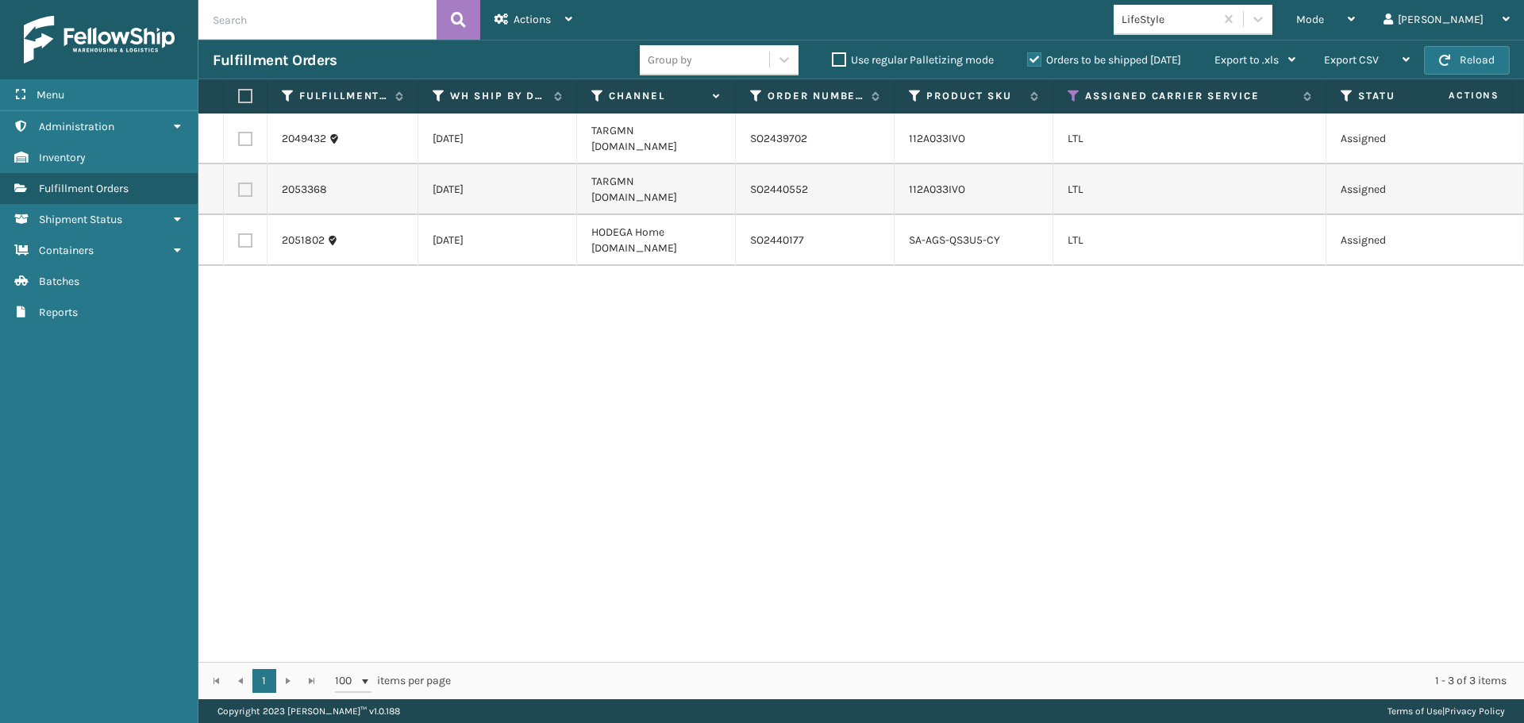
click at [247, 233] on label at bounding box center [245, 240] width 14 height 14
click at [239, 233] on input "checkbox" at bounding box center [238, 238] width 1 height 10
checkbox input "true"
click at [543, 19] on span "Actions" at bounding box center [531, 19] width 37 height 13
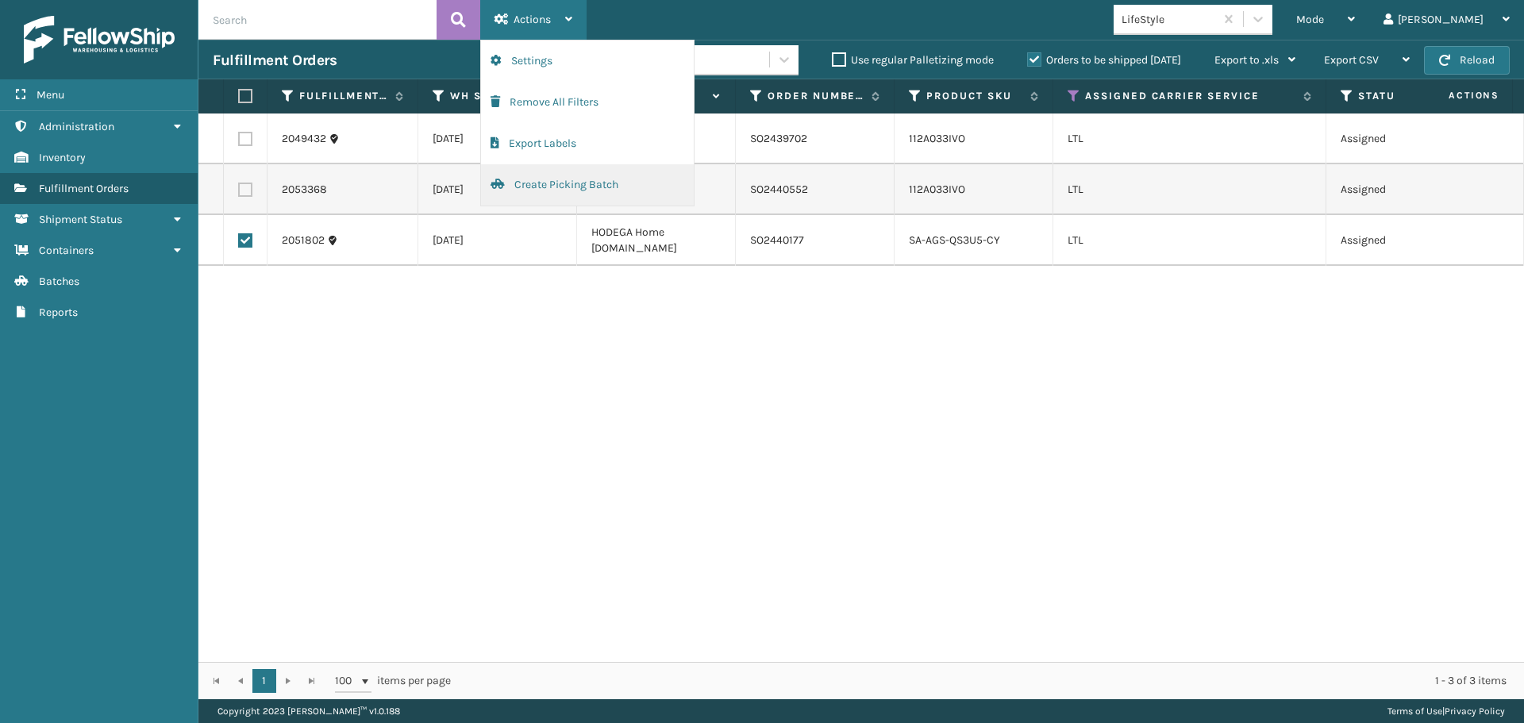
click at [566, 180] on button "Create Picking Batch" at bounding box center [587, 184] width 213 height 41
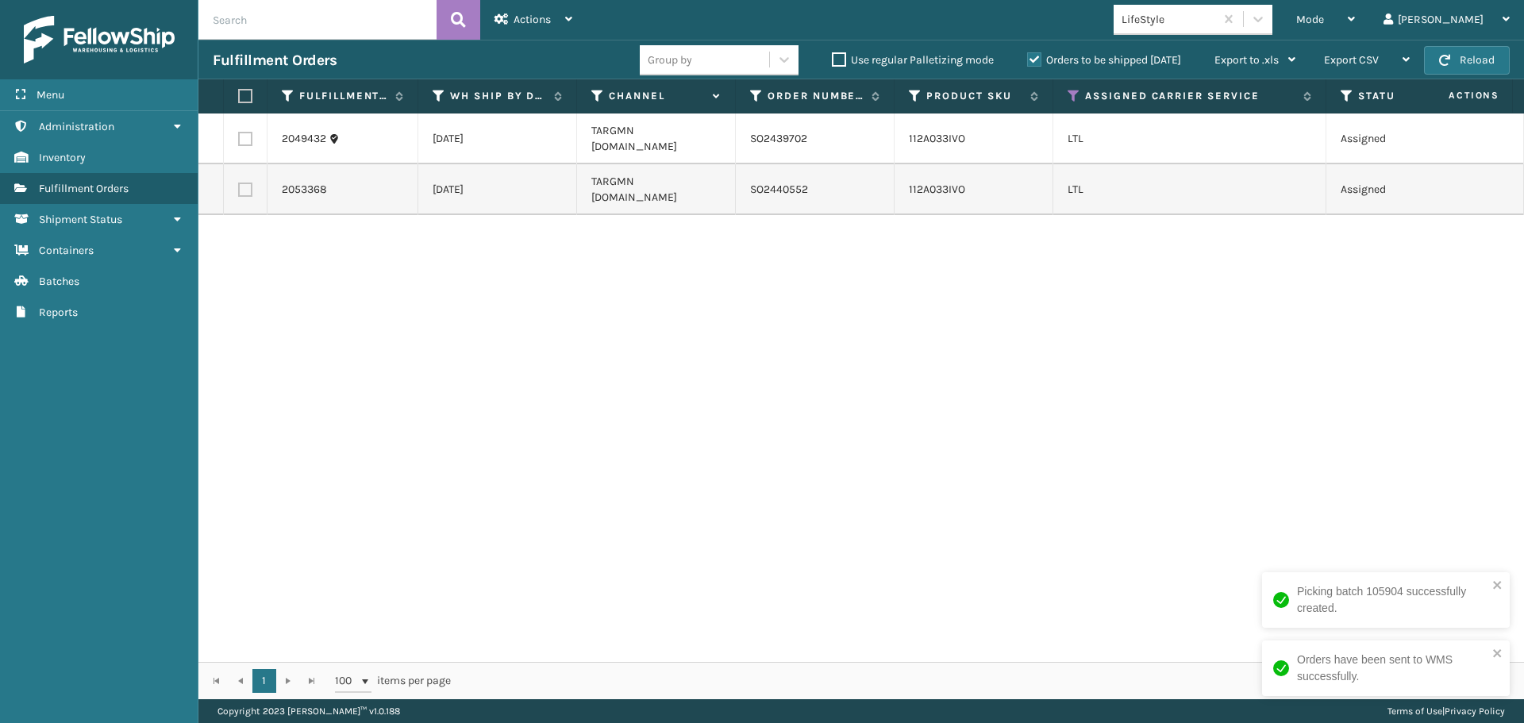
drag, startPoint x: 247, startPoint y: 129, endPoint x: 244, endPoint y: 150, distance: 20.8
click at [247, 132] on label at bounding box center [245, 139] width 14 height 14
click at [239, 132] on input "checkbox" at bounding box center [238, 137] width 1 height 10
checkbox input "true"
click at [244, 183] on label at bounding box center [245, 190] width 14 height 14
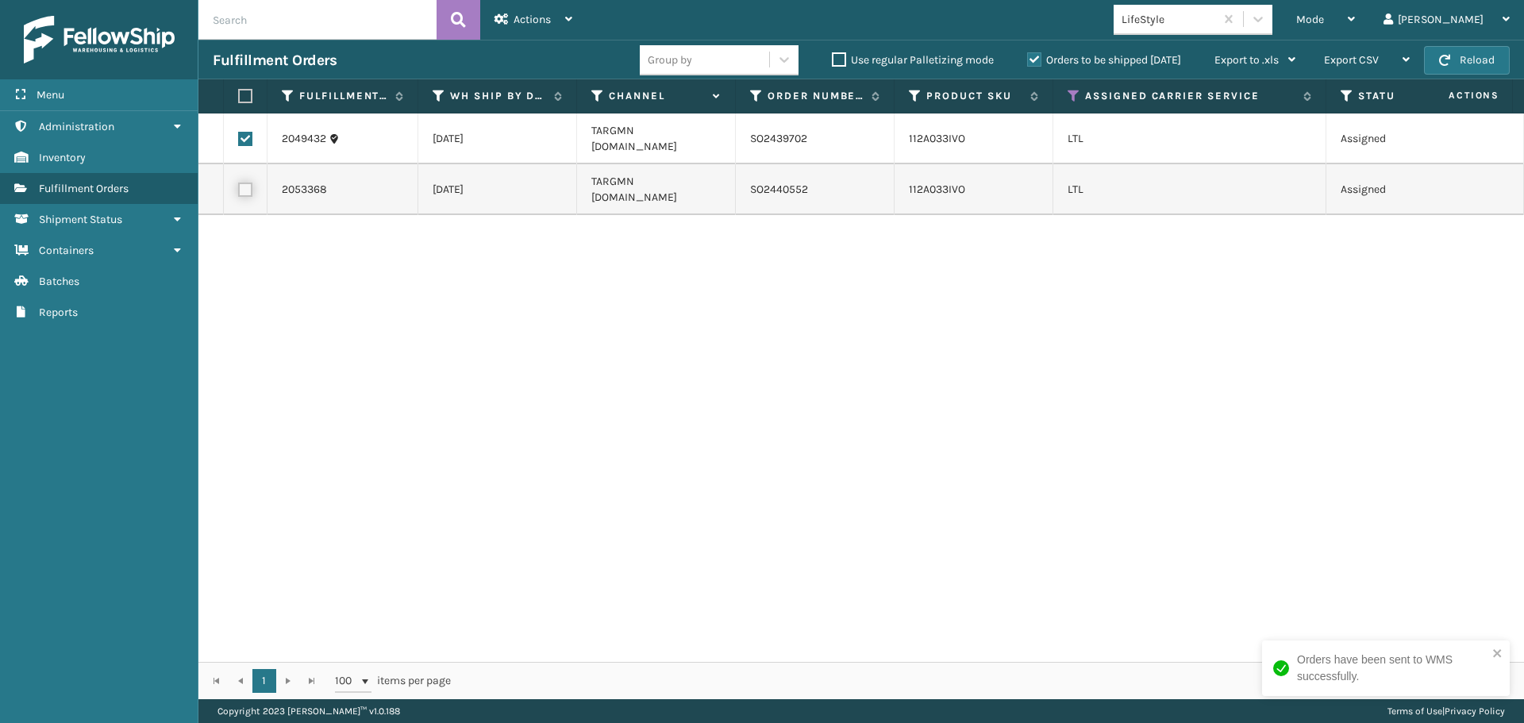
click at [239, 183] on input "checkbox" at bounding box center [238, 188] width 1 height 10
checkbox input "true"
click at [555, 16] on div "Actions" at bounding box center [533, 20] width 78 height 40
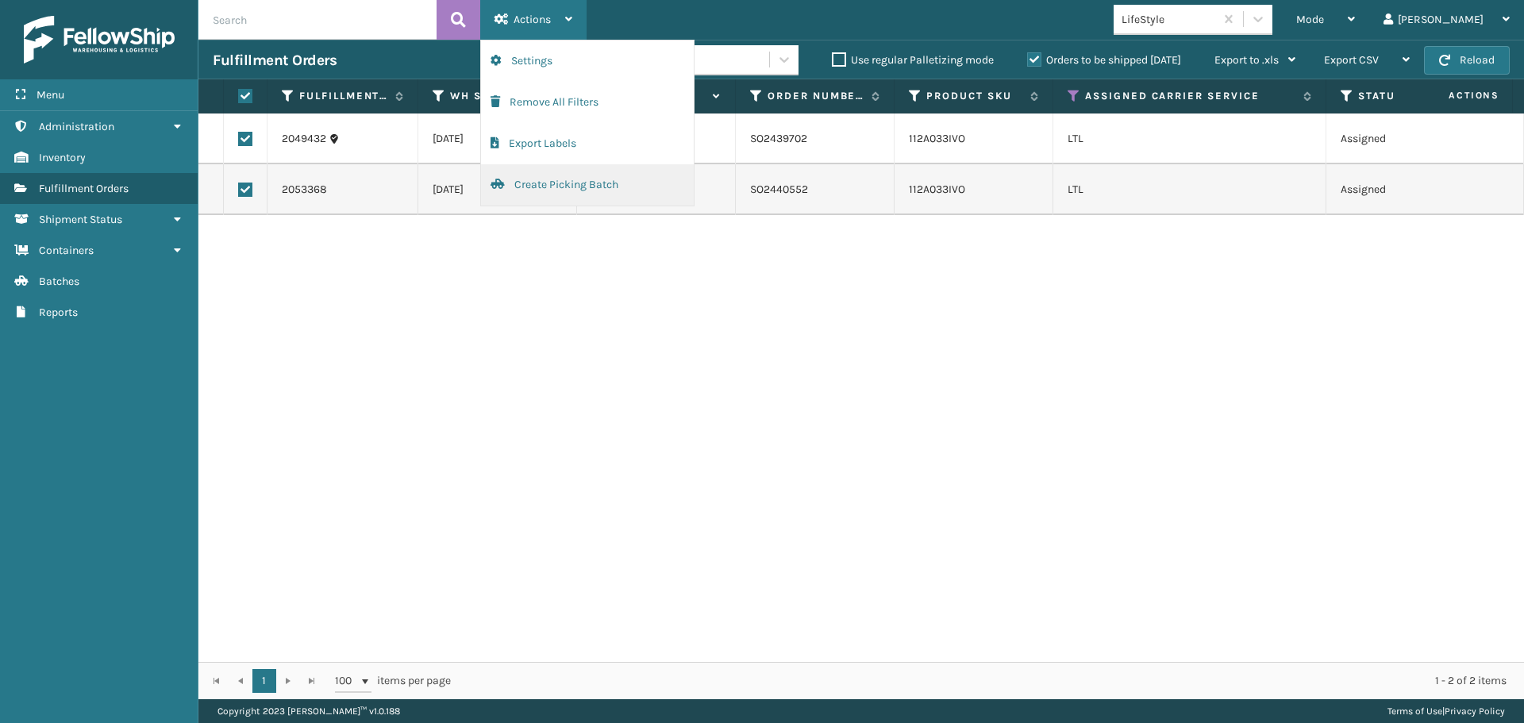
click at [525, 191] on button "Create Picking Batch" at bounding box center [587, 184] width 213 height 41
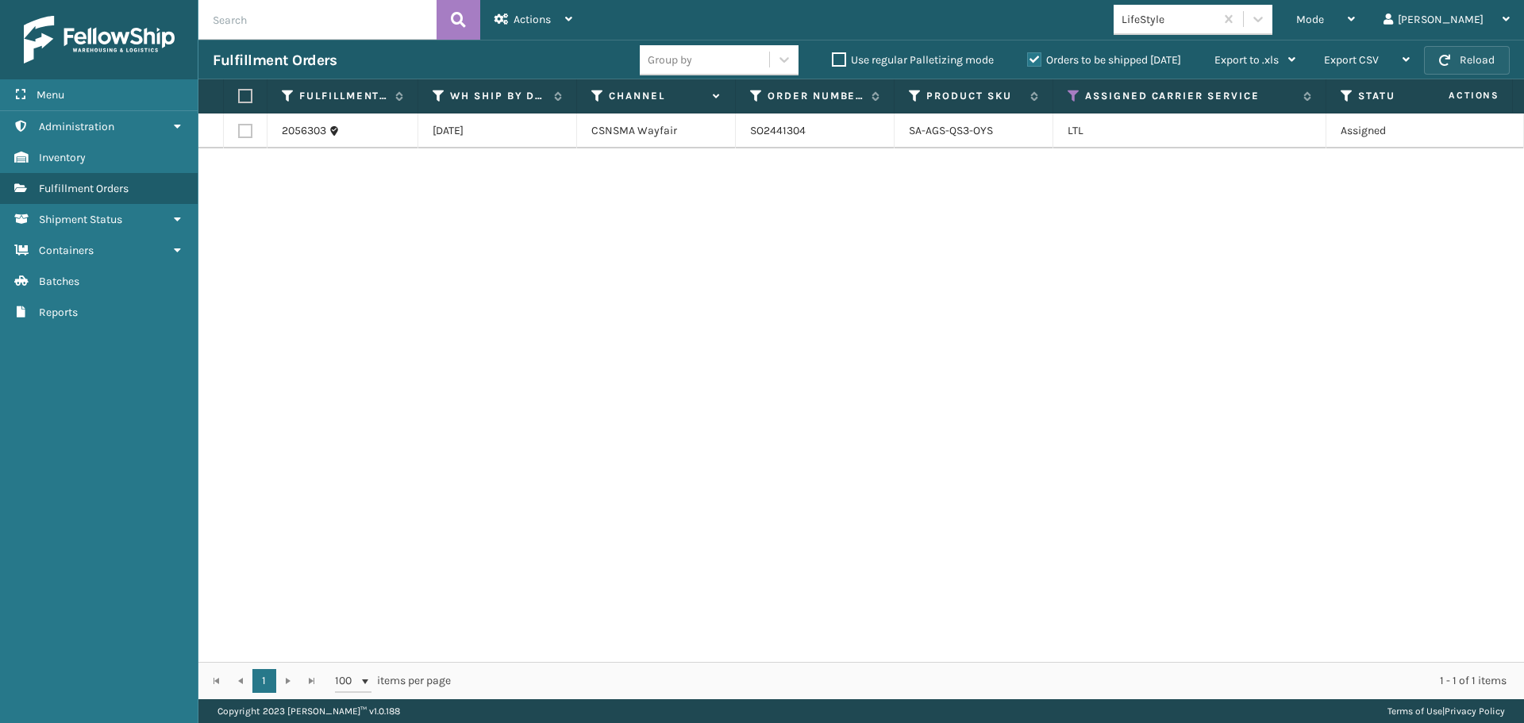
click at [1471, 64] on button "Reload" at bounding box center [1467, 60] width 86 height 29
